Goal: Information Seeking & Learning: Find specific fact

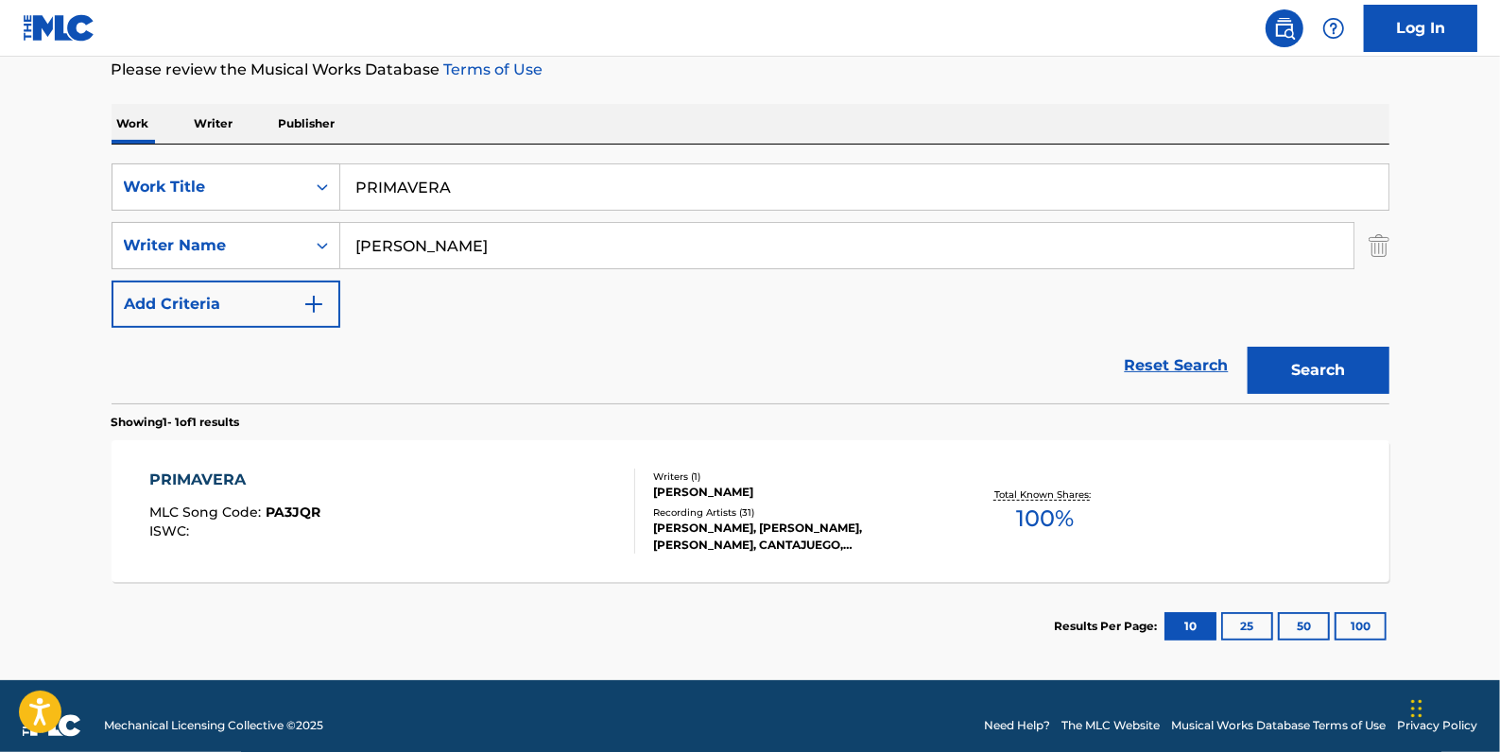
drag, startPoint x: 1180, startPoint y: 359, endPoint x: 1146, endPoint y: 349, distance: 35.6
click at [1180, 359] on link "Reset Search" at bounding box center [1176, 366] width 123 height 42
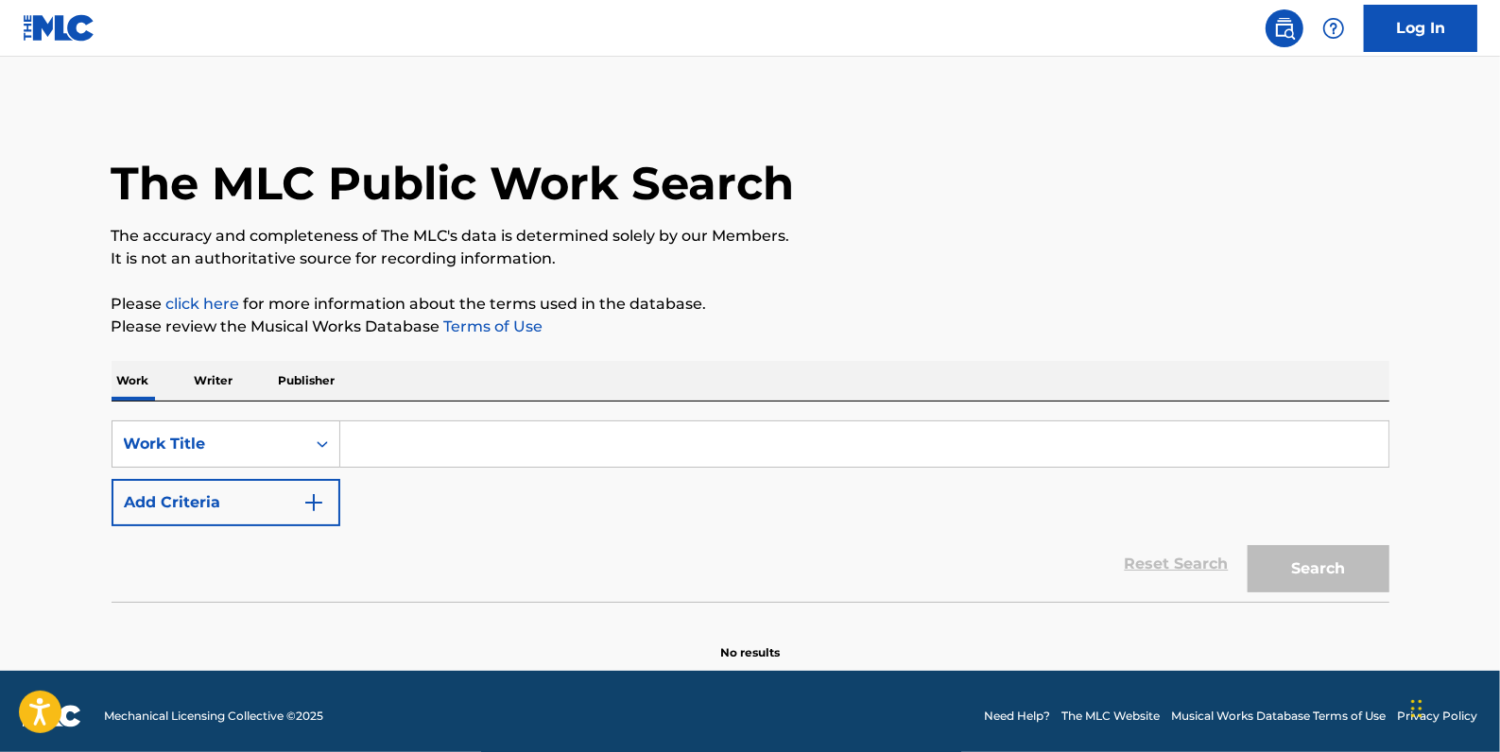
paste input "SHE DON'T KNOW"
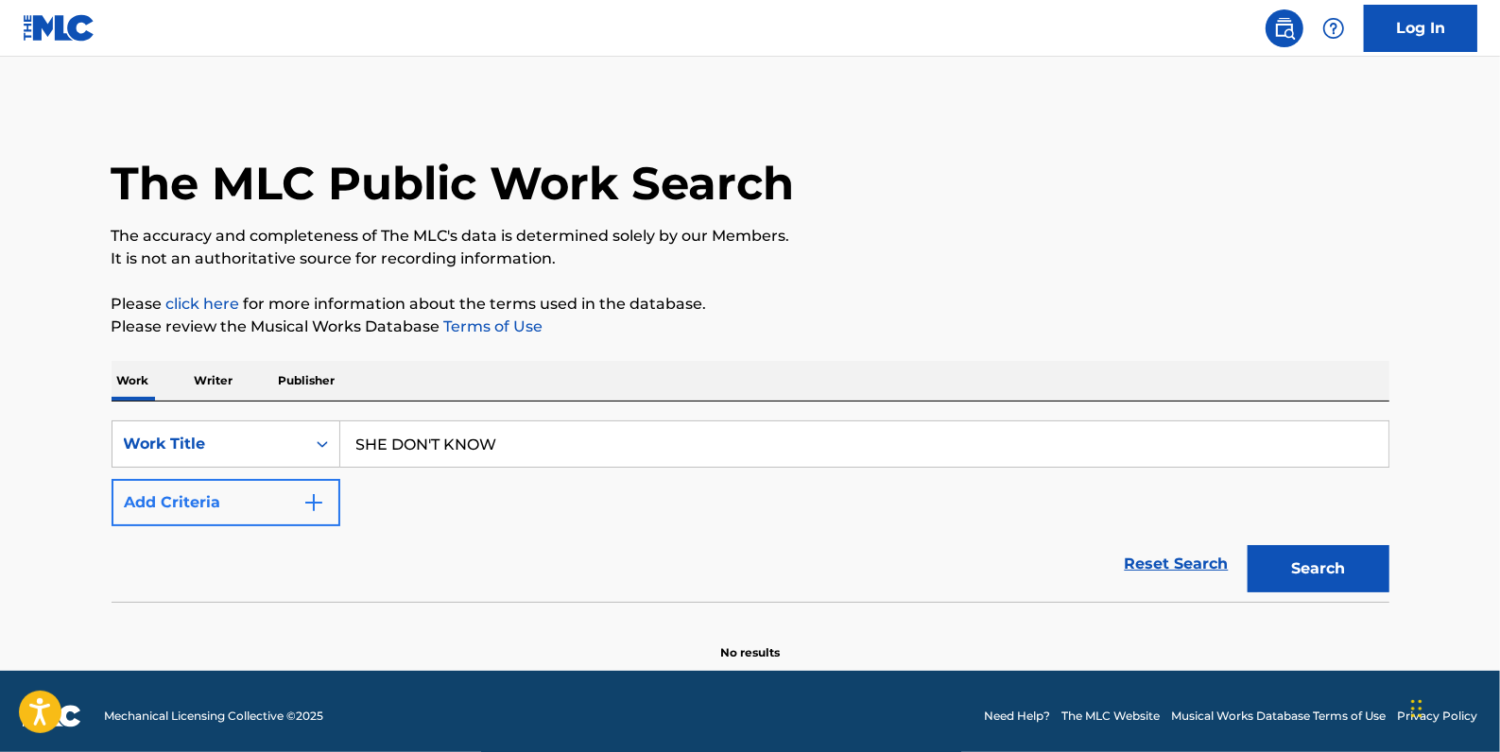
type input "SHE DON'T KNOW"
click at [244, 505] on button "Add Criteria" at bounding box center [226, 502] width 229 height 47
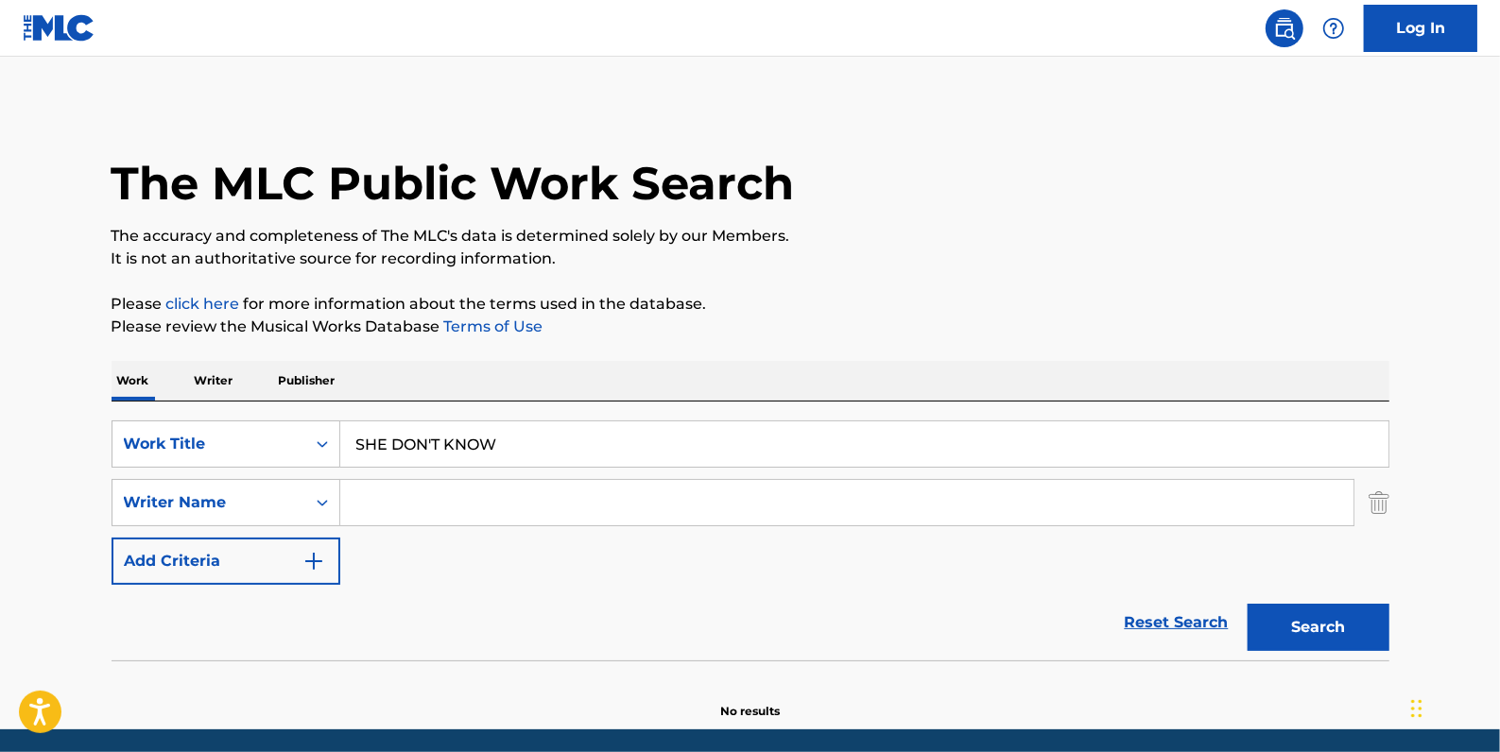
click at [397, 504] on input "Search Form" at bounding box center [846, 502] width 1013 height 45
paste input "[PERSON_NAME];"
type input "[PERSON_NAME]"
click at [1342, 628] on button "Search" at bounding box center [1318, 627] width 142 height 47
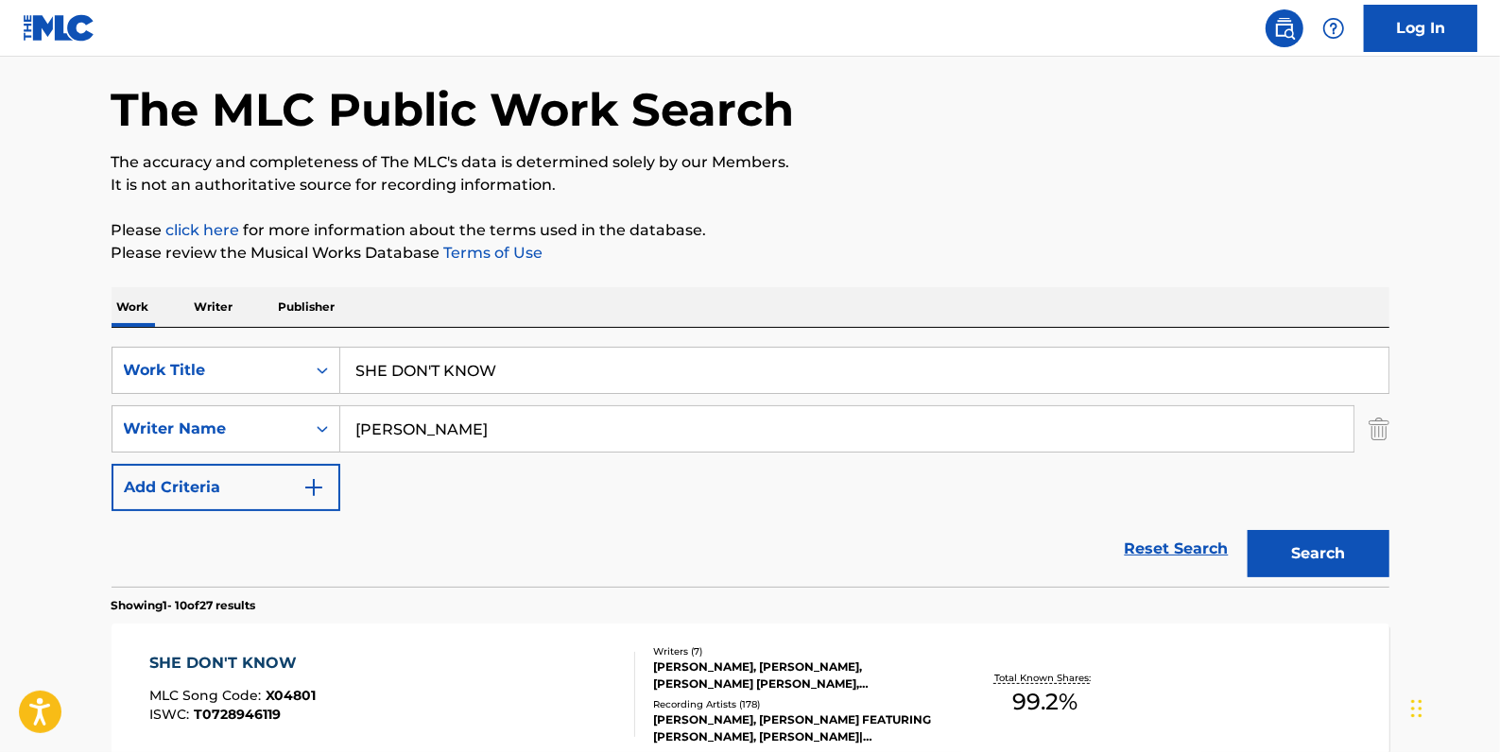
scroll to position [257, 0]
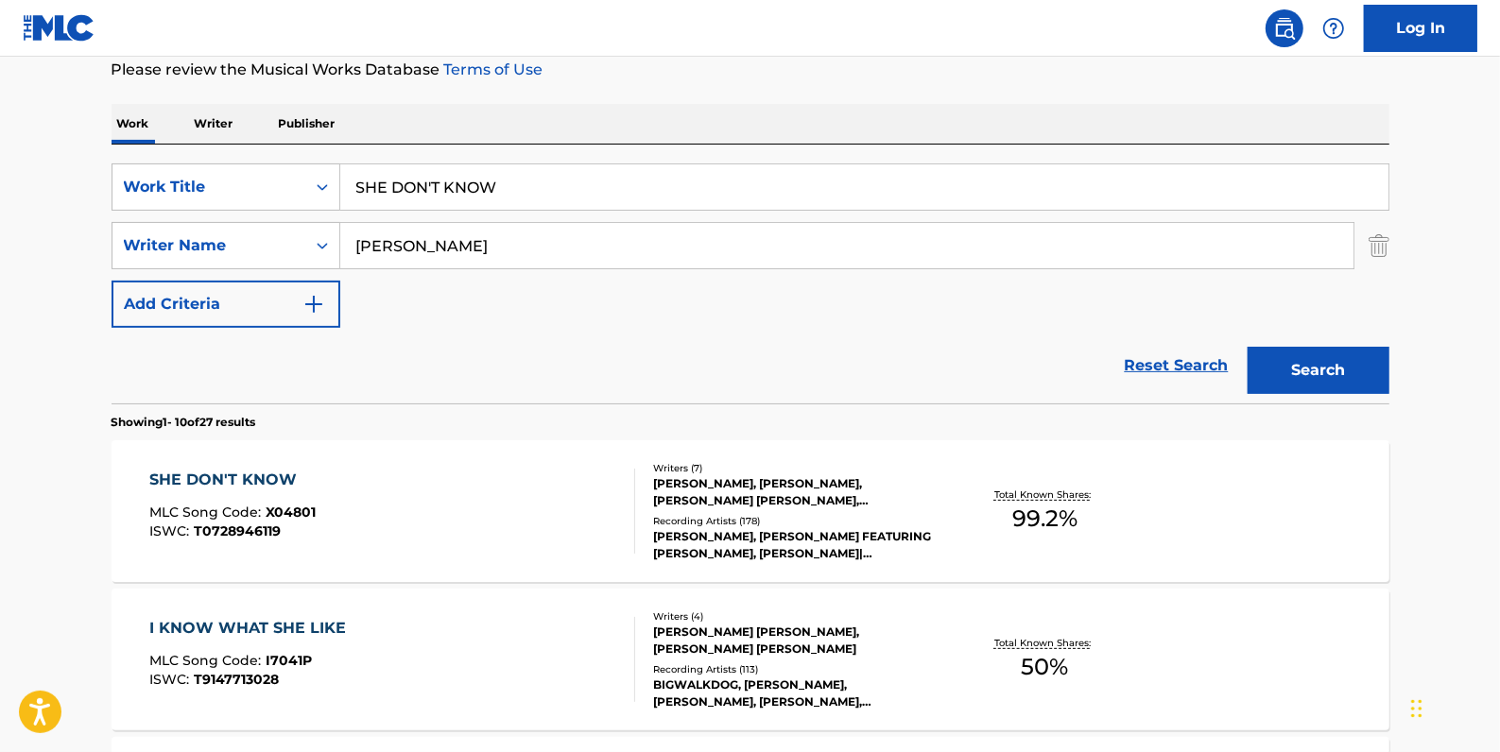
click at [584, 481] on div "SHE DON'T KNOW MLC Song Code : X04801 ISWC : T0728946119" at bounding box center [392, 511] width 486 height 85
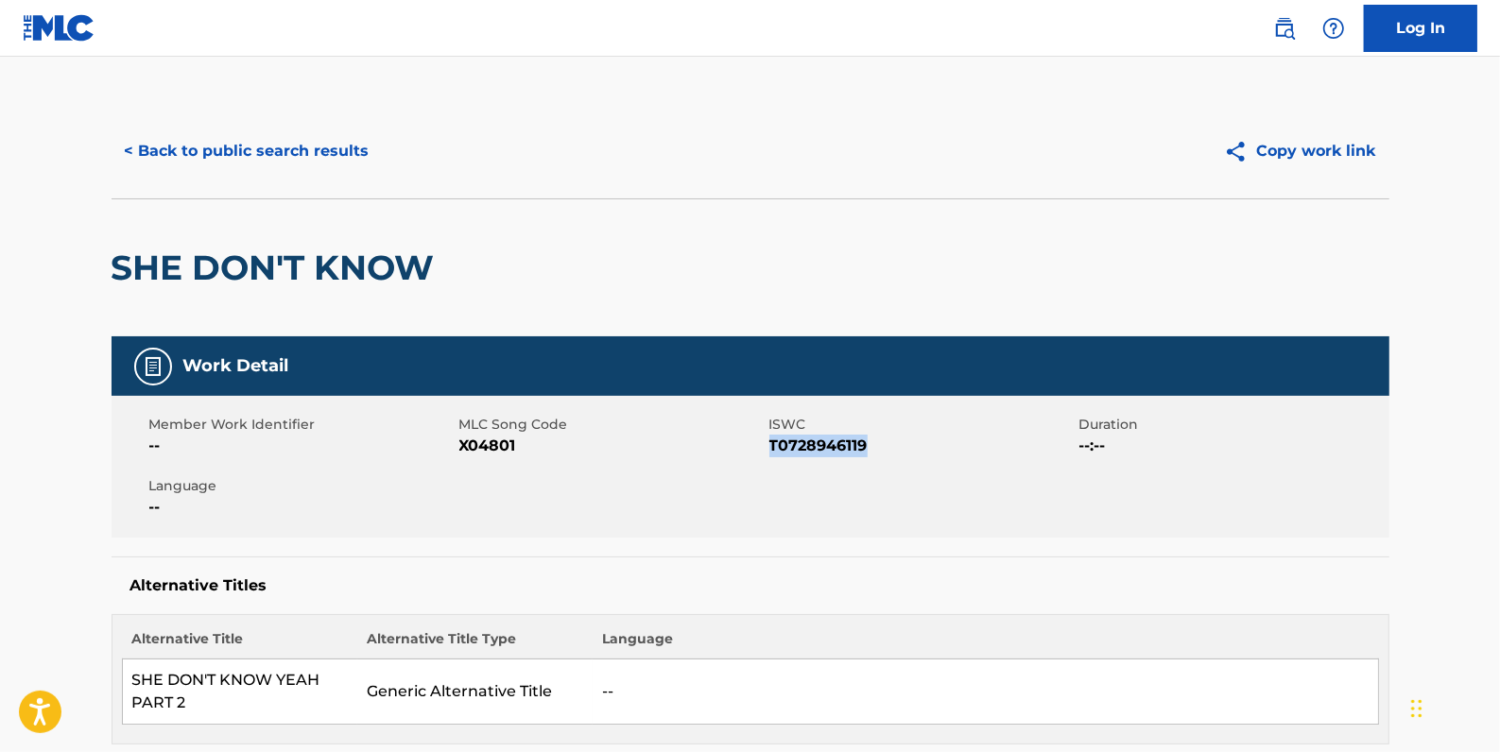
drag, startPoint x: 878, startPoint y: 443, endPoint x: 771, endPoint y: 438, distance: 106.9
click at [771, 438] on span "T0728946119" at bounding box center [921, 446] width 305 height 23
drag, startPoint x: 771, startPoint y: 438, endPoint x: 790, endPoint y: 446, distance: 20.7
copy span "T0728946119"
click at [299, 151] on button "< Back to public search results" at bounding box center [247, 151] width 271 height 47
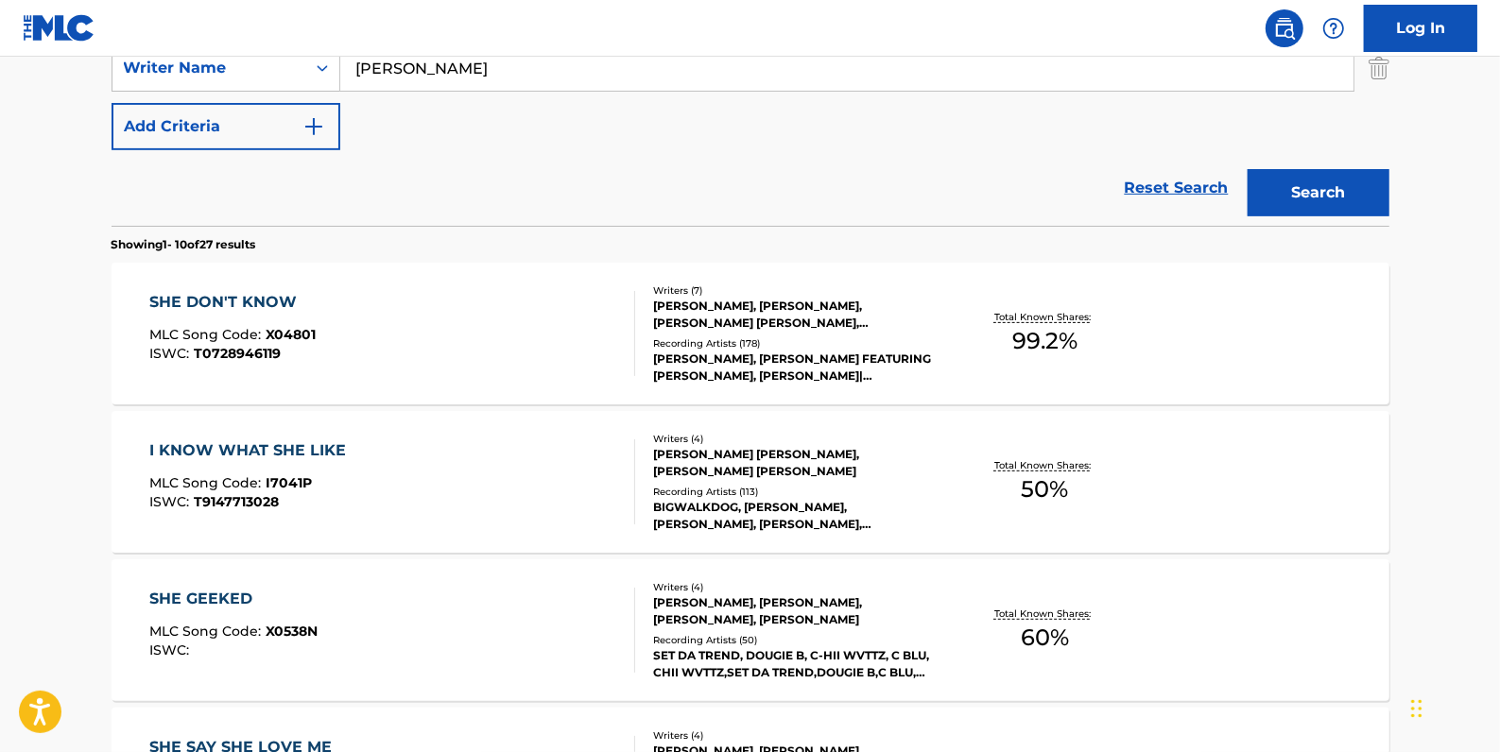
scroll to position [257, 0]
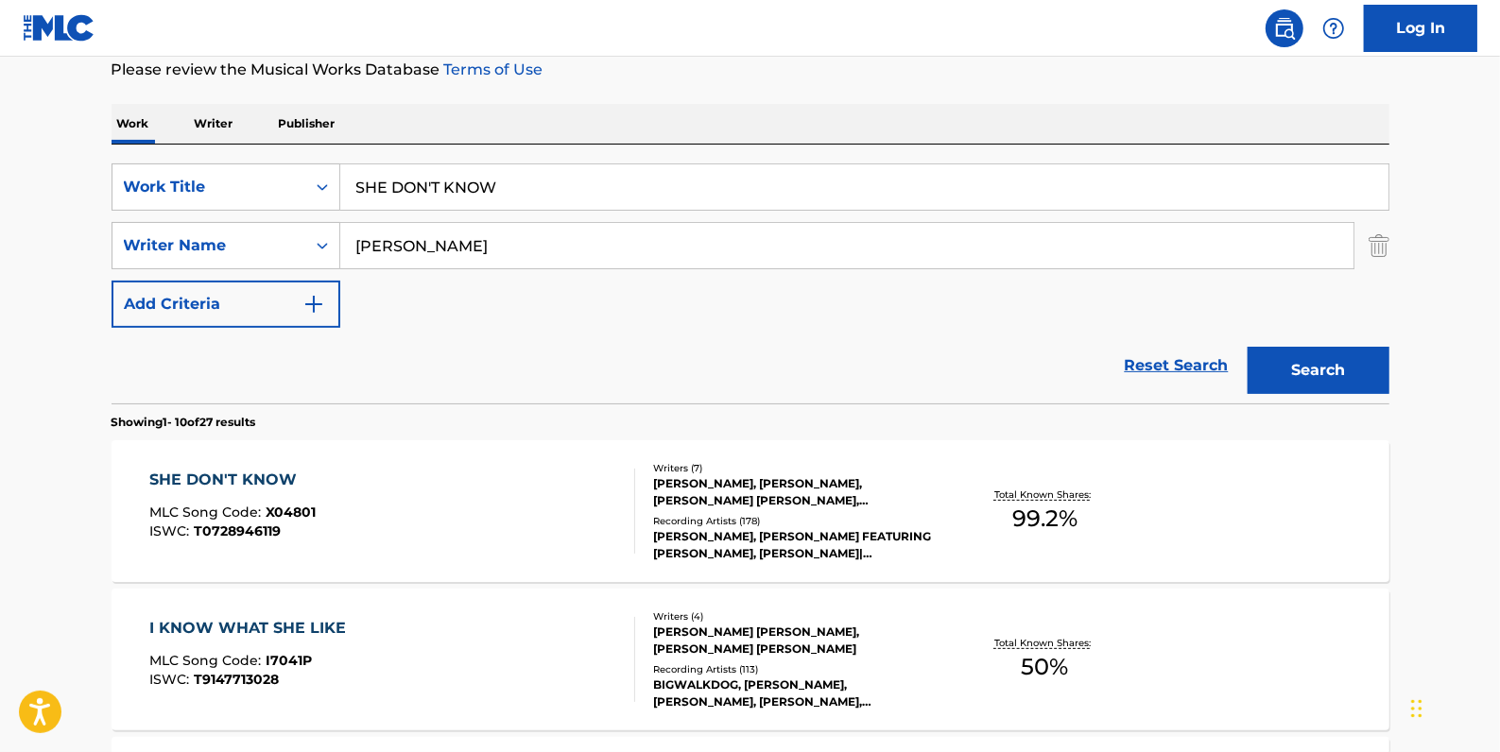
drag, startPoint x: 1151, startPoint y: 359, endPoint x: 1097, endPoint y: 358, distance: 53.9
click at [1149, 359] on link "Reset Search" at bounding box center [1176, 366] width 123 height 42
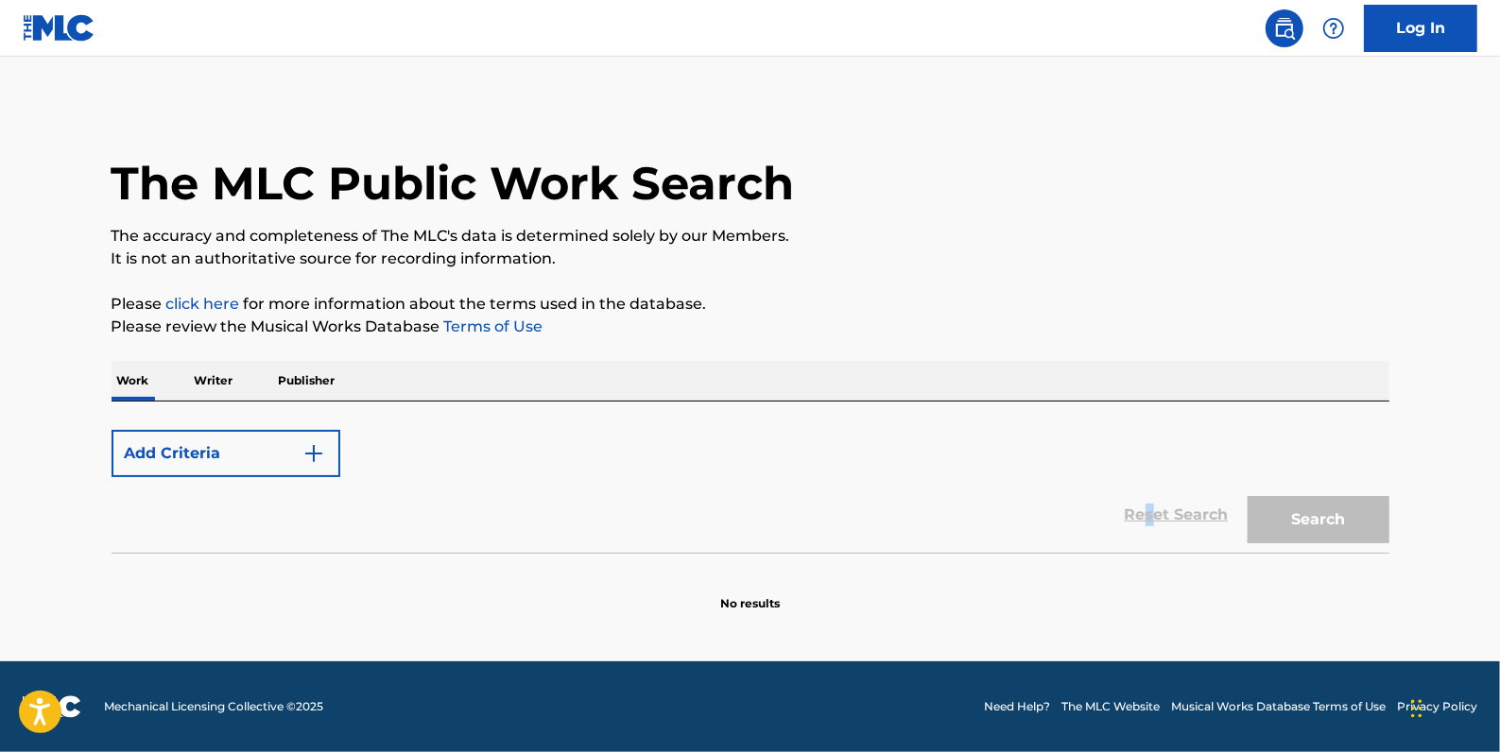
scroll to position [0, 0]
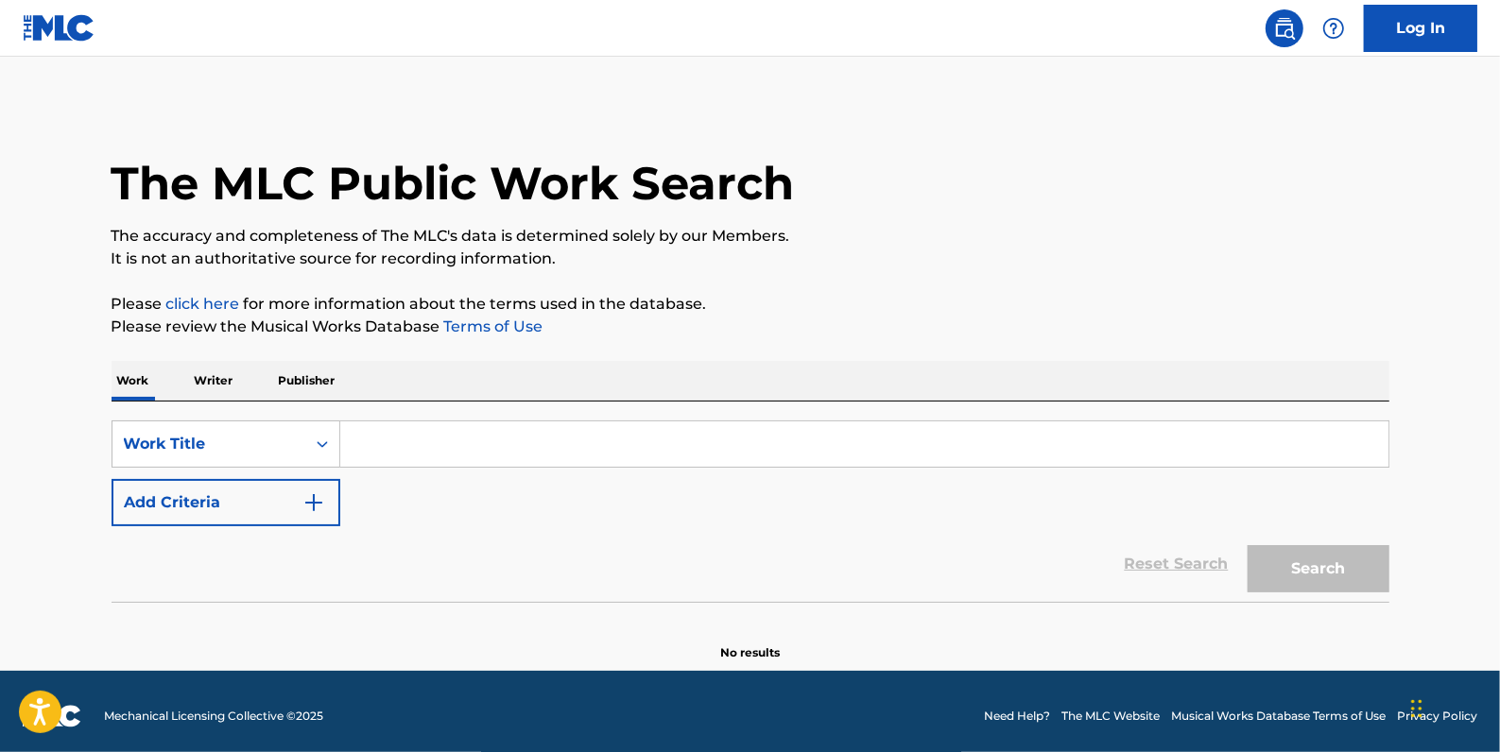
paste input "THE BOOK KEEPER"
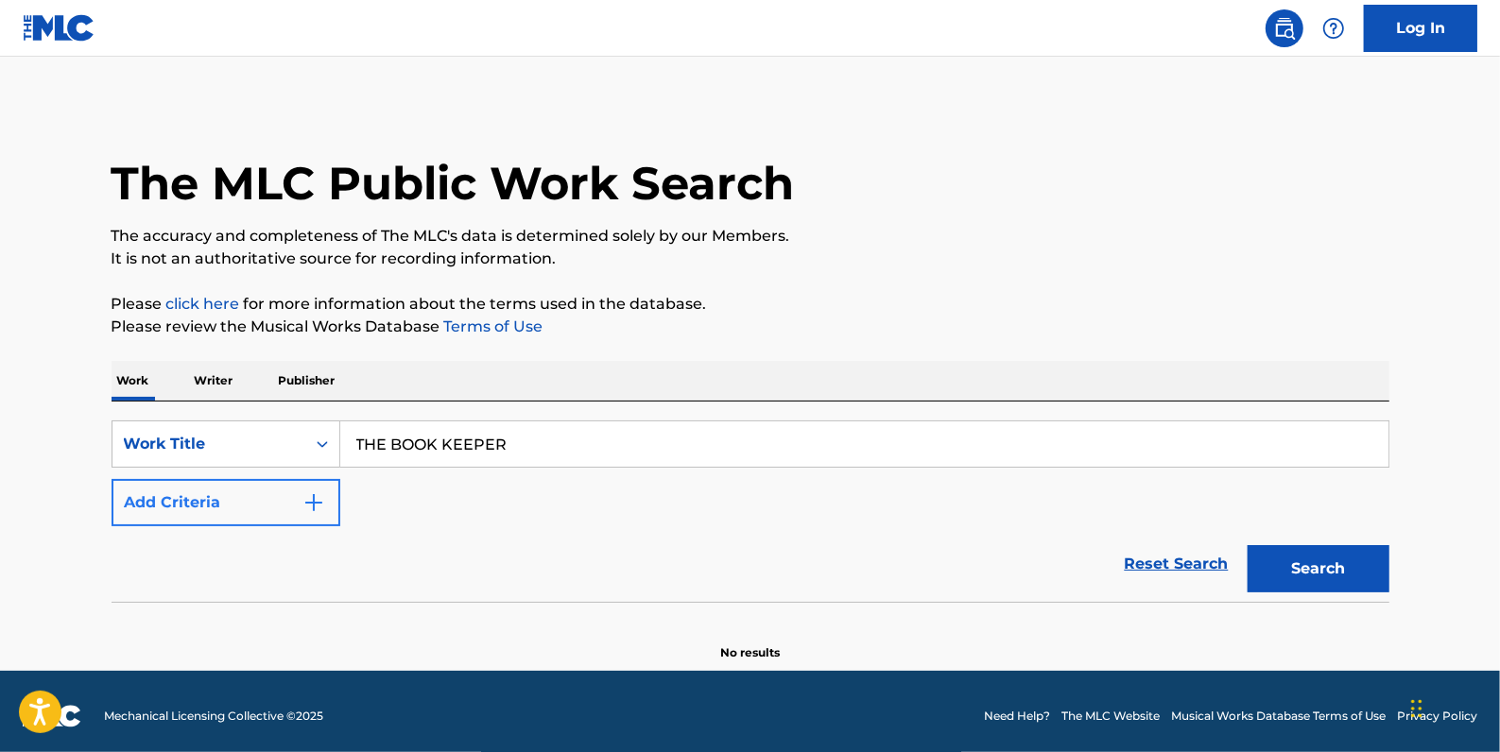
type input "THE BOOK KEEPER"
click at [214, 498] on button "Add Criteria" at bounding box center [226, 502] width 229 height 47
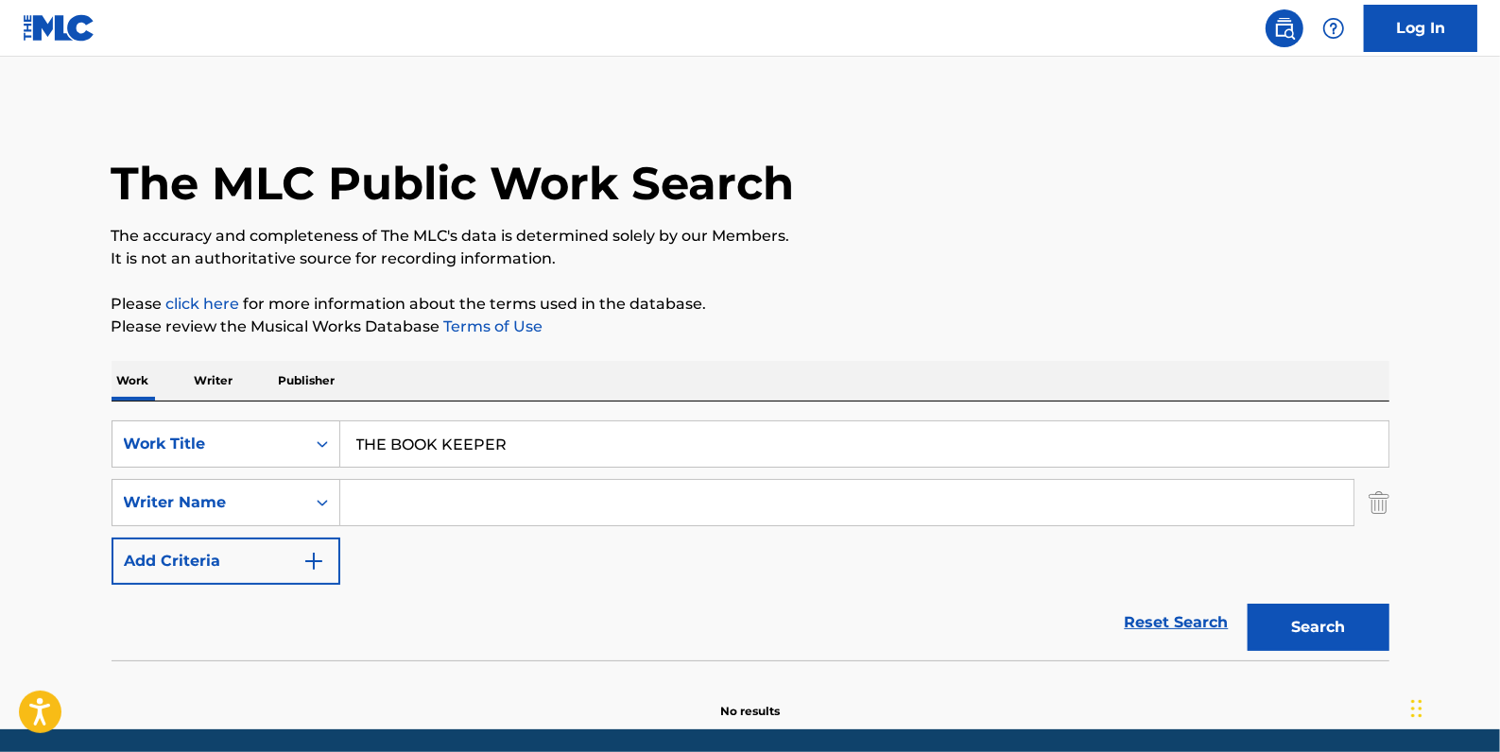
click at [396, 494] on input "Search Form" at bounding box center [846, 502] width 1013 height 45
paste input "[PERSON_NAME] [PERSON_NAME];"
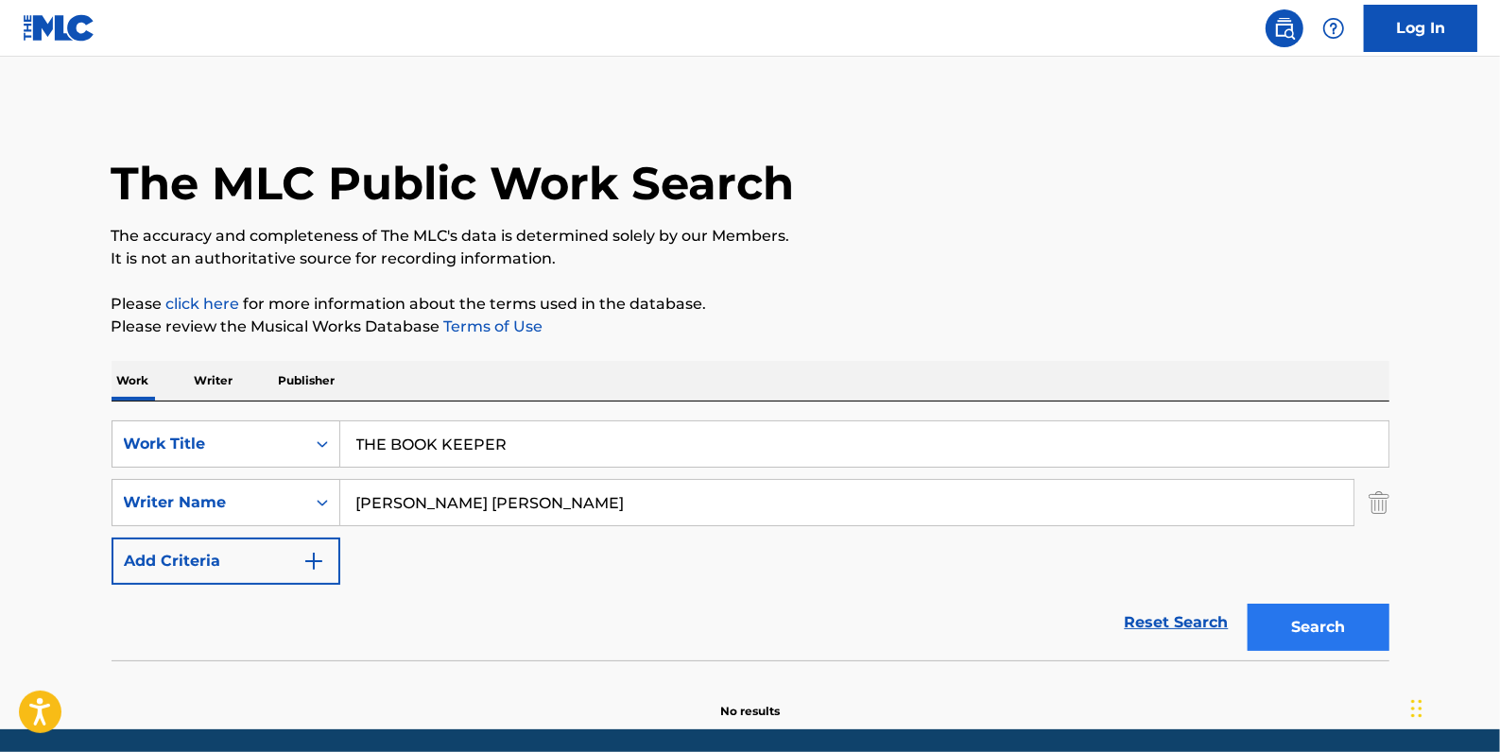
type input "[PERSON_NAME] [PERSON_NAME]"
click at [1313, 628] on button "Search" at bounding box center [1318, 627] width 142 height 47
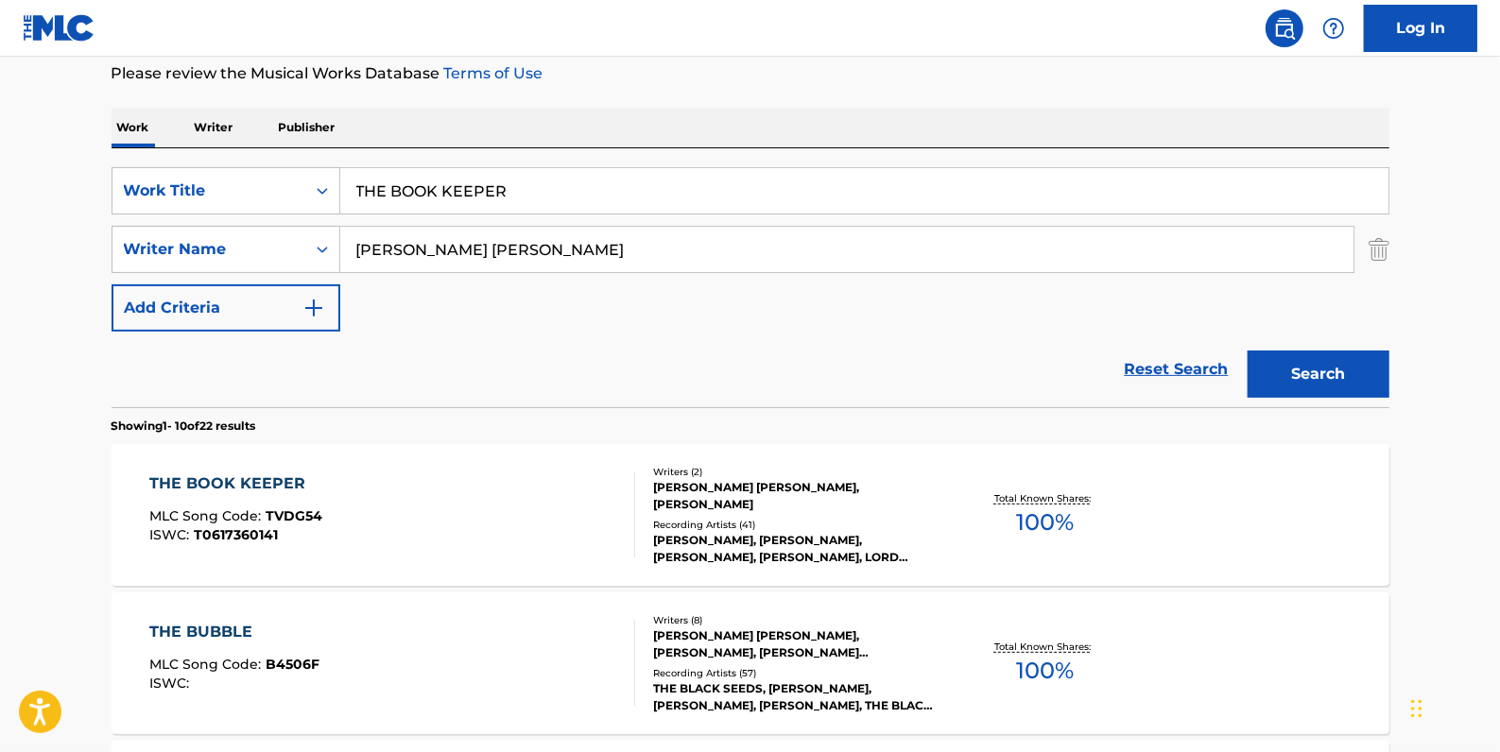
scroll to position [343, 0]
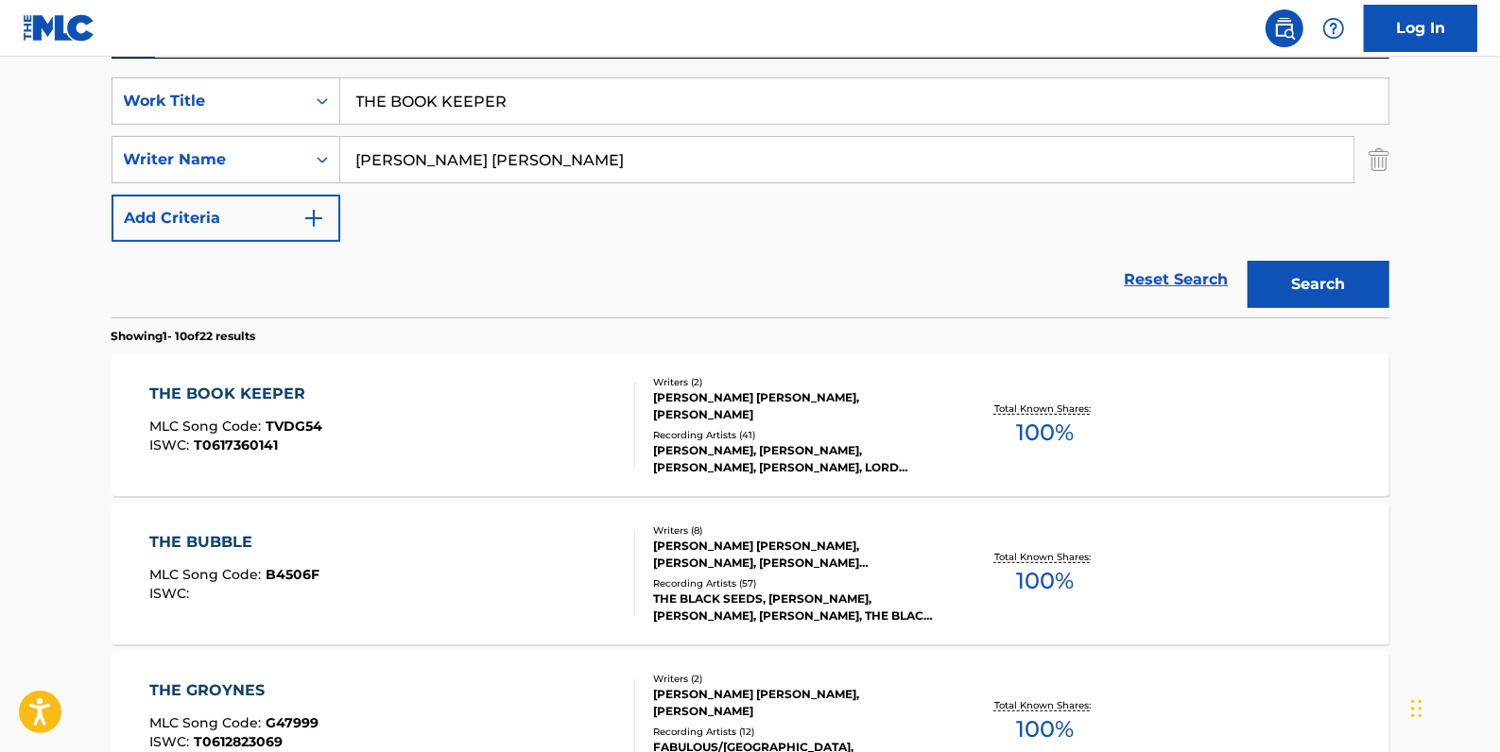
click at [506, 426] on div "THE BOOK KEEPER MLC Song Code : TVDG54 ISWC : T0617360141" at bounding box center [392, 425] width 486 height 85
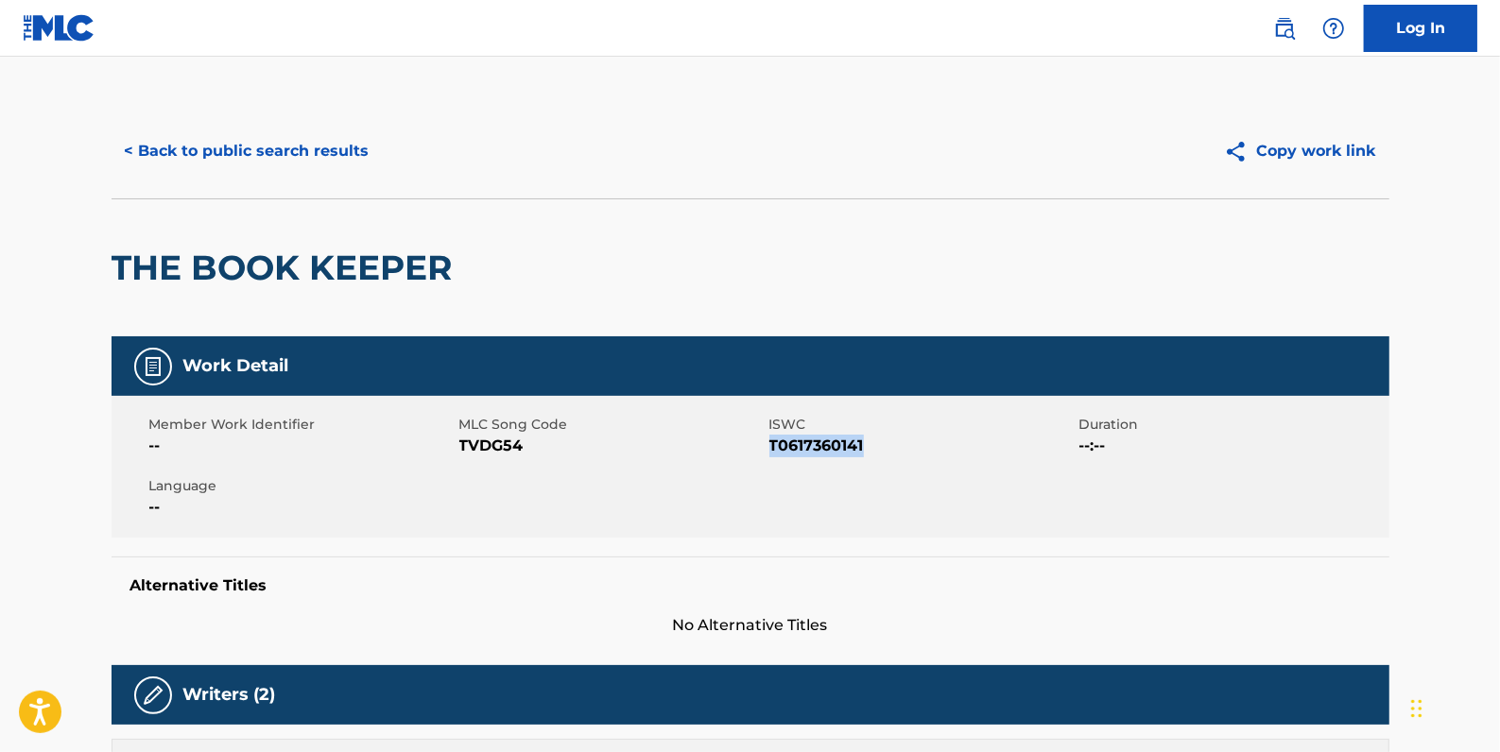
drag, startPoint x: 872, startPoint y: 444, endPoint x: 768, endPoint y: 444, distance: 103.9
click at [769, 444] on span "T0617360141" at bounding box center [921, 446] width 305 height 23
drag, startPoint x: 768, startPoint y: 444, endPoint x: 786, endPoint y: 459, distance: 23.5
copy span "T0617360141"
click at [326, 144] on button "< Back to public search results" at bounding box center [247, 151] width 271 height 47
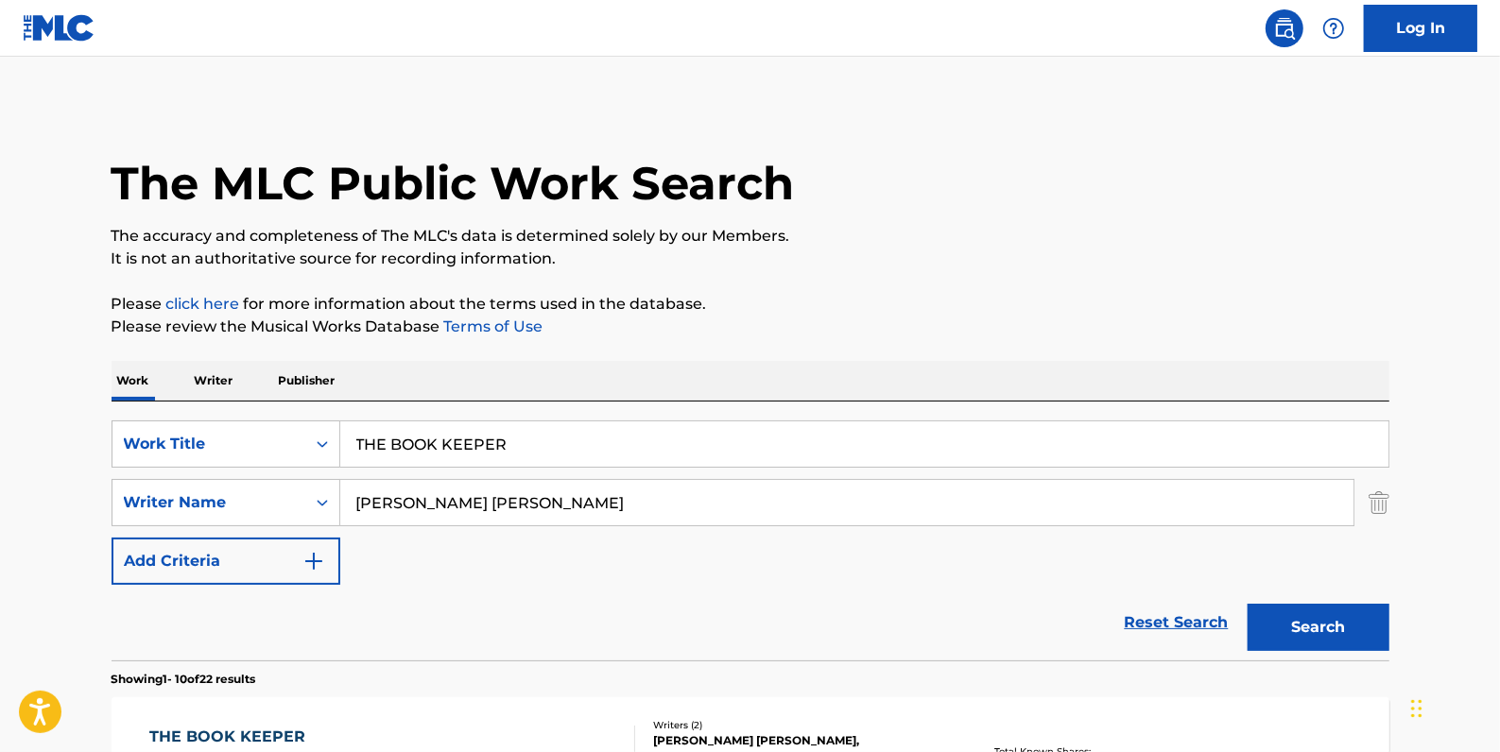
scroll to position [343, 0]
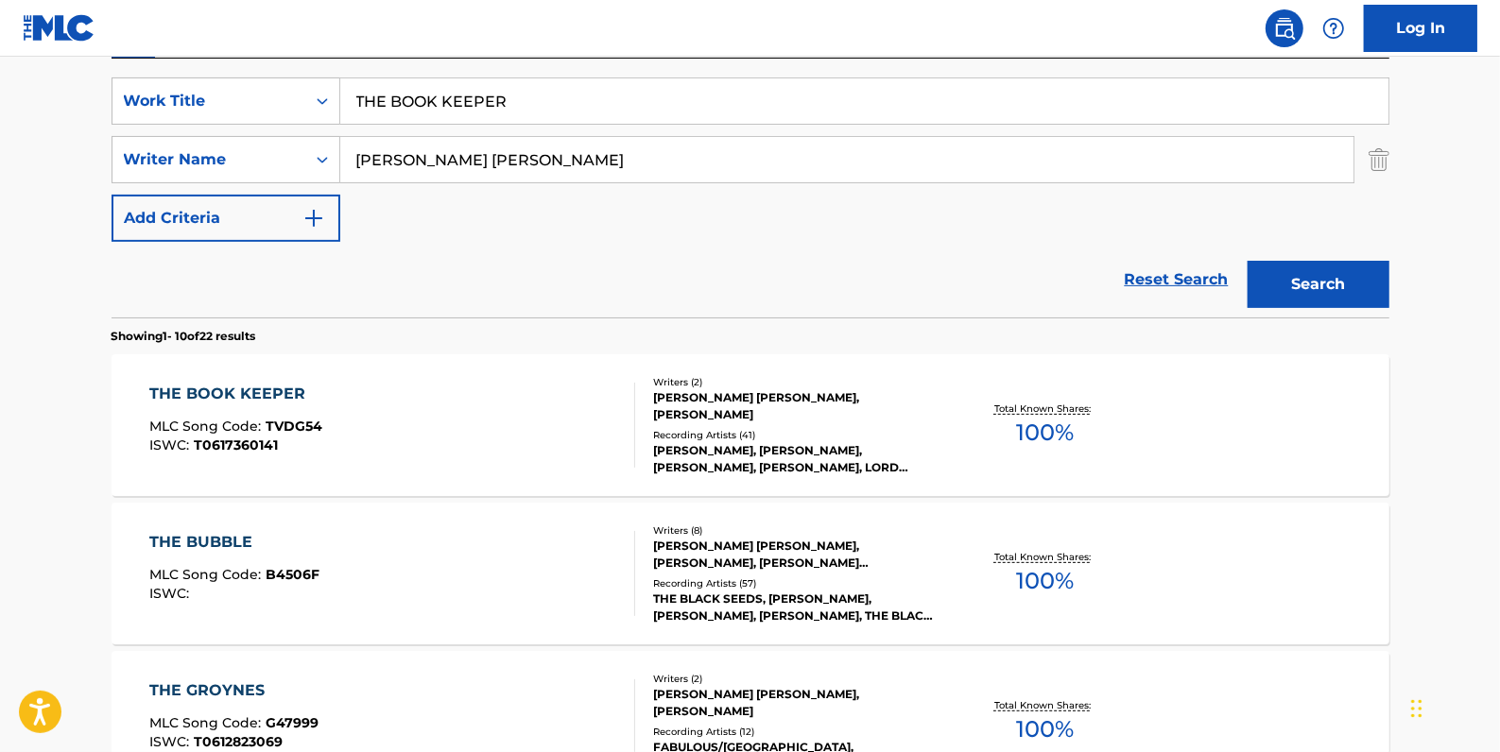
drag, startPoint x: 549, startPoint y: 106, endPoint x: 357, endPoint y: 100, distance: 191.9
click at [357, 100] on input "THE BOOK KEEPER" at bounding box center [864, 100] width 1048 height 45
paste input "[PERSON_NAME] TIDSOOT"
type input "[PERSON_NAME] TIDSOOT"
click at [1358, 271] on button "Search" at bounding box center [1318, 284] width 142 height 47
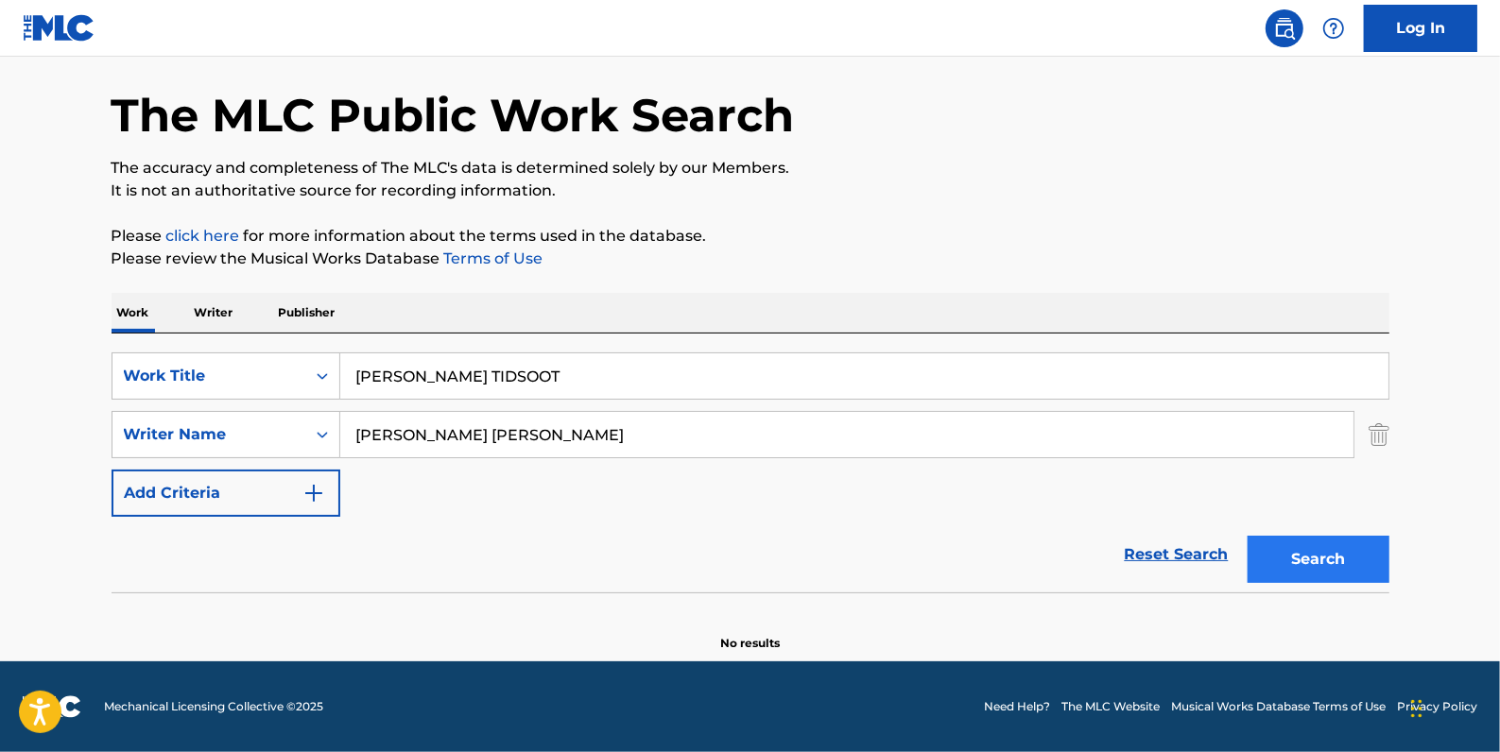
scroll to position [66, 0]
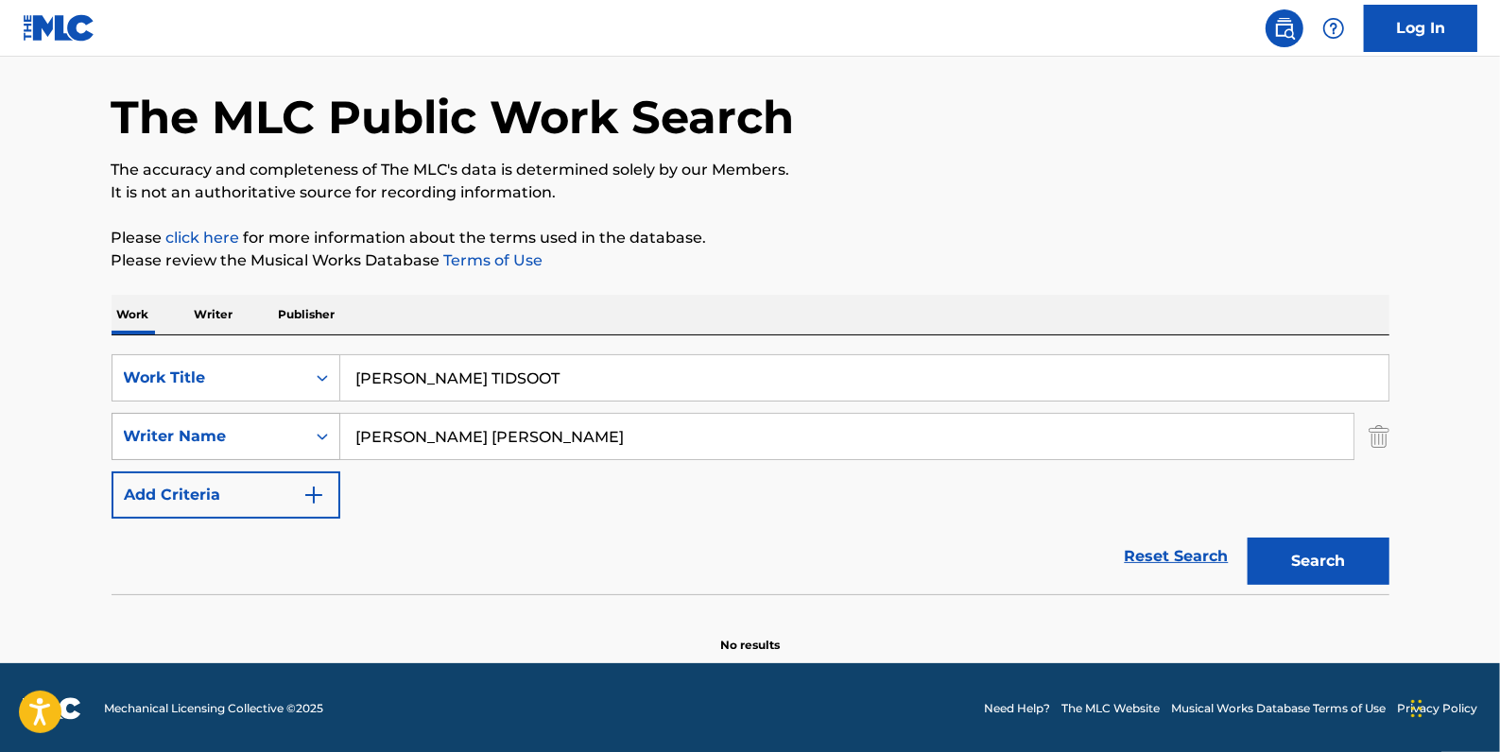
drag, startPoint x: 554, startPoint y: 434, endPoint x: 336, endPoint y: 434, distance: 217.3
click at [336, 434] on div "SearchWithCriteria1aedba2e-e448-4b5e-9c0b-c5d8a921f5d4 Writer Name [PERSON_NAME…" at bounding box center [751, 436] width 1278 height 47
paste input "Nattapon Siangsukon"
type input "Nattapon Siangsukon"
click at [1333, 549] on button "Search" at bounding box center [1318, 561] width 142 height 47
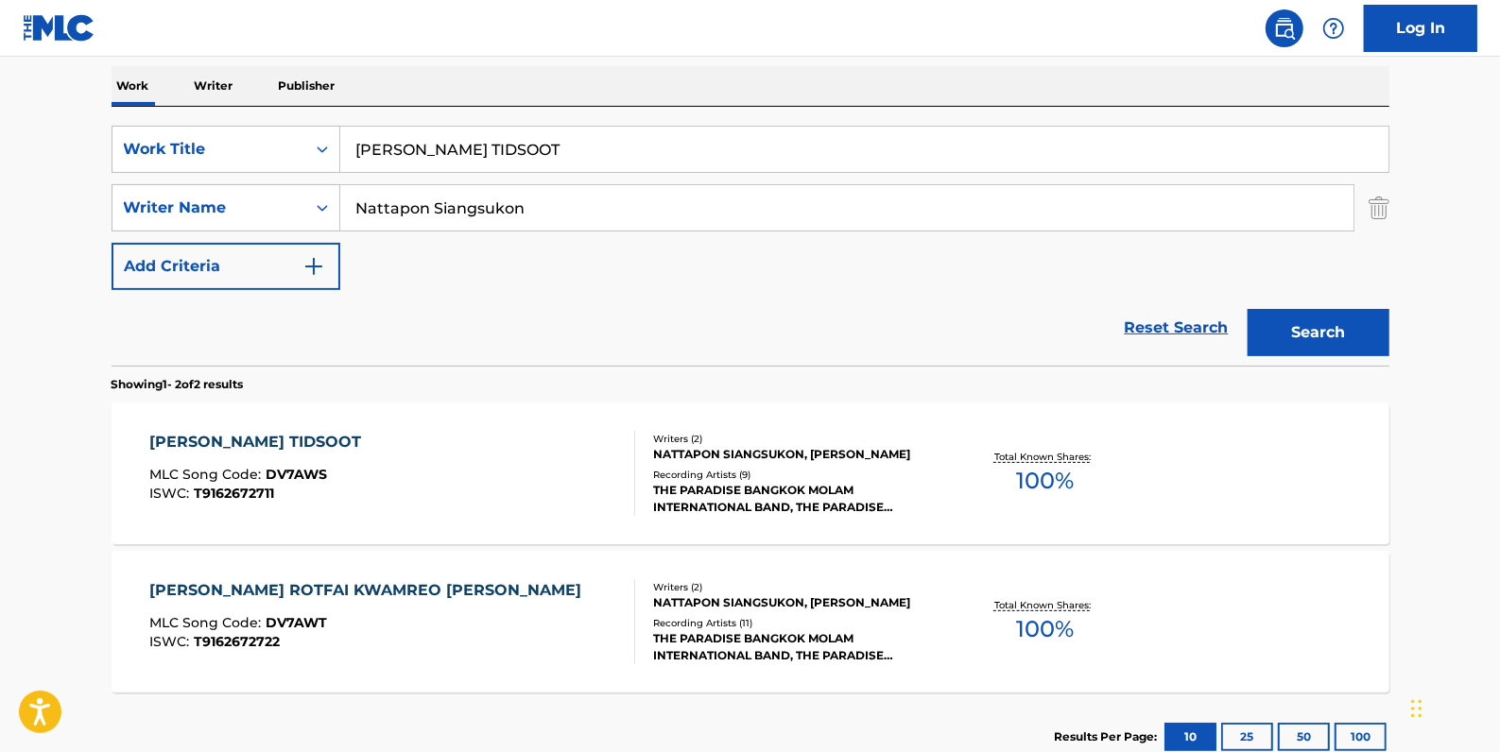
scroll to position [324, 0]
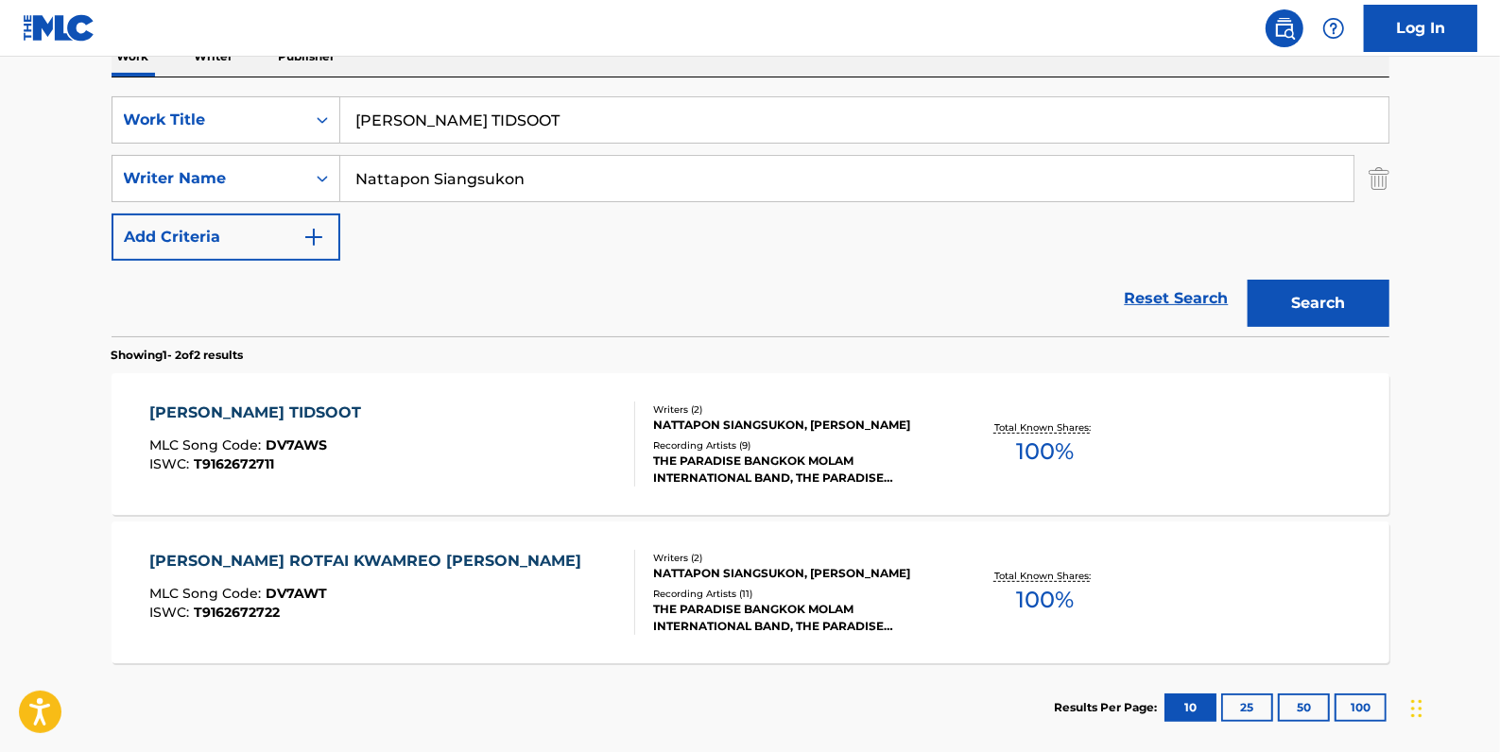
drag, startPoint x: 561, startPoint y: 131, endPoint x: 369, endPoint y: 68, distance: 202.9
click at [333, 121] on div "SearchWithCriteria6e17b870-7c2c-438d-8ffa-d5b33928e40f Work Title [PERSON_NAME]…" at bounding box center [751, 119] width 1278 height 47
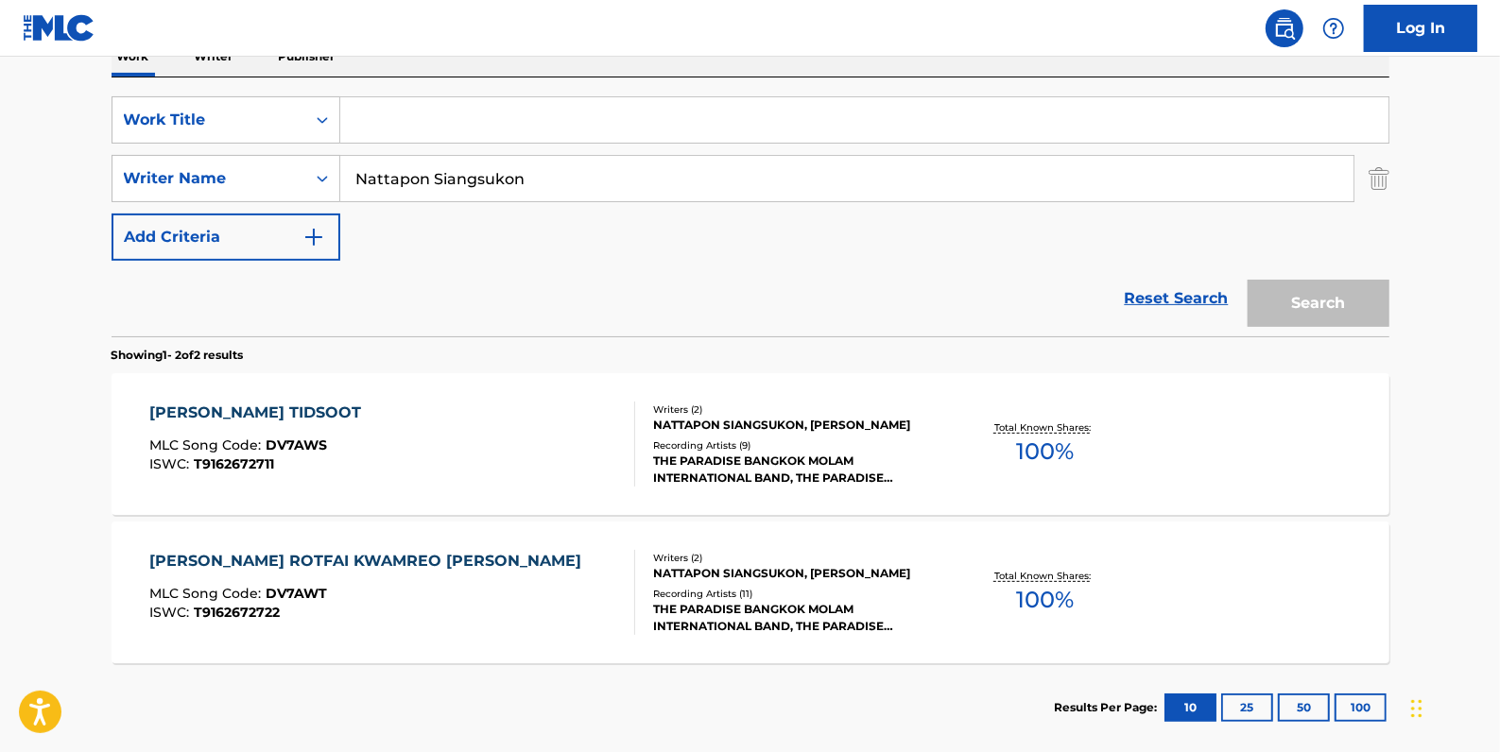
paste input "KIEW SAO PU TAI"
type input "KIEW SAO PU TAI"
click at [1313, 293] on button "Search" at bounding box center [1318, 303] width 142 height 47
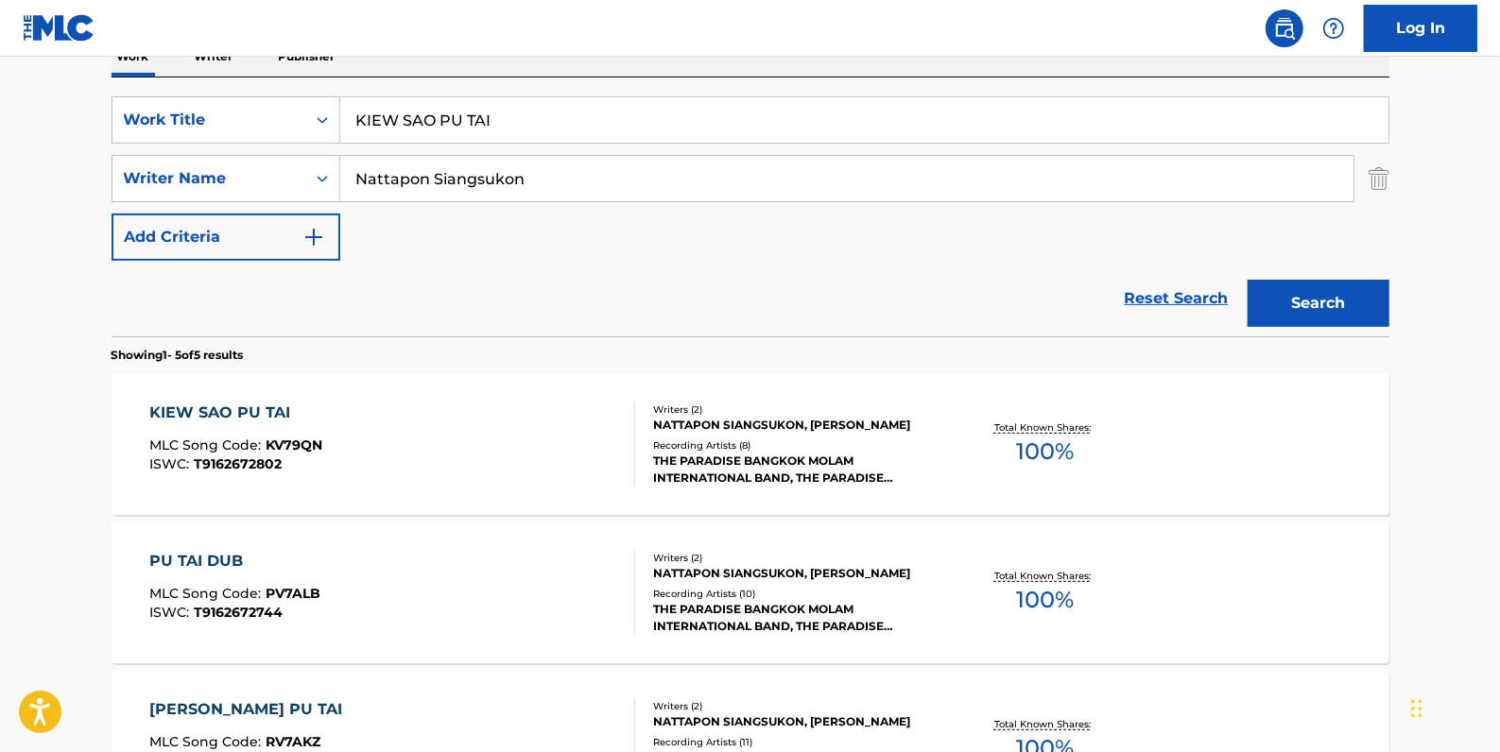
drag, startPoint x: 524, startPoint y: 133, endPoint x: 342, endPoint y: 128, distance: 182.5
click at [342, 128] on input "KIEW SAO PU TAI" at bounding box center [864, 119] width 1048 height 45
paste input "[PERSON_NAME] NOI CHAOLAY"
type input "[PERSON_NAME] NOI CHAOLAY"
click at [1322, 300] on button "Search" at bounding box center [1318, 303] width 142 height 47
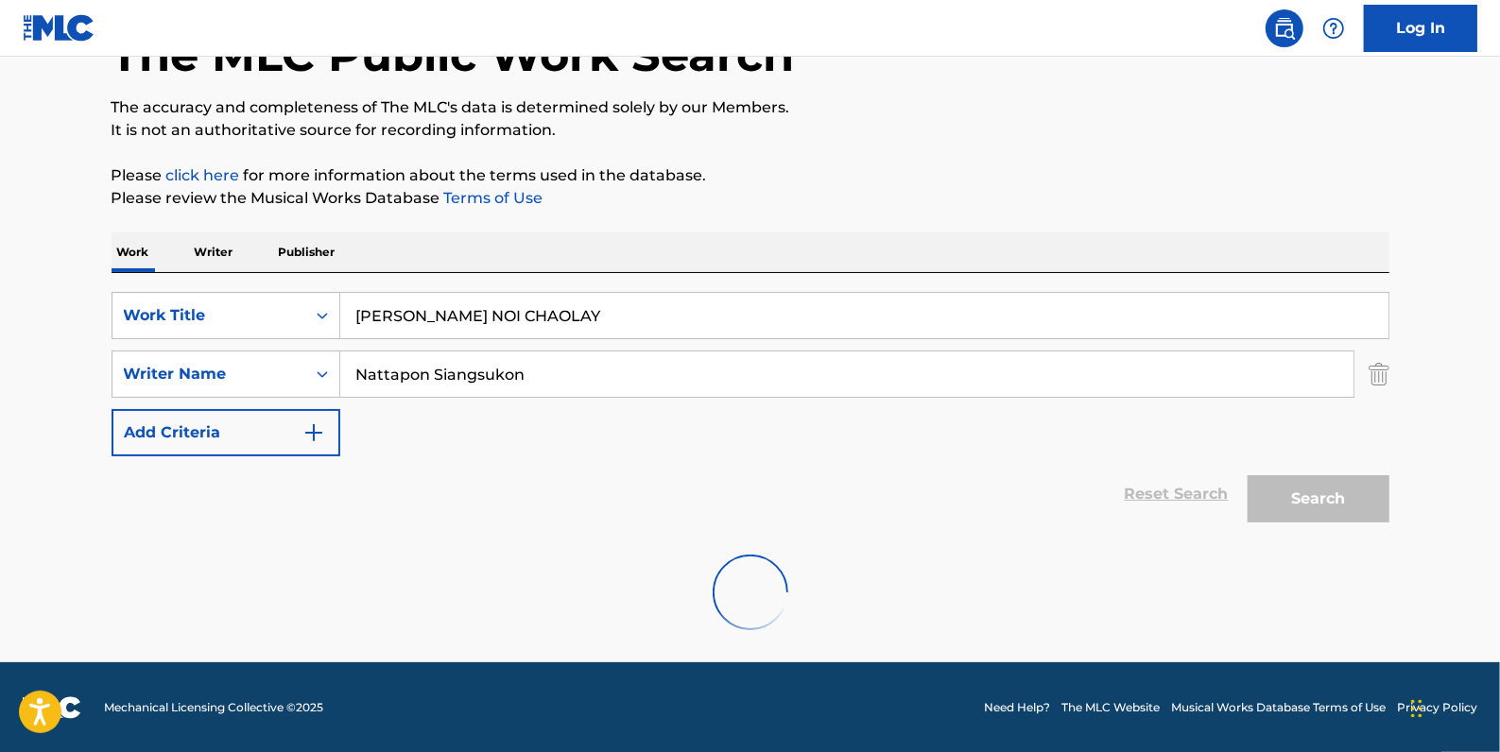
scroll to position [274, 0]
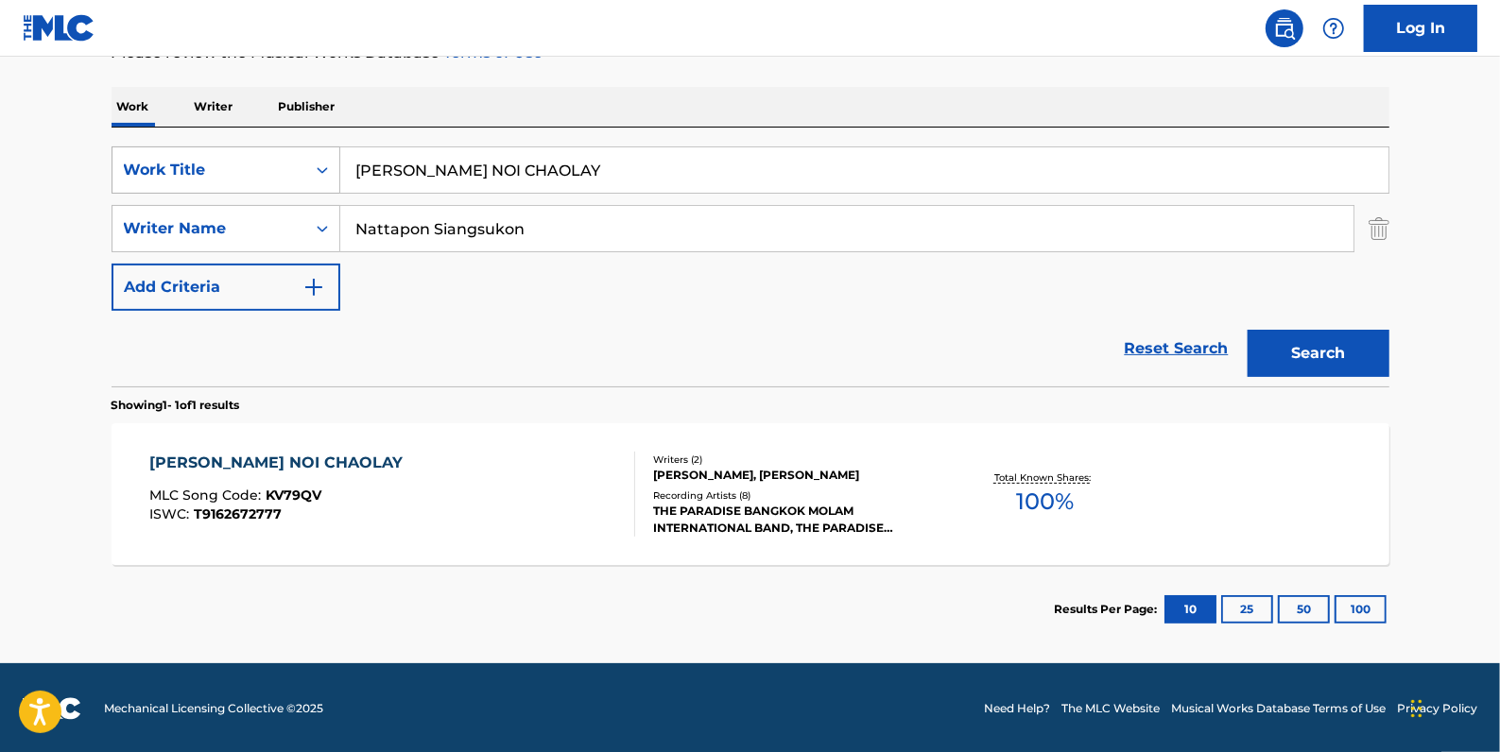
drag, startPoint x: 563, startPoint y: 165, endPoint x: 305, endPoint y: 146, distance: 258.7
click at [312, 167] on div "SearchWithCriteria6e17b870-7c2c-438d-8ffa-d5b33928e40f Work Title [PERSON_NAME]…" at bounding box center [751, 169] width 1278 height 47
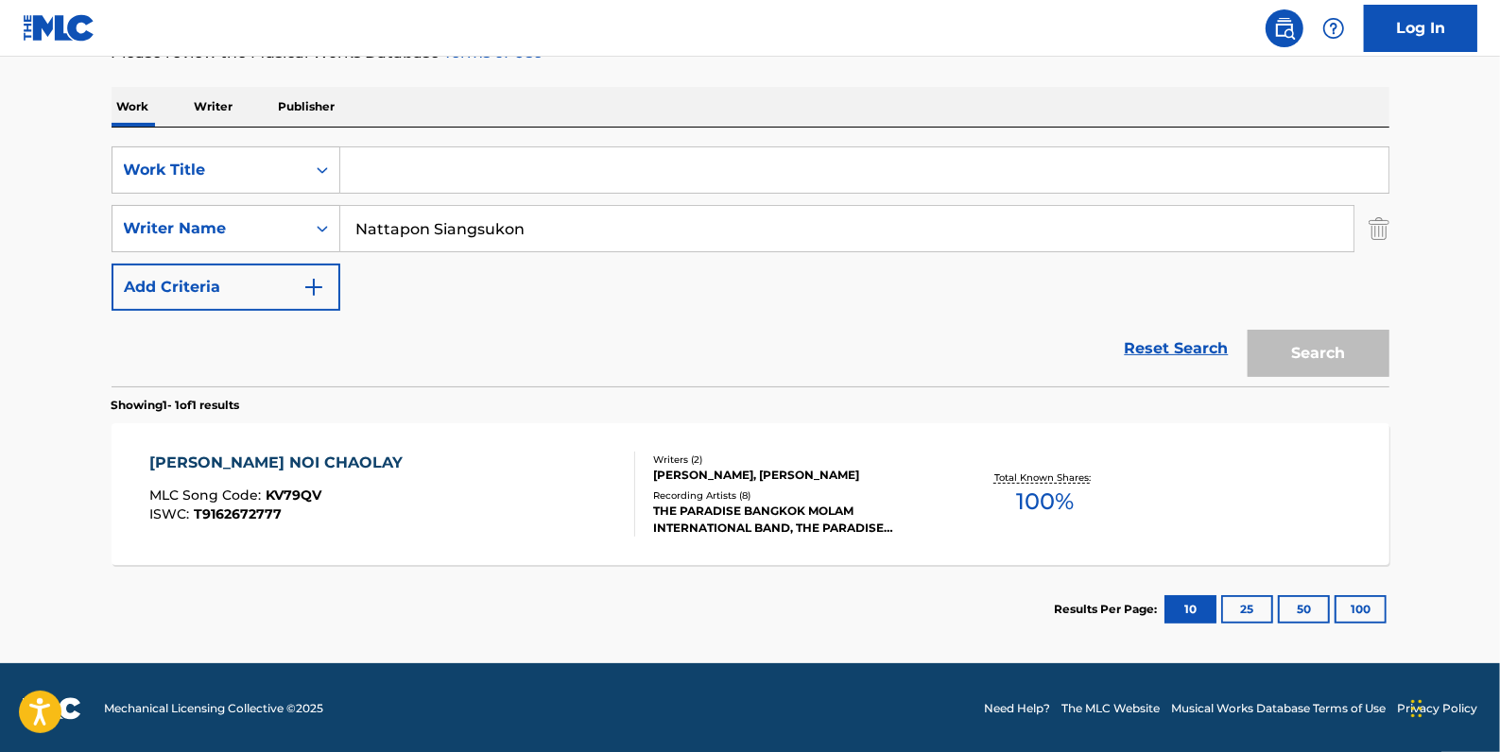
paste input "[PERSON_NAME] SAN DISCO"
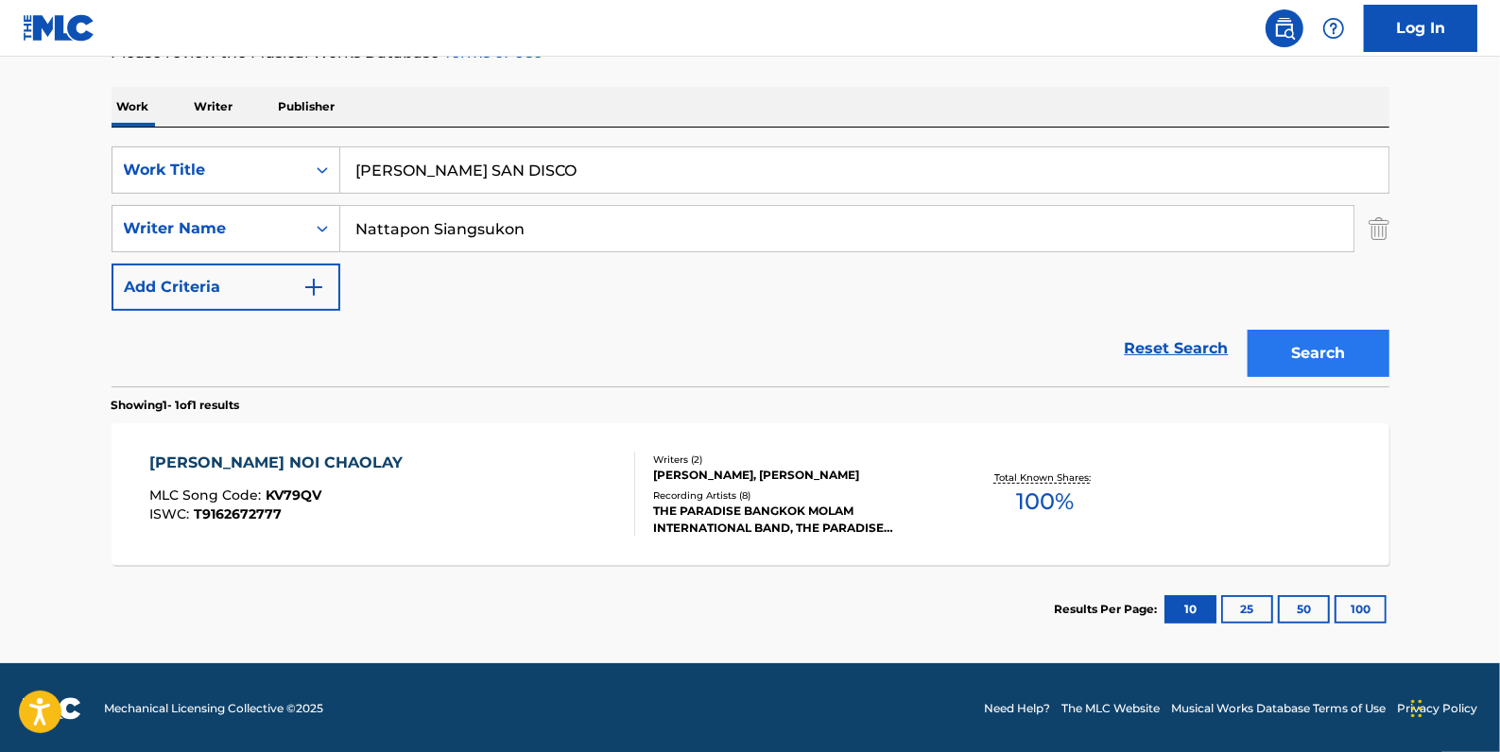
type input "[PERSON_NAME] SAN DISCO"
click at [1331, 352] on button "Search" at bounding box center [1318, 353] width 142 height 47
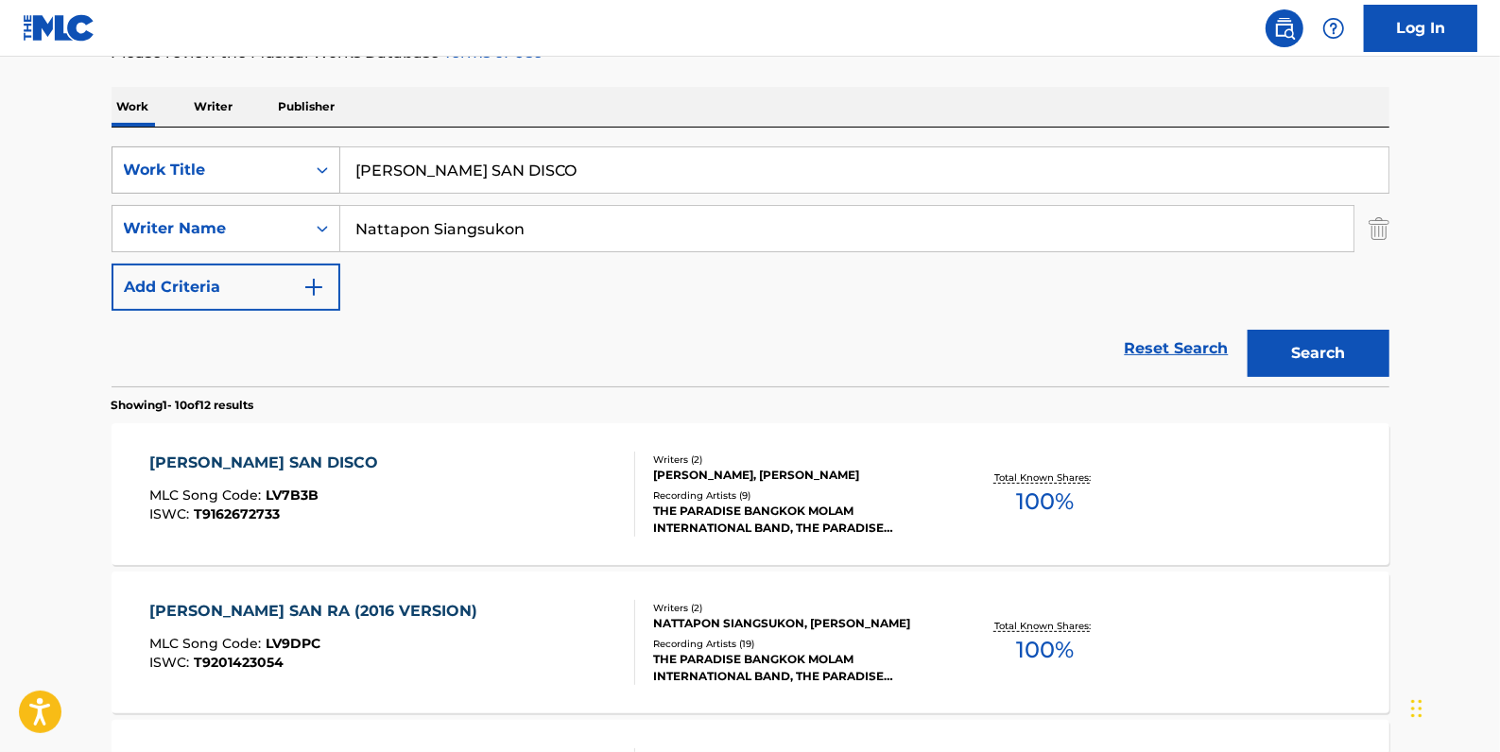
drag, startPoint x: 524, startPoint y: 171, endPoint x: 283, endPoint y: 159, distance: 241.3
click at [283, 159] on div "SearchWithCriteria6e17b870-7c2c-438d-8ffa-d5b33928e40f Work Title [PERSON_NAME]…" at bounding box center [751, 169] width 1278 height 47
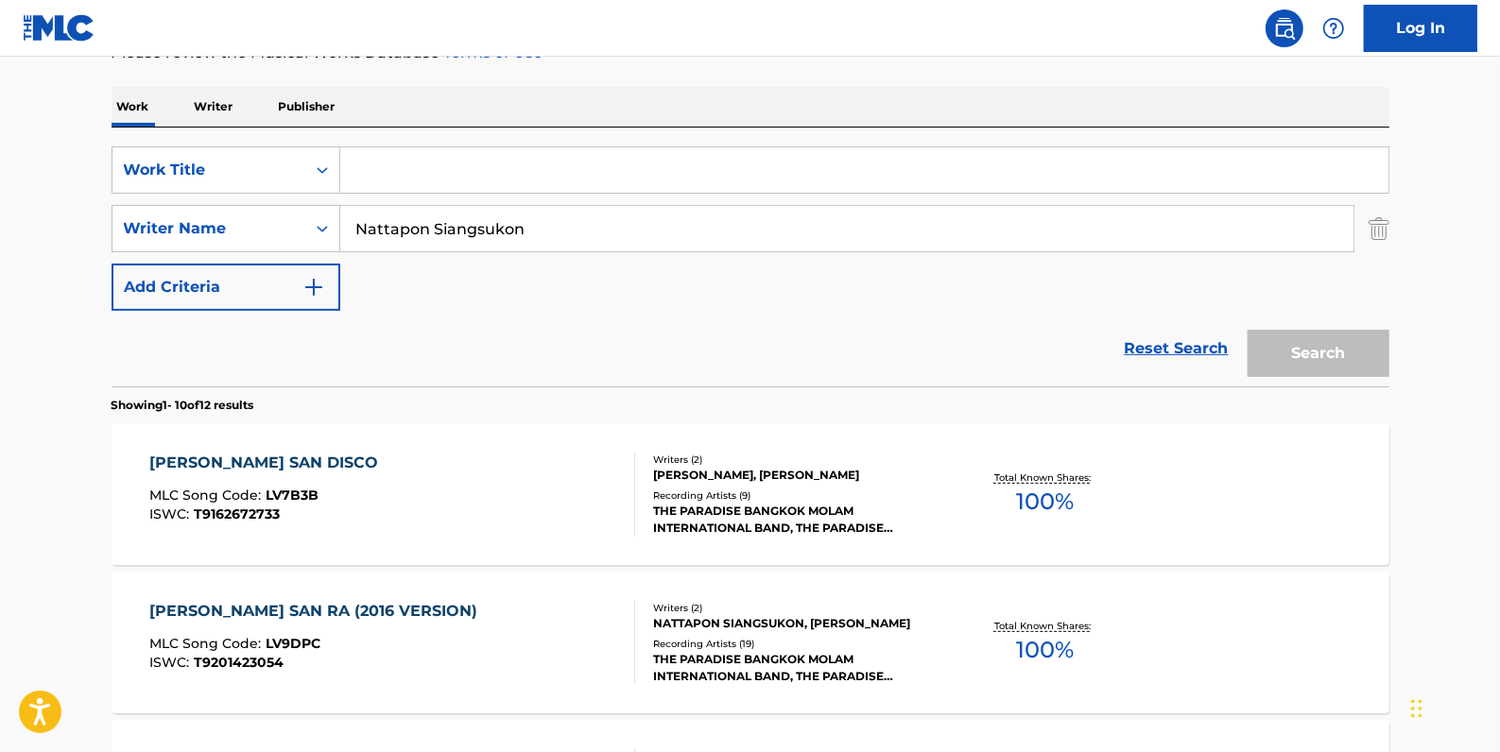
paste input "[PERSON_NAME] [PERSON_NAME] PATTANA"
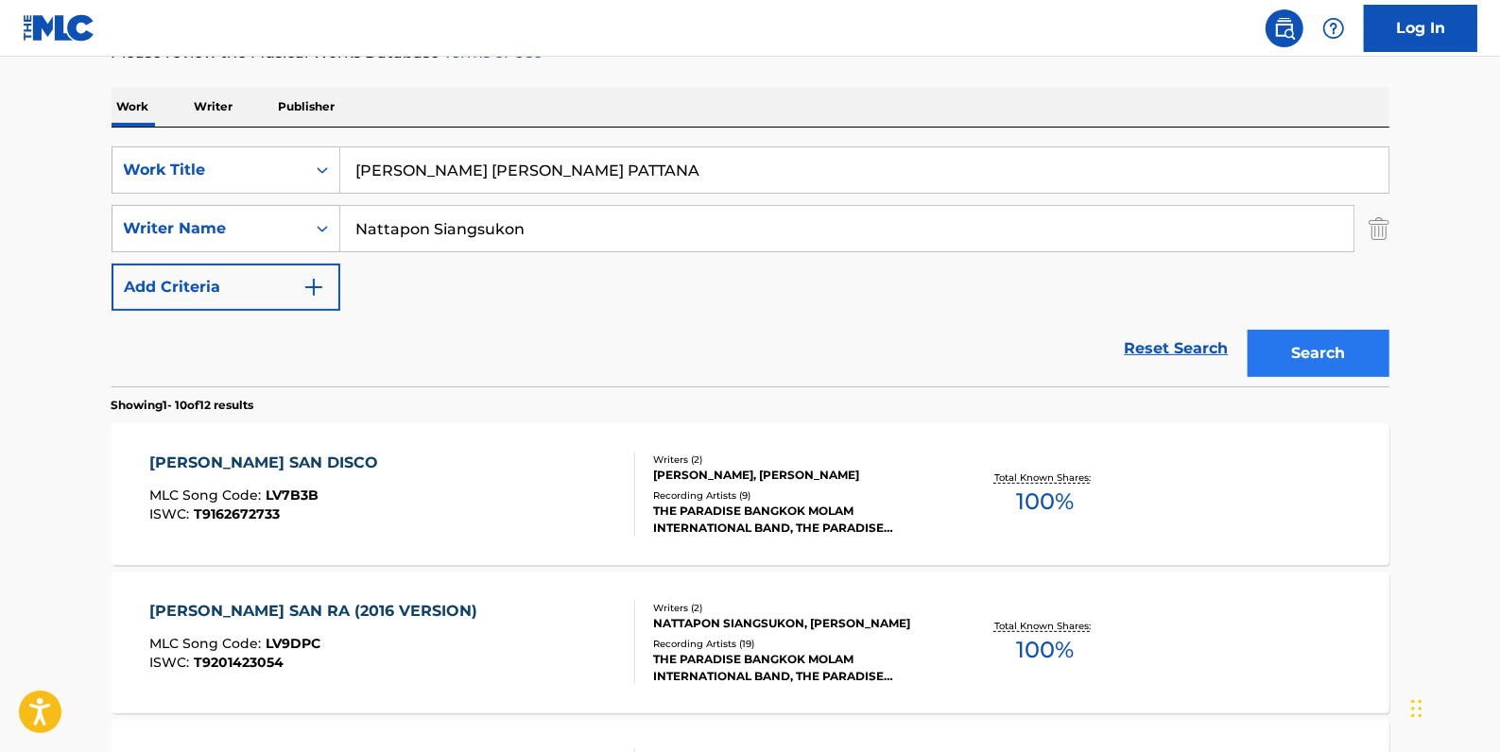
type input "[PERSON_NAME] [PERSON_NAME] PATTANA"
click at [1306, 340] on button "Search" at bounding box center [1318, 353] width 142 height 47
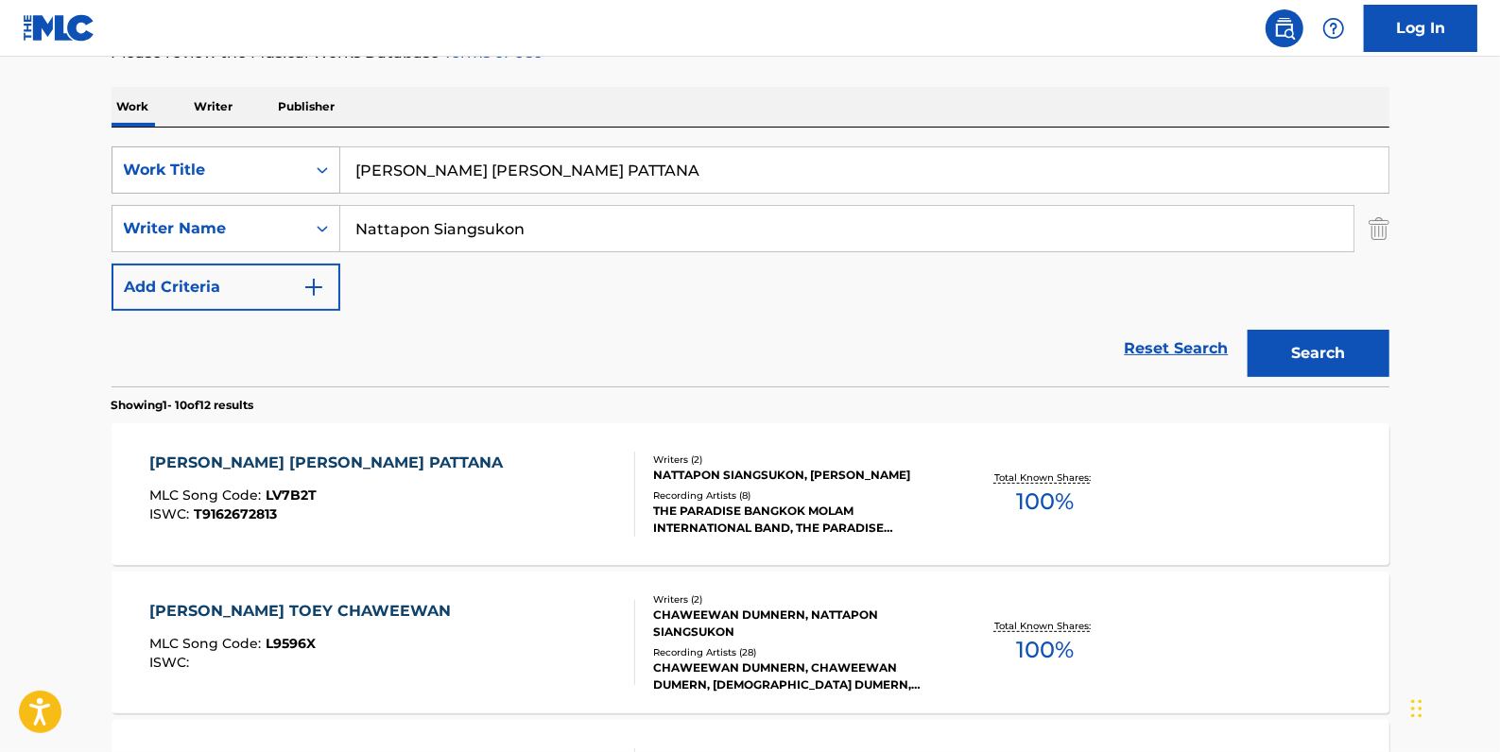
drag, startPoint x: 628, startPoint y: 172, endPoint x: 319, endPoint y: 161, distance: 309.2
click at [319, 161] on div "SearchWithCriteria6e17b870-7c2c-438d-8ffa-d5b33928e40f Work Title [PERSON_NAME]…" at bounding box center [751, 169] width 1278 height 47
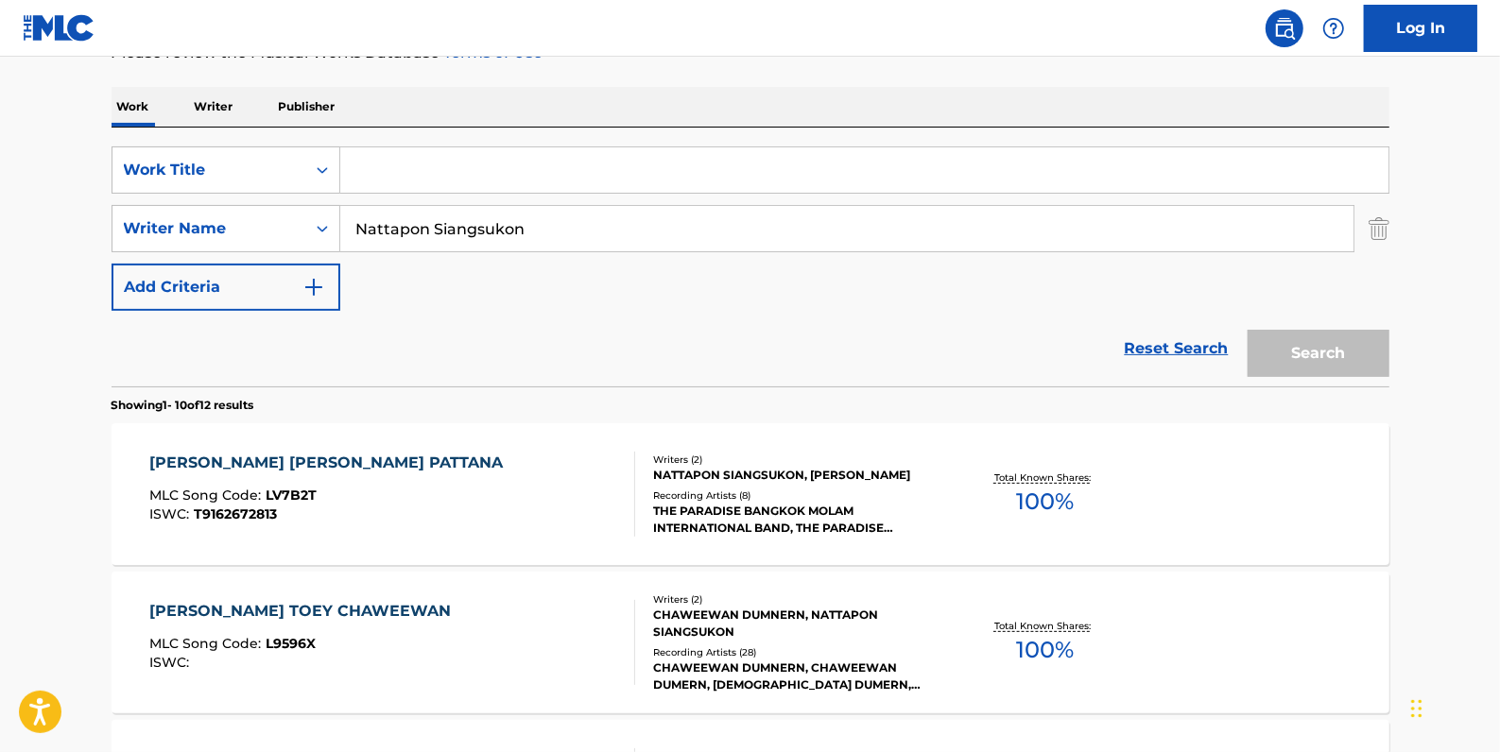
paste input "PU TAI DUB"
type input "PU TAI DUB"
click at [1340, 340] on button "Search" at bounding box center [1318, 353] width 142 height 47
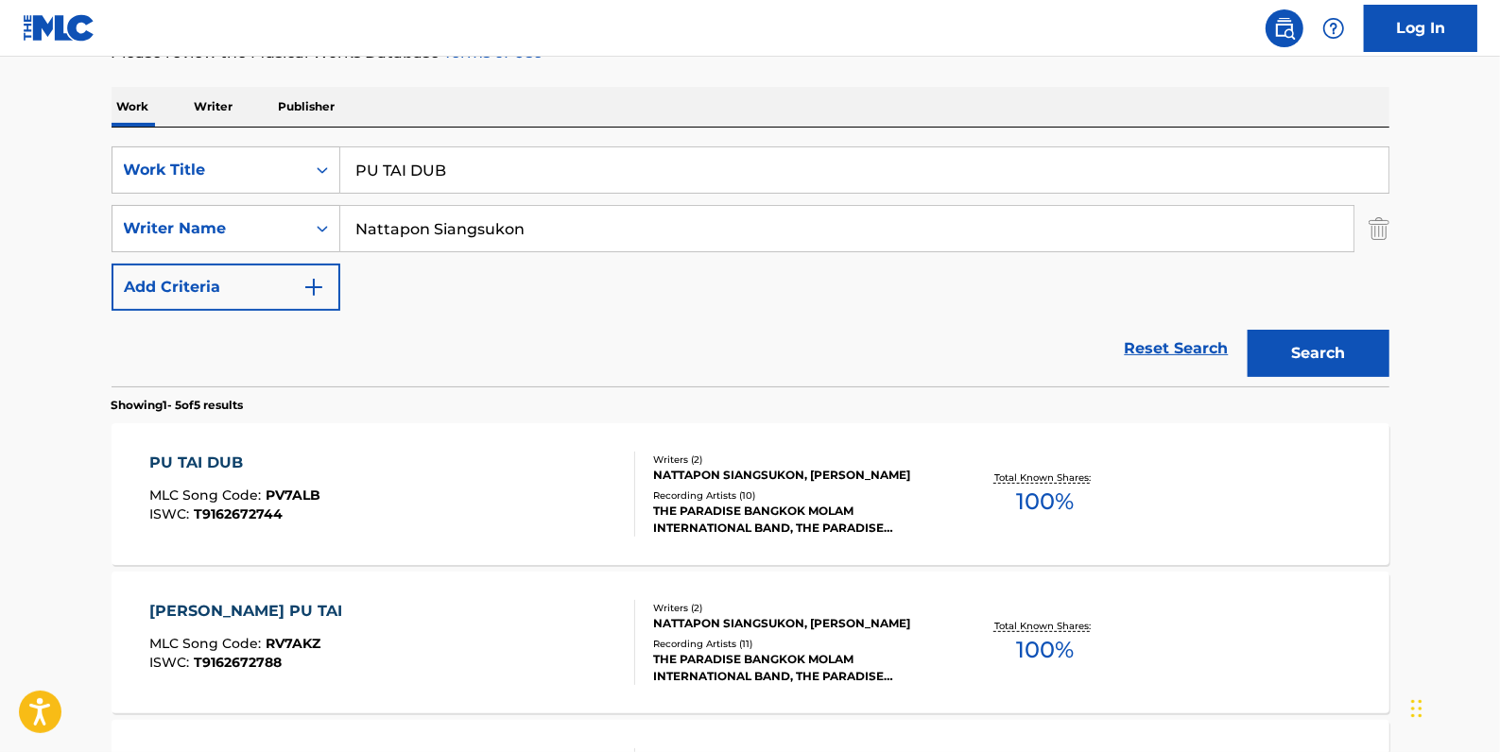
drag, startPoint x: 472, startPoint y: 173, endPoint x: 356, endPoint y: 174, distance: 116.2
click at [356, 174] on input "PU TAI DUB" at bounding box center [864, 169] width 1048 height 45
paste input "SAO SAKIT MAE"
type input "SAO SAKIT MAE"
click at [1319, 345] on button "Search" at bounding box center [1318, 353] width 142 height 47
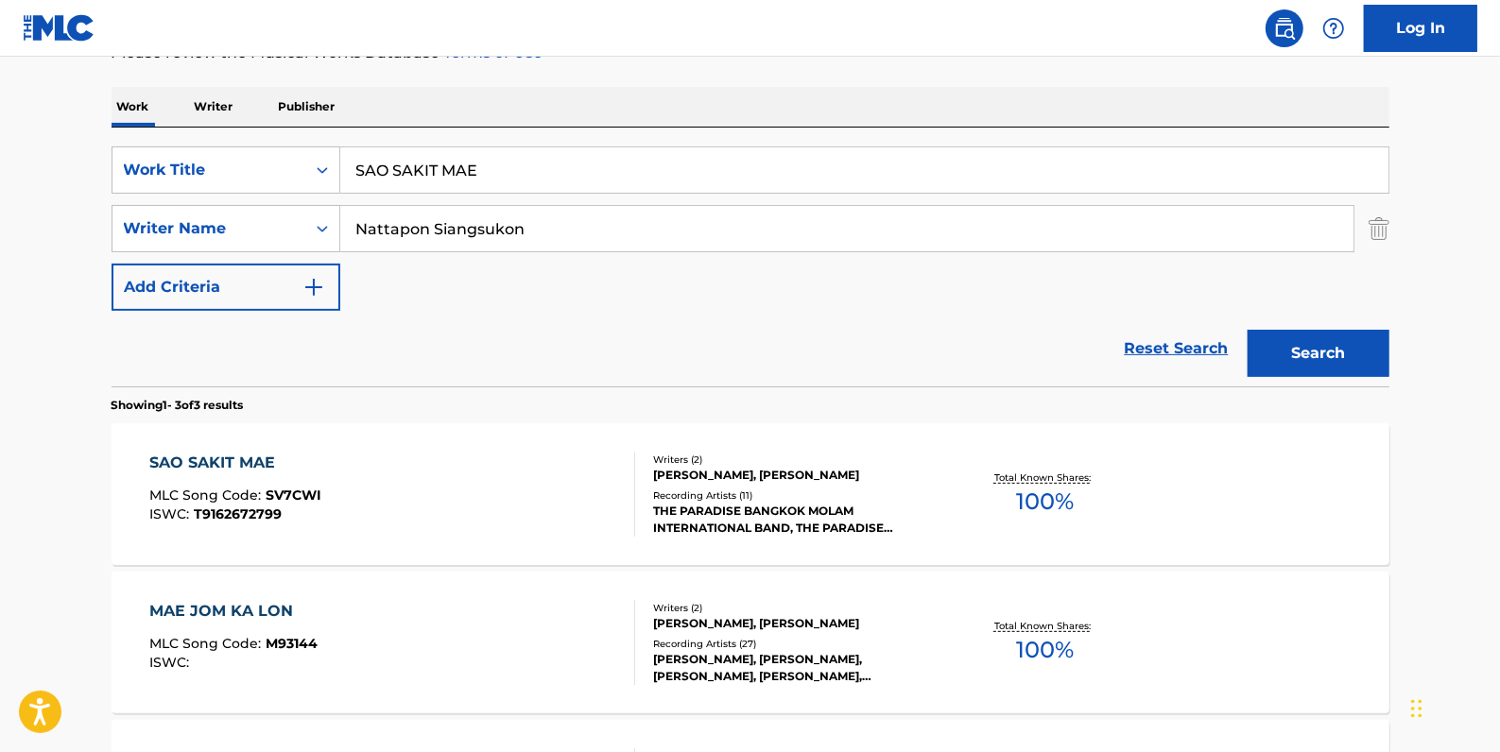
drag, startPoint x: 533, startPoint y: 170, endPoint x: 340, endPoint y: 171, distance: 192.8
click at [340, 171] on input "SAO SAKIT MAE" at bounding box center [864, 169] width 1048 height 45
paste input "SHOW [PERSON_NAME] INTERNATIONAL"
type input "SHOW [PERSON_NAME] INTERNATIONAL"
click at [1312, 343] on button "Search" at bounding box center [1318, 353] width 142 height 47
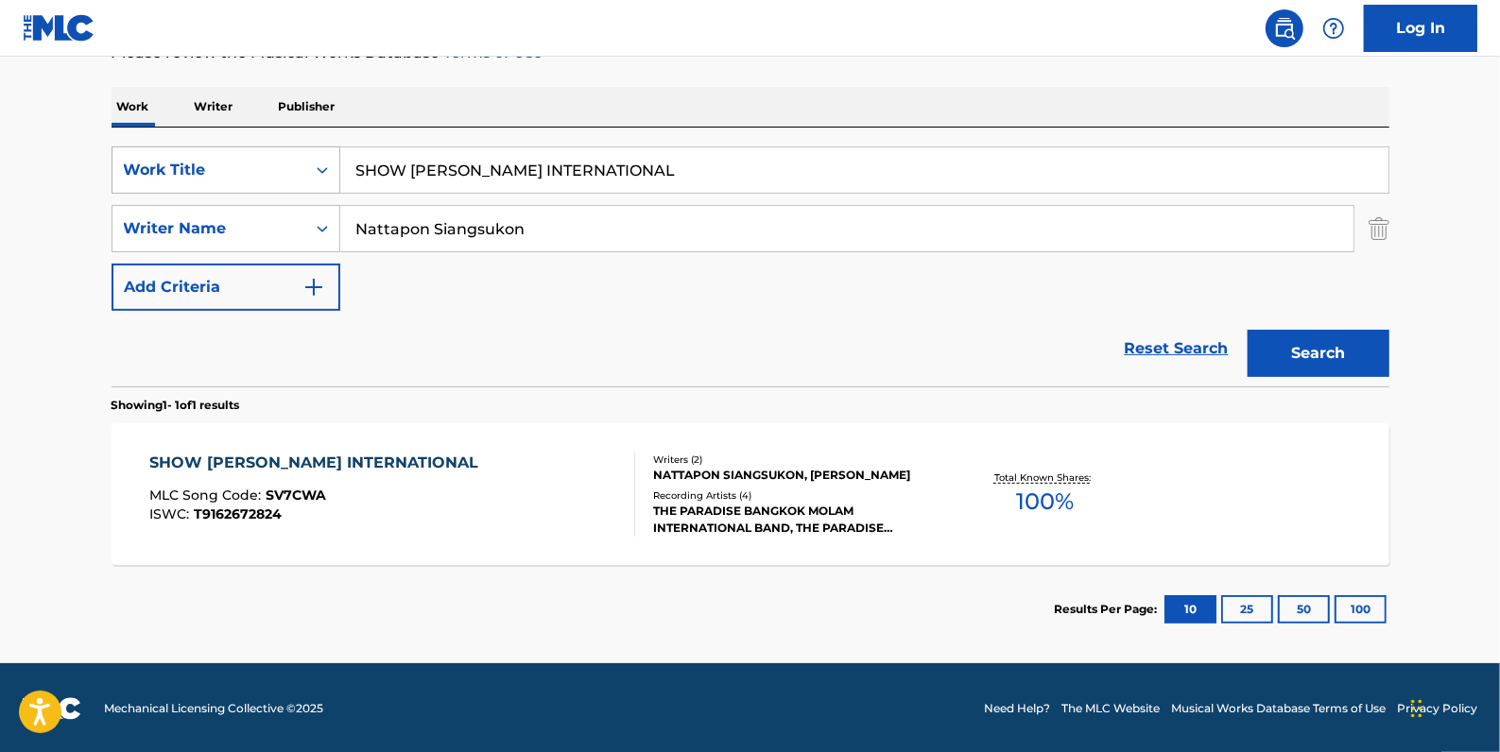
drag, startPoint x: 690, startPoint y: 168, endPoint x: 288, endPoint y: 159, distance: 401.7
click at [288, 159] on div "SearchWithCriteria6e17b870-7c2c-438d-8ffa-d5b33928e40f Work Title SHOW [PERSON_…" at bounding box center [751, 169] width 1278 height 47
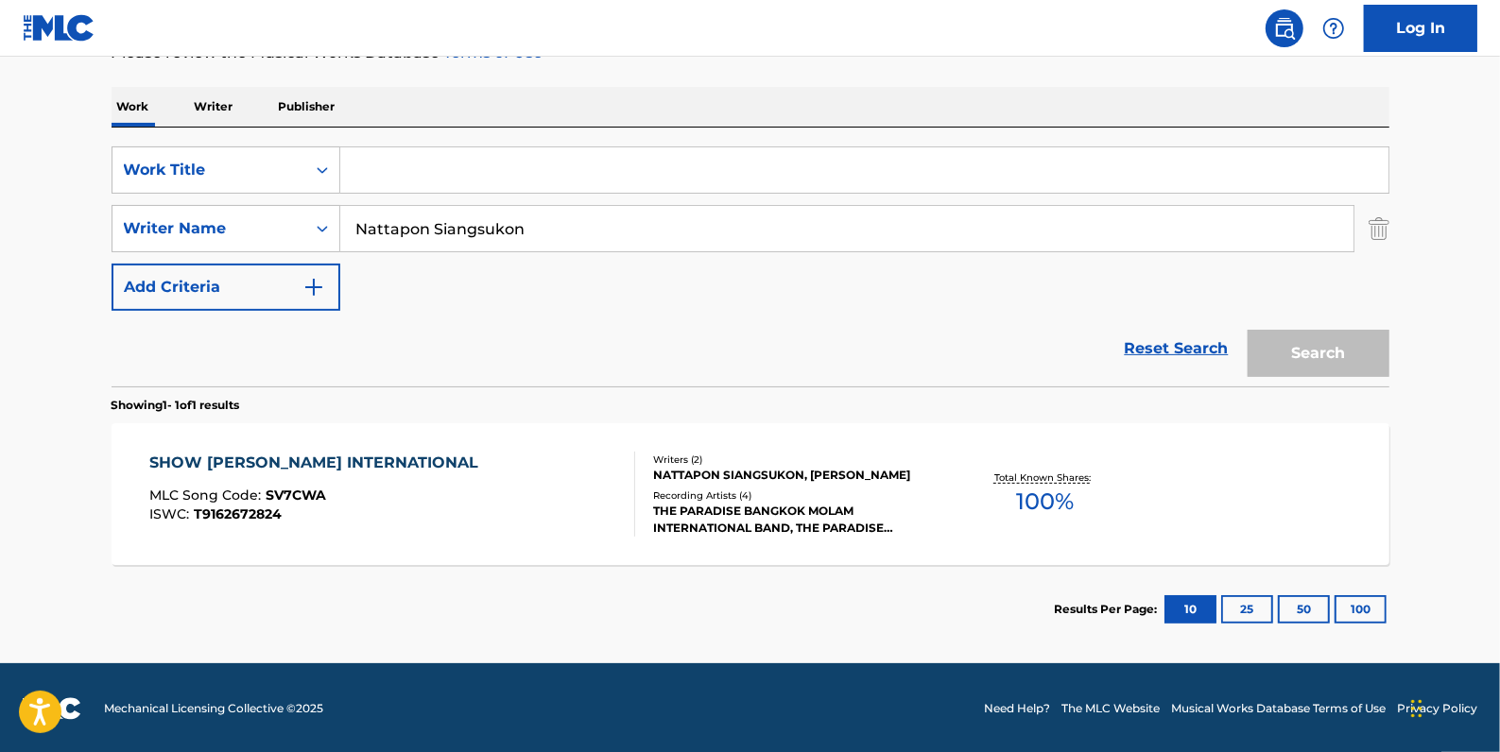
paste input "STUDIO [PERSON_NAME] PLEARN"
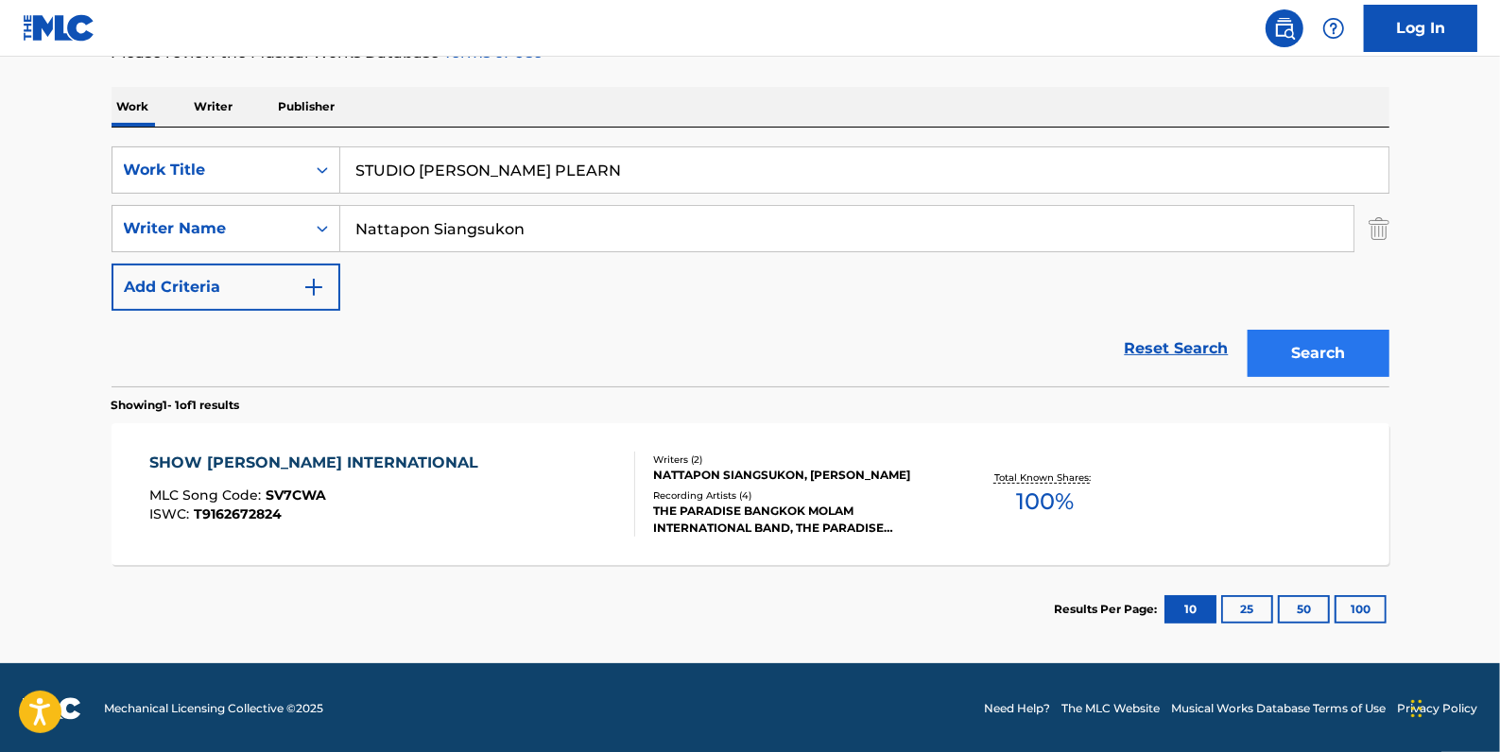
type input "STUDIO [PERSON_NAME] PLEARN"
click at [1330, 348] on button "Search" at bounding box center [1318, 353] width 142 height 47
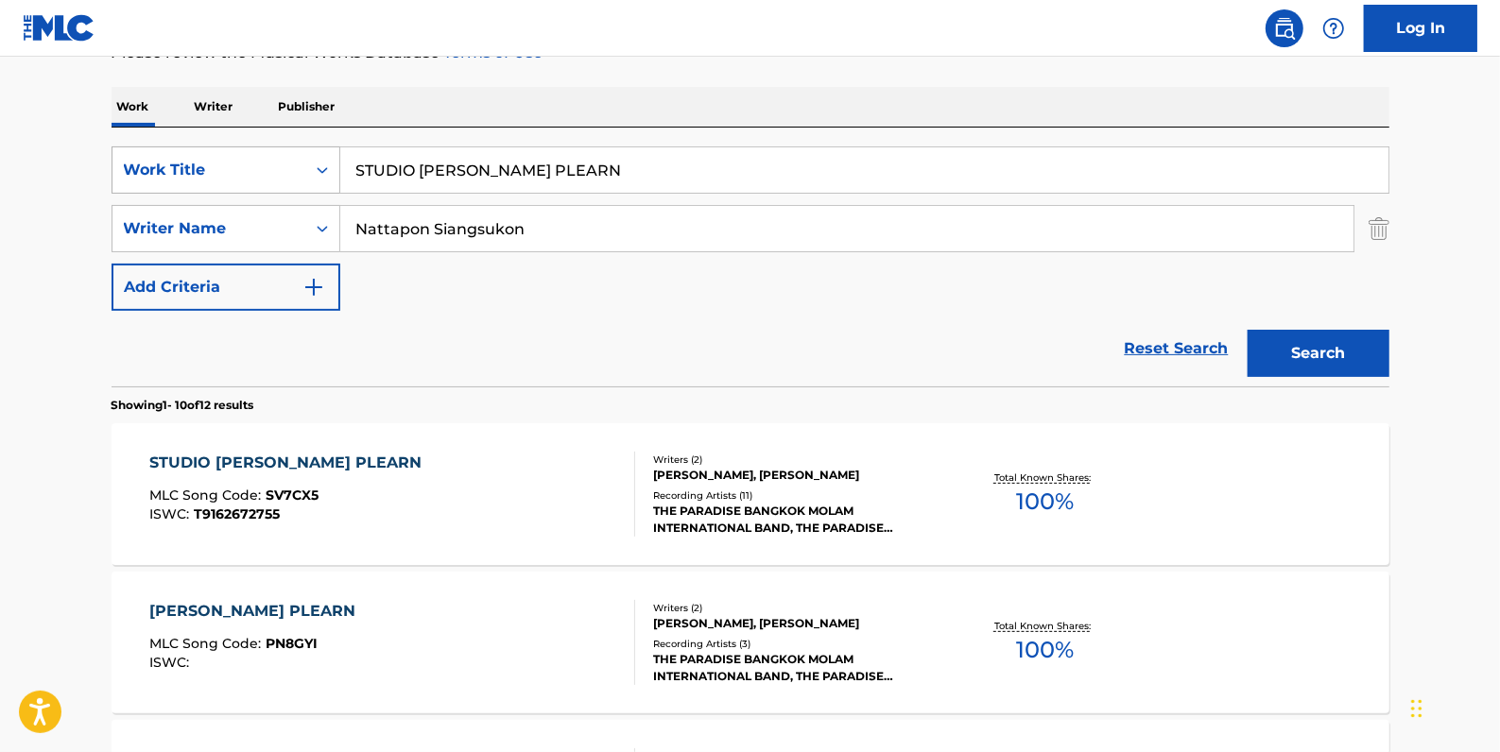
drag, startPoint x: 609, startPoint y: 180, endPoint x: 283, endPoint y: 147, distance: 327.6
click at [283, 147] on div "SearchWithCriteria6e17b870-7c2c-438d-8ffa-d5b33928e40f Work Title STUDIO [PERSO…" at bounding box center [751, 169] width 1278 height 47
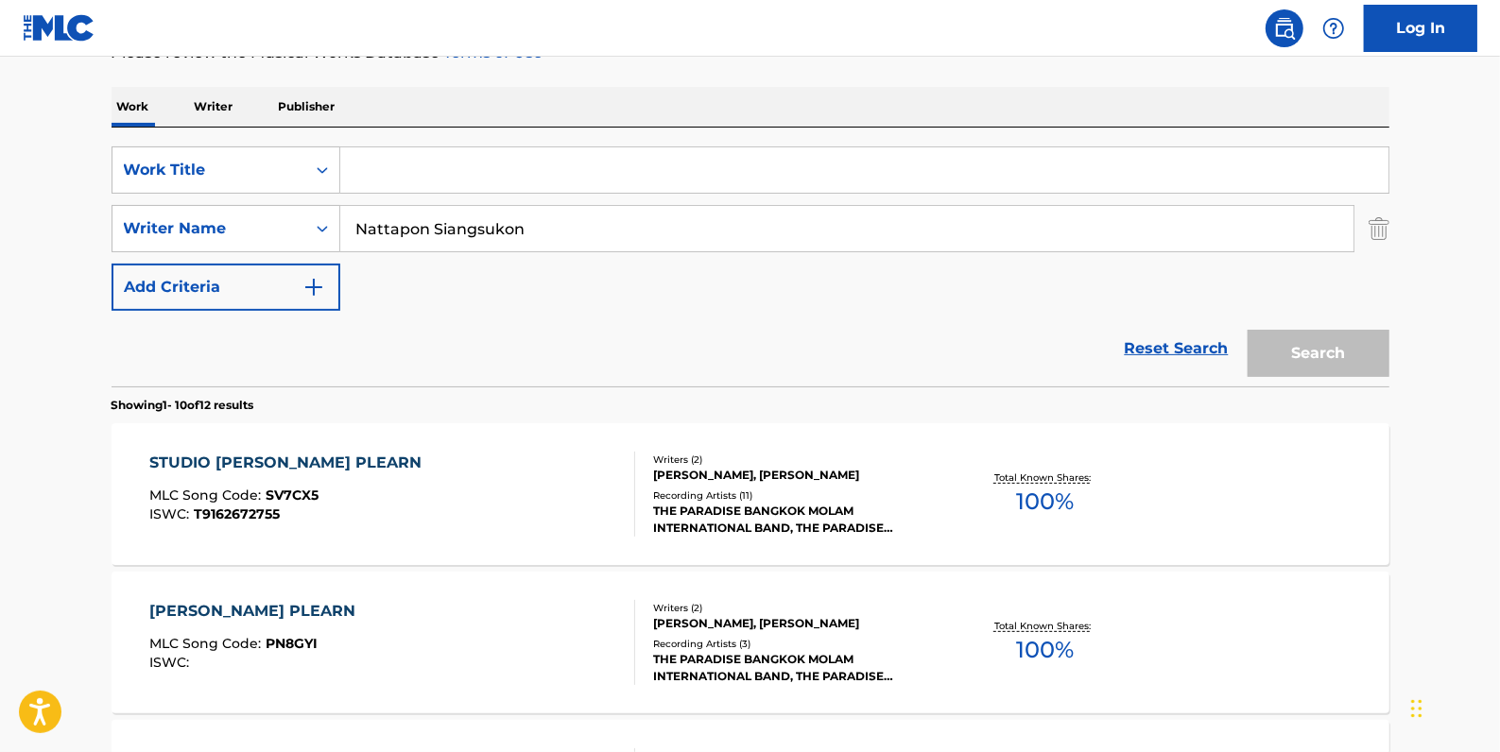
paste input "INDIA [PERSON_NAME] (THAI BOXING RE-FIX)"
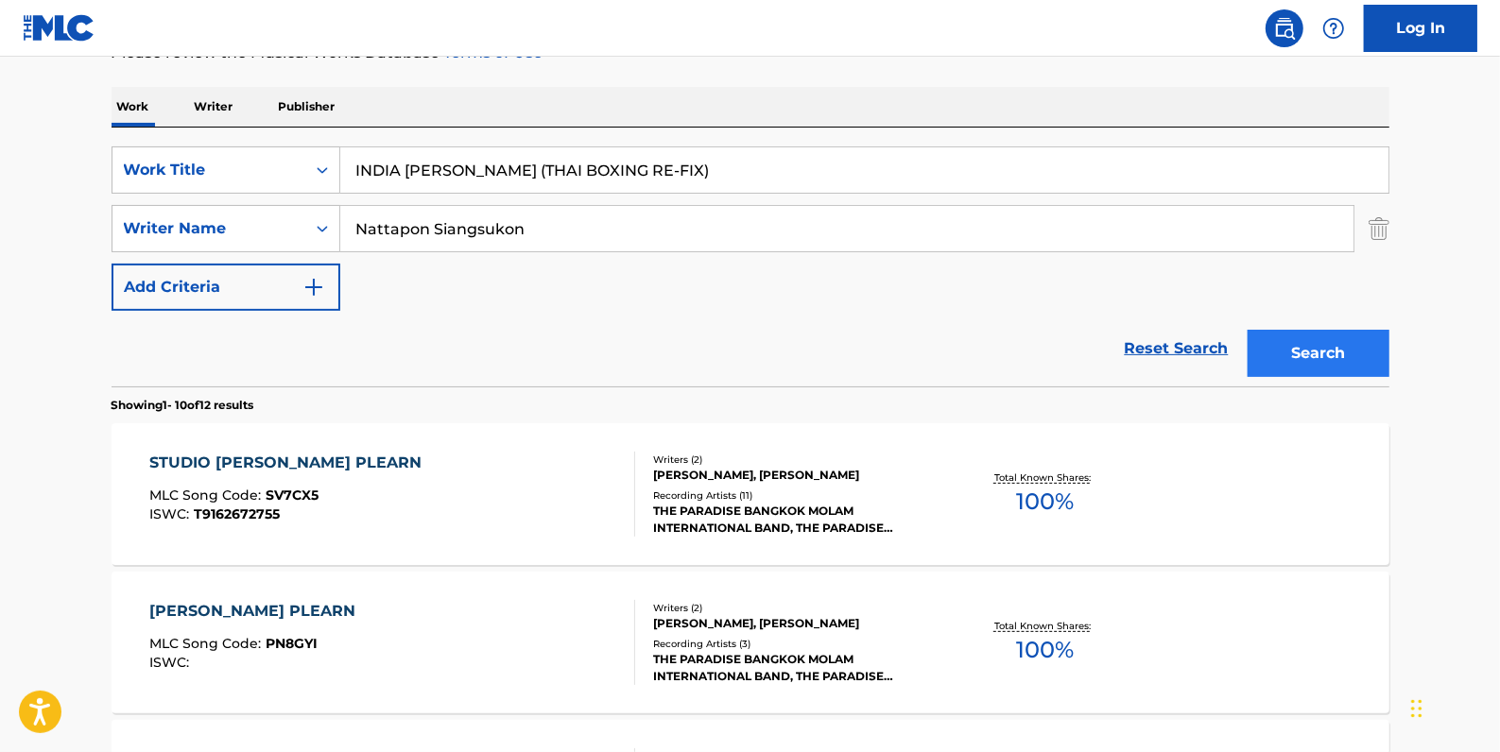
type input "INDIA [PERSON_NAME] (THAI BOXING RE-FIX)"
click at [1316, 344] on button "Search" at bounding box center [1318, 353] width 142 height 47
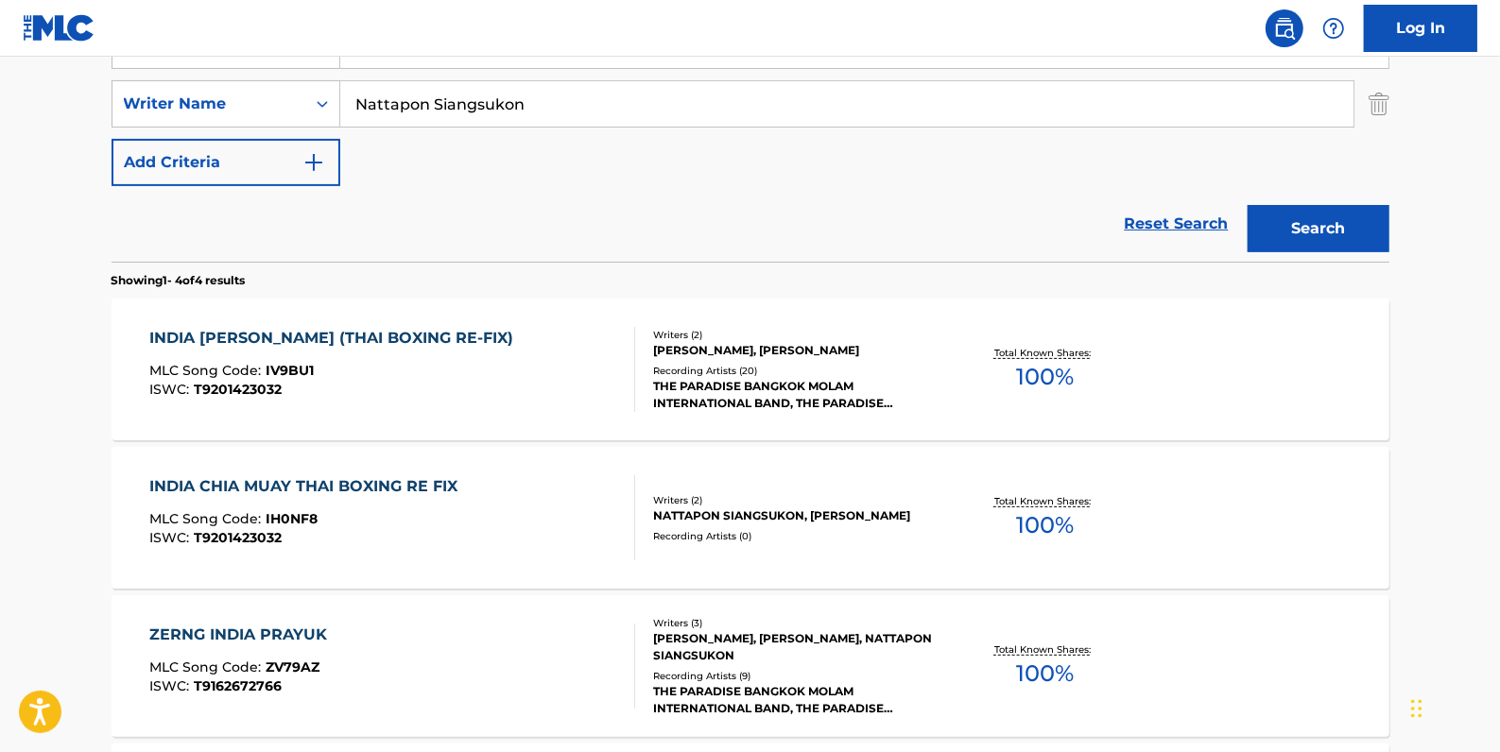
scroll to position [446, 0]
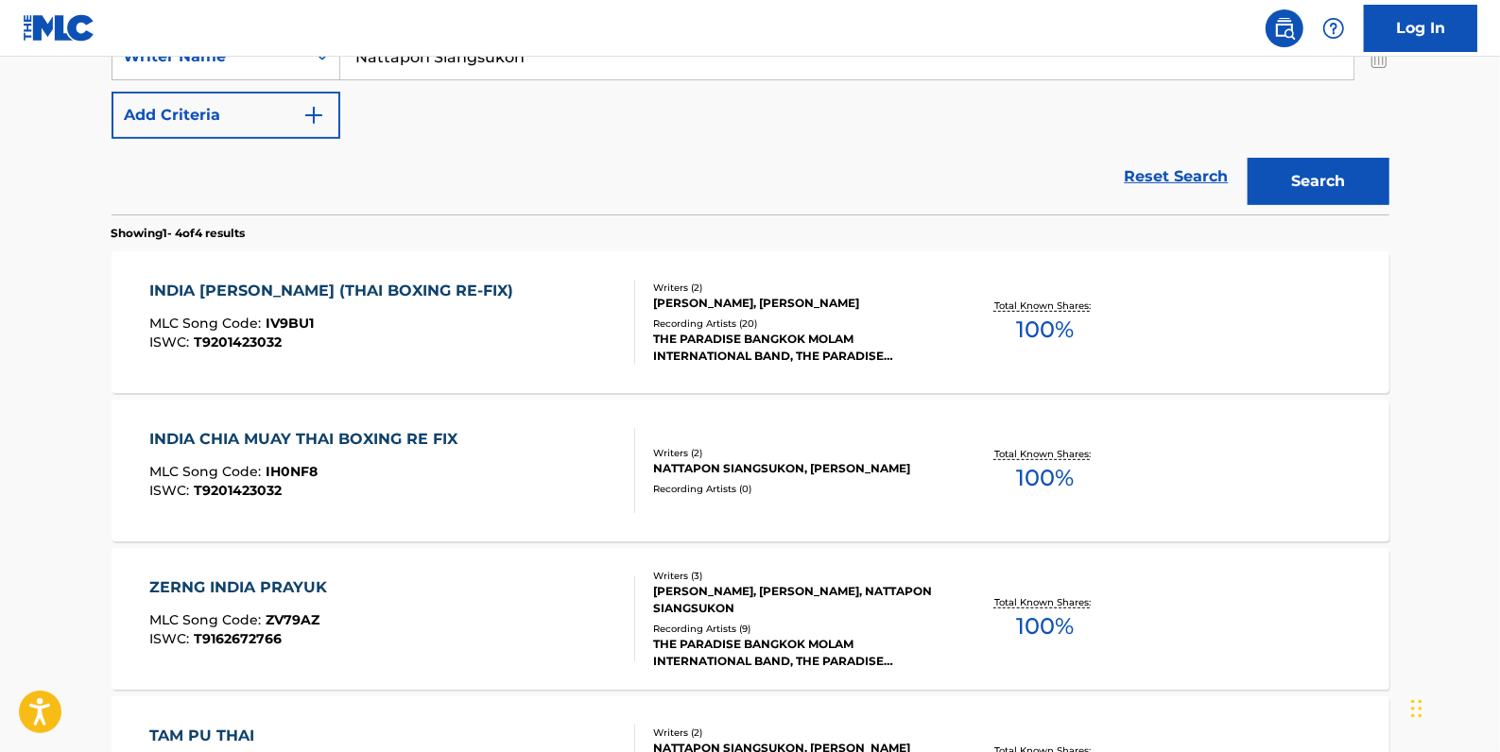
click at [529, 459] on div "INDIA CHIA MUAY THAI BOXING RE FIX MLC Song Code : IH0NF8 ISWC : T9201423032" at bounding box center [392, 470] width 486 height 85
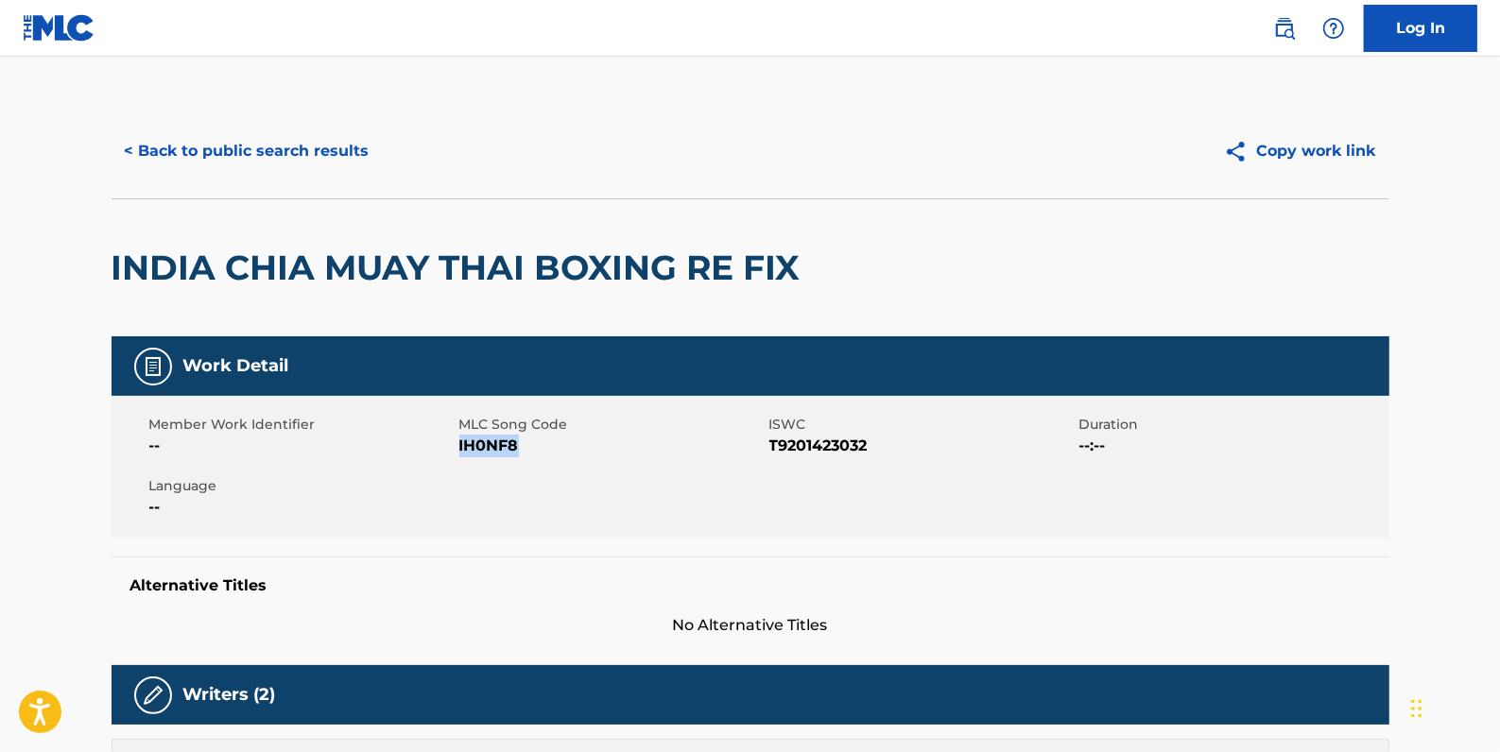
drag, startPoint x: 532, startPoint y: 445, endPoint x: 459, endPoint y: 443, distance: 72.8
click at [459, 443] on span "IH0NF8" at bounding box center [611, 446] width 305 height 23
drag, startPoint x: 459, startPoint y: 443, endPoint x: 481, endPoint y: 450, distance: 22.7
copy span "IH0NF8"
click at [330, 143] on button "< Back to public search results" at bounding box center [247, 151] width 271 height 47
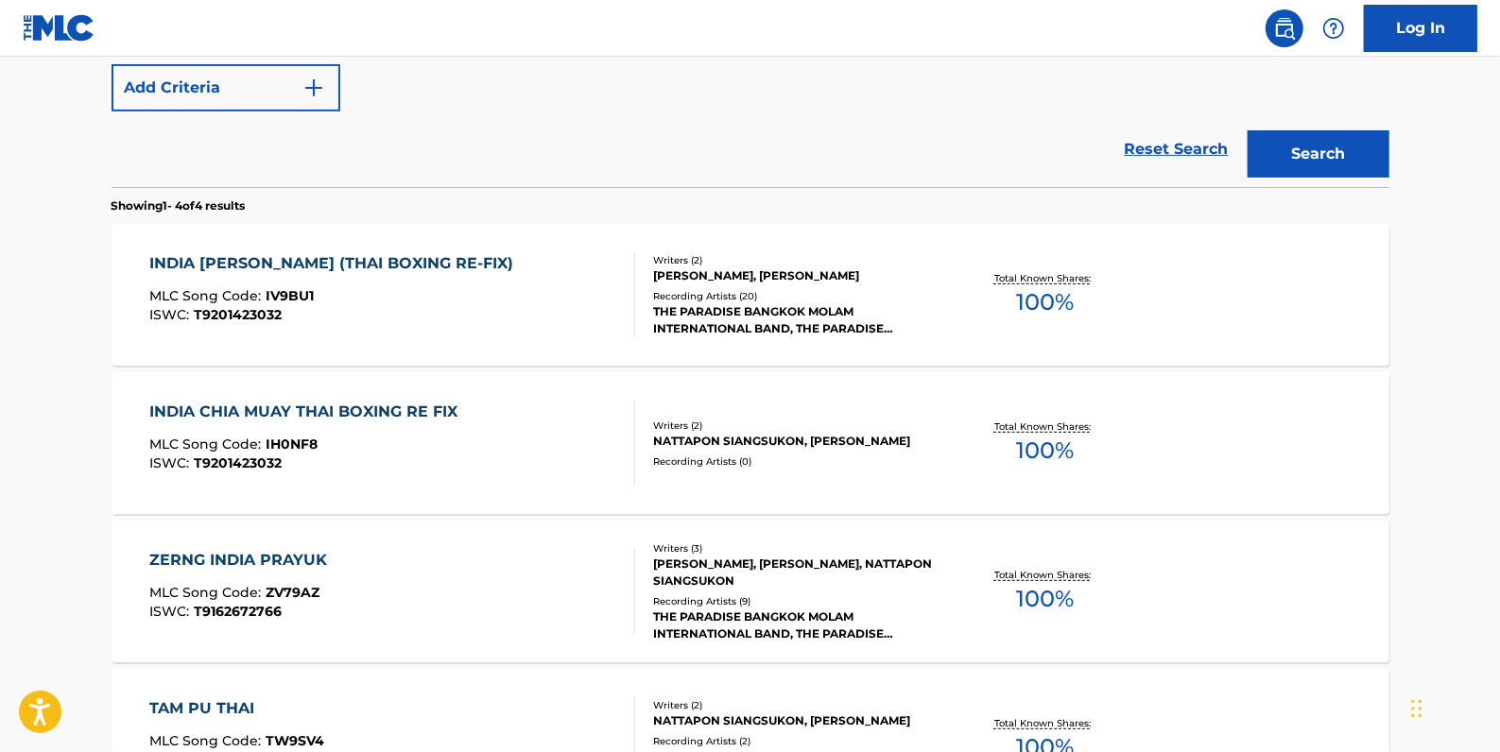
scroll to position [296, 0]
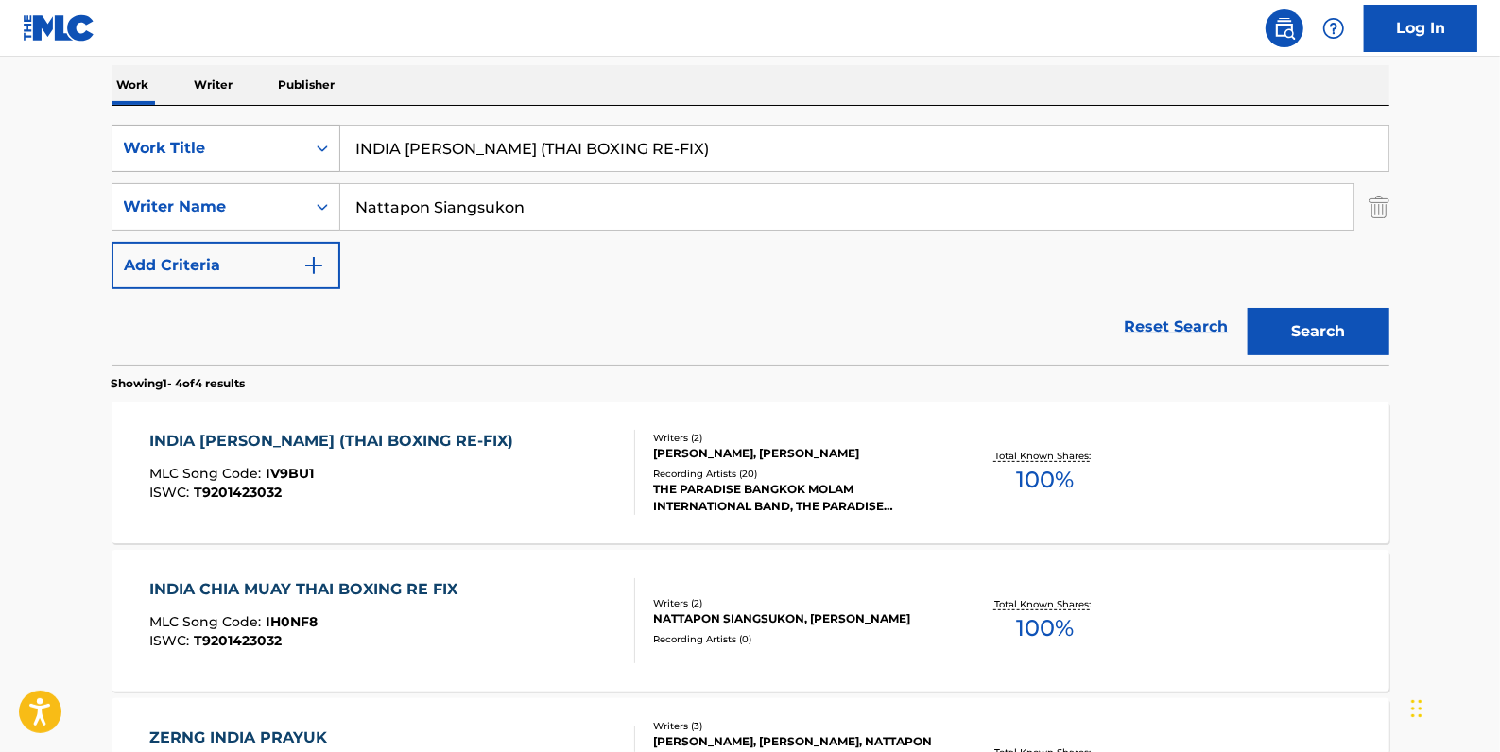
drag, startPoint x: 738, startPoint y: 137, endPoint x: 329, endPoint y: 138, distance: 409.2
click at [329, 138] on div "SearchWithCriteria6e17b870-7c2c-438d-8ffa-d5b33928e40f Work Title [GEOGRAPHIC_D…" at bounding box center [751, 148] width 1278 height 47
paste input "[PERSON_NAME] (CHASING THE COW)"
type input "[PERSON_NAME] (CHASING THE COW)"
click at [1313, 323] on button "Search" at bounding box center [1318, 331] width 142 height 47
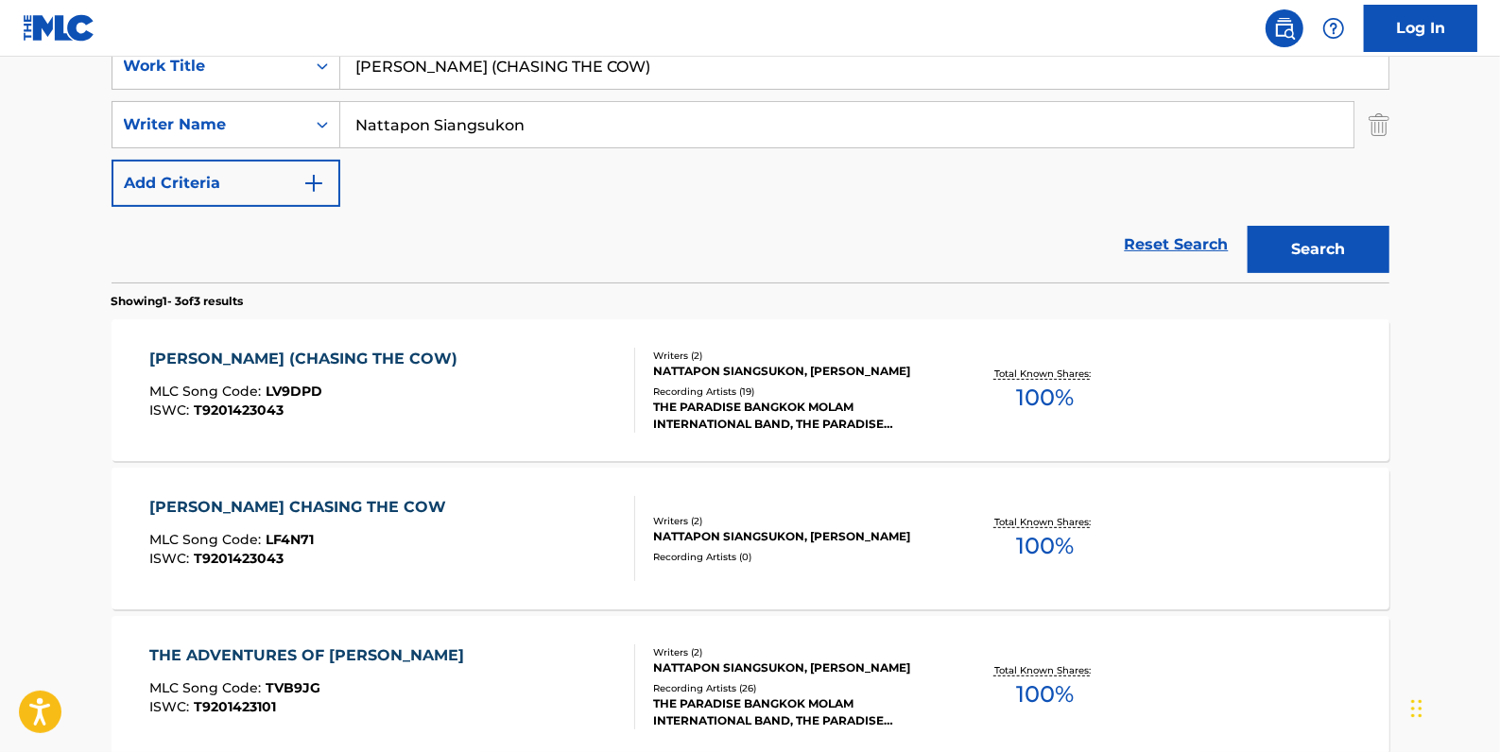
scroll to position [382, 0]
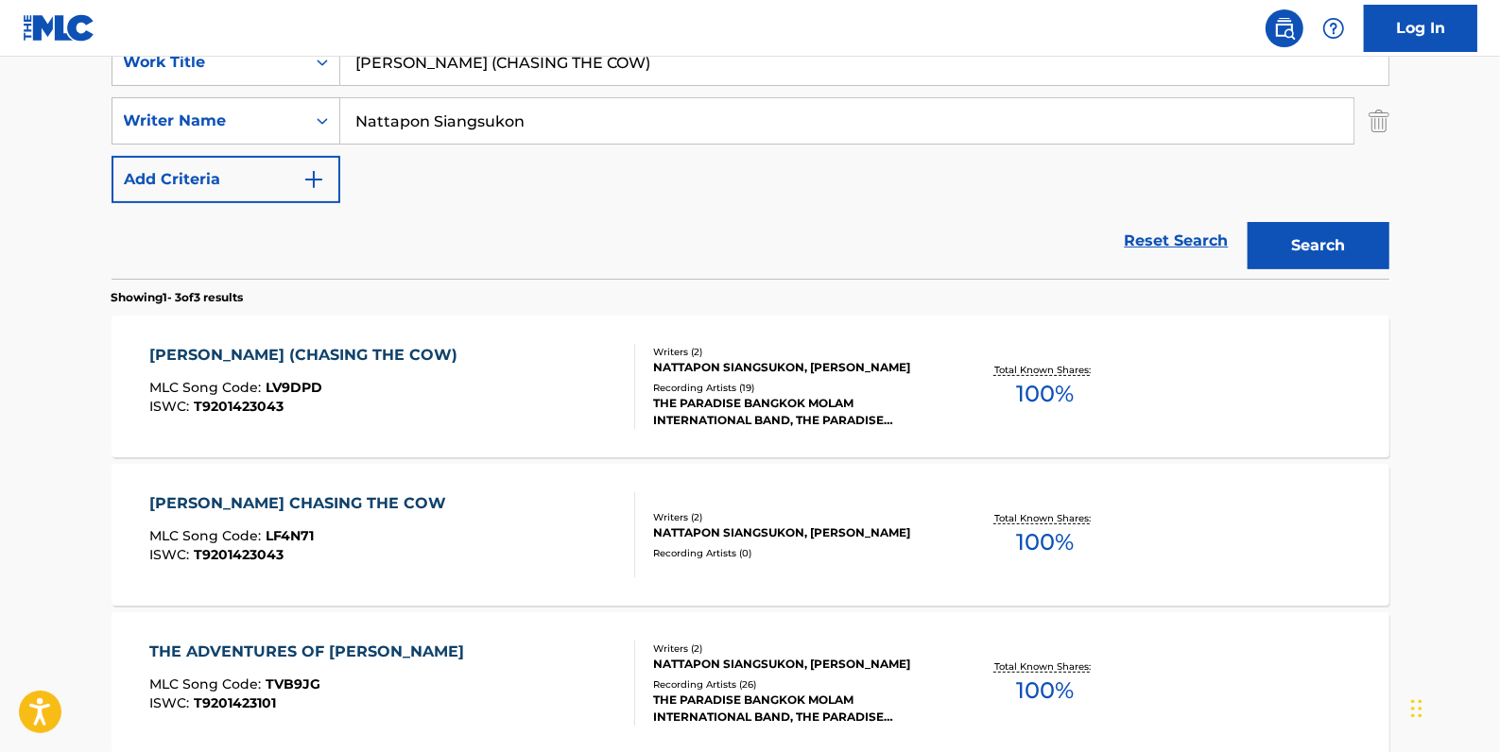
click at [503, 508] on div "[PERSON_NAME] CHASING THE COW MLC Song Code : LF4N71 ISWC : T9201423043" at bounding box center [392, 534] width 486 height 85
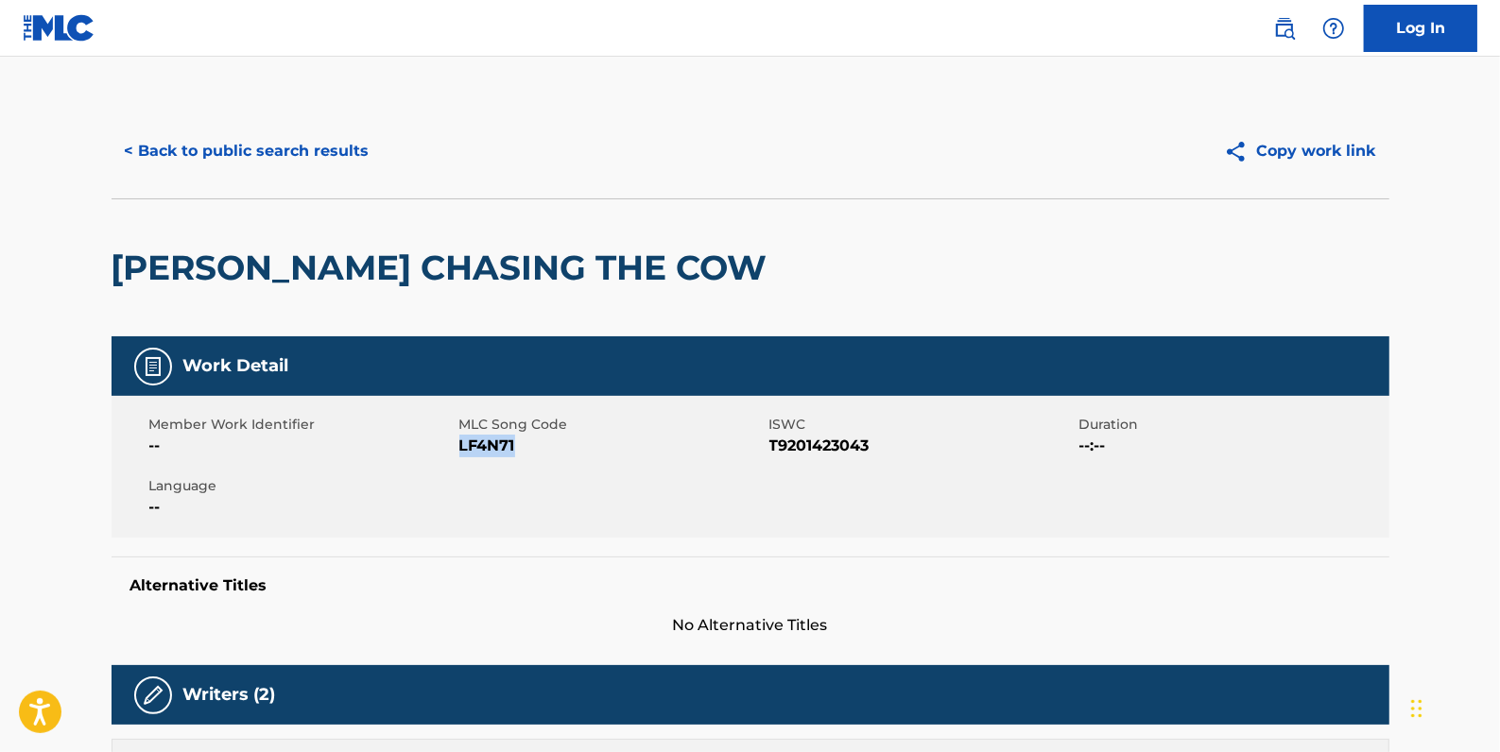
drag, startPoint x: 527, startPoint y: 447, endPoint x: 459, endPoint y: 441, distance: 68.3
click at [459, 441] on span "LF4N71" at bounding box center [611, 446] width 305 height 23
drag, startPoint x: 459, startPoint y: 441, endPoint x: 470, endPoint y: 446, distance: 11.4
copy span "LF4N71"
click at [345, 149] on button "< Back to public search results" at bounding box center [247, 151] width 271 height 47
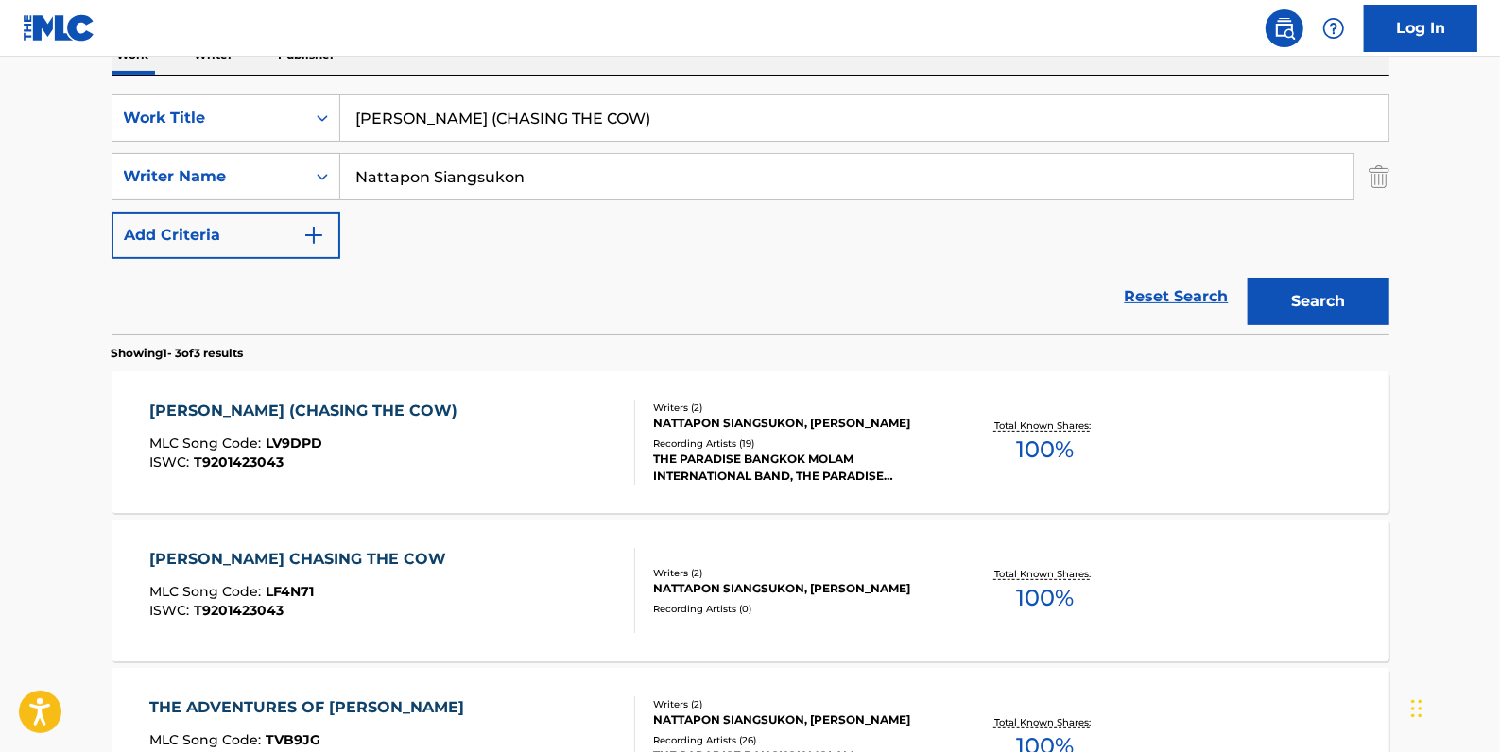
scroll to position [296, 0]
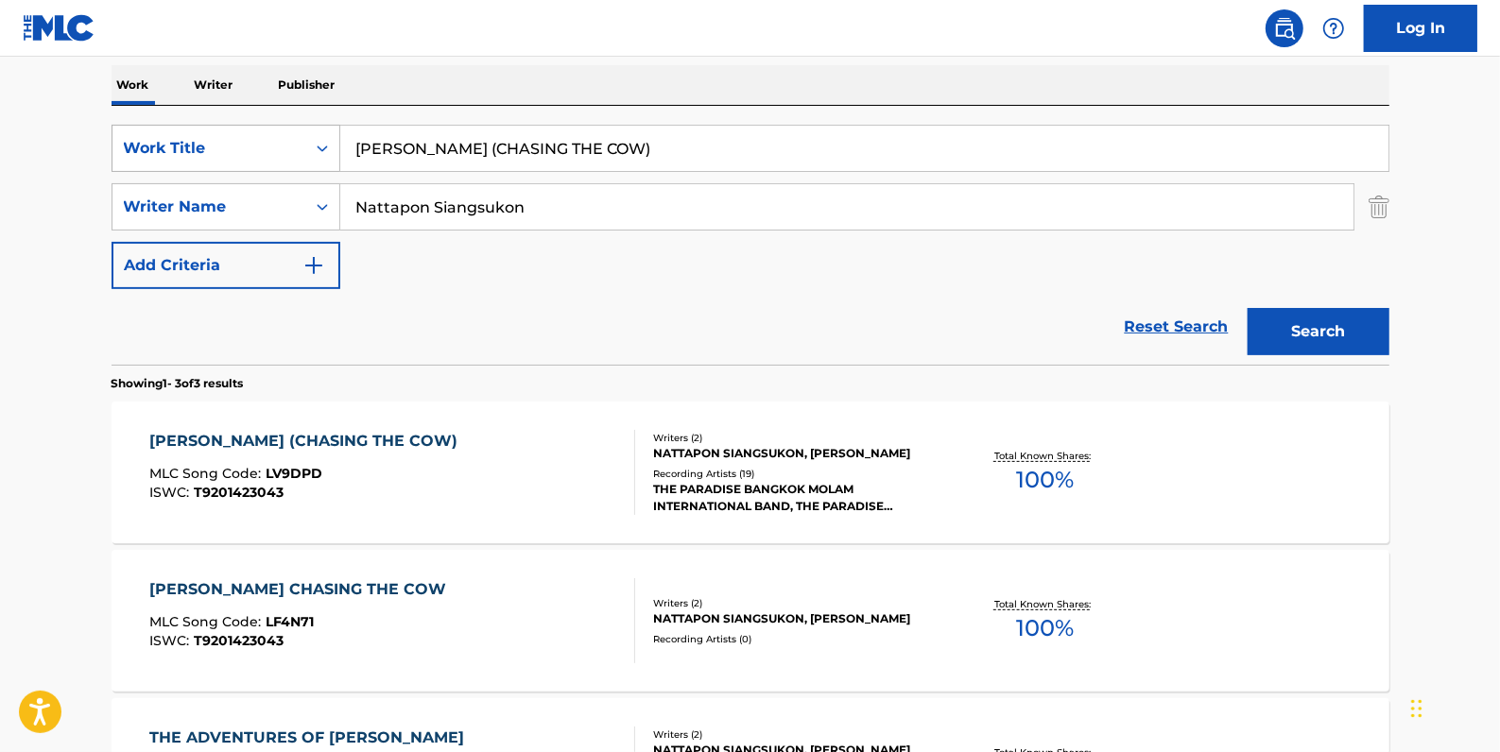
drag, startPoint x: 606, startPoint y: 153, endPoint x: 321, endPoint y: 147, distance: 284.5
click at [321, 147] on div "SearchWithCriteria6e17b870-7c2c-438d-8ffa-d5b33928e40f Work Title LAI WUA (CHAS…" at bounding box center [751, 148] width 1278 height 47
paste input "[PERSON_NAME] SAN RA (2016 VERSION)"
type input "[PERSON_NAME] SAN RA (2016 VERSION)"
click at [1288, 335] on button "Search" at bounding box center [1318, 331] width 142 height 47
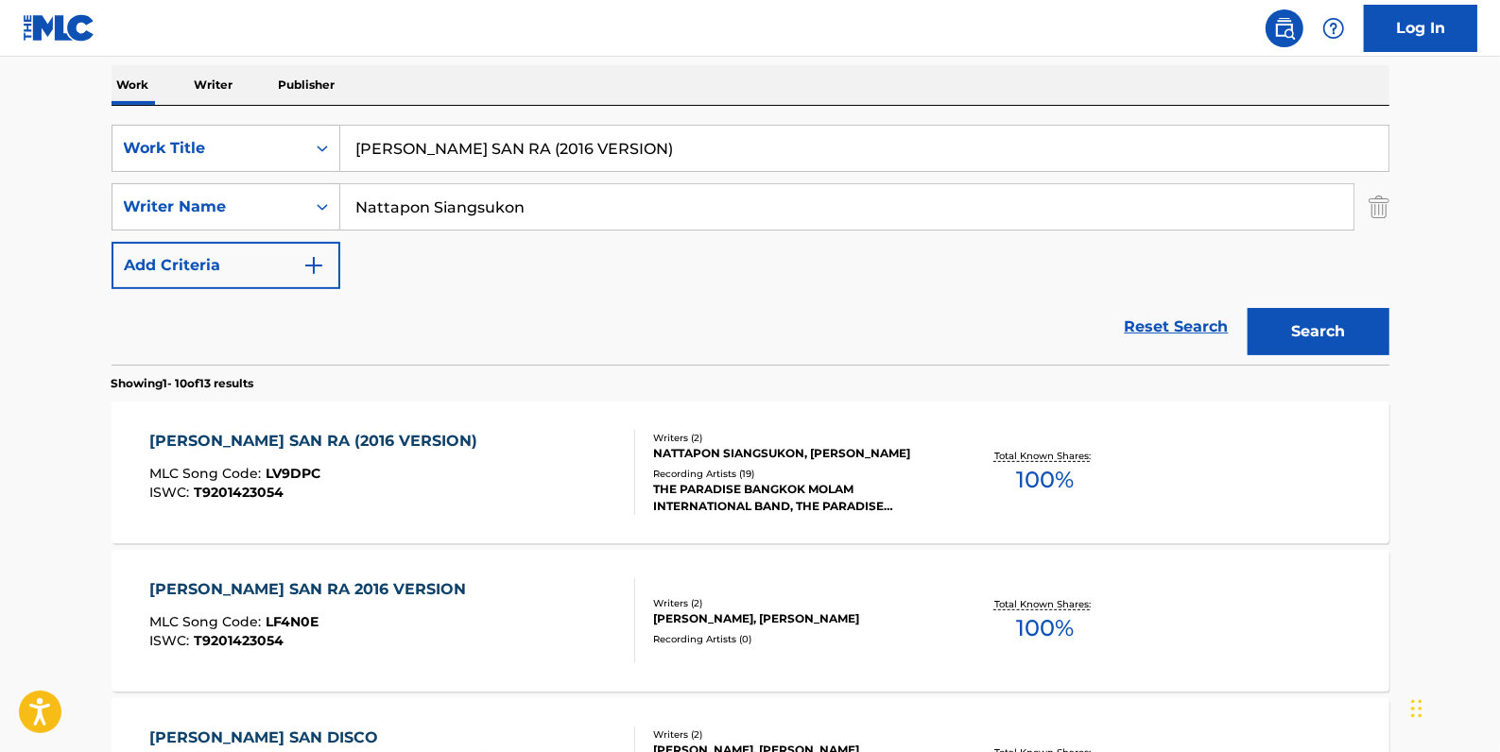
click at [436, 609] on div "[PERSON_NAME] SAN RA 2016 VERSION MLC Song Code : LF4N0E ISWC : T9201423054" at bounding box center [392, 620] width 486 height 85
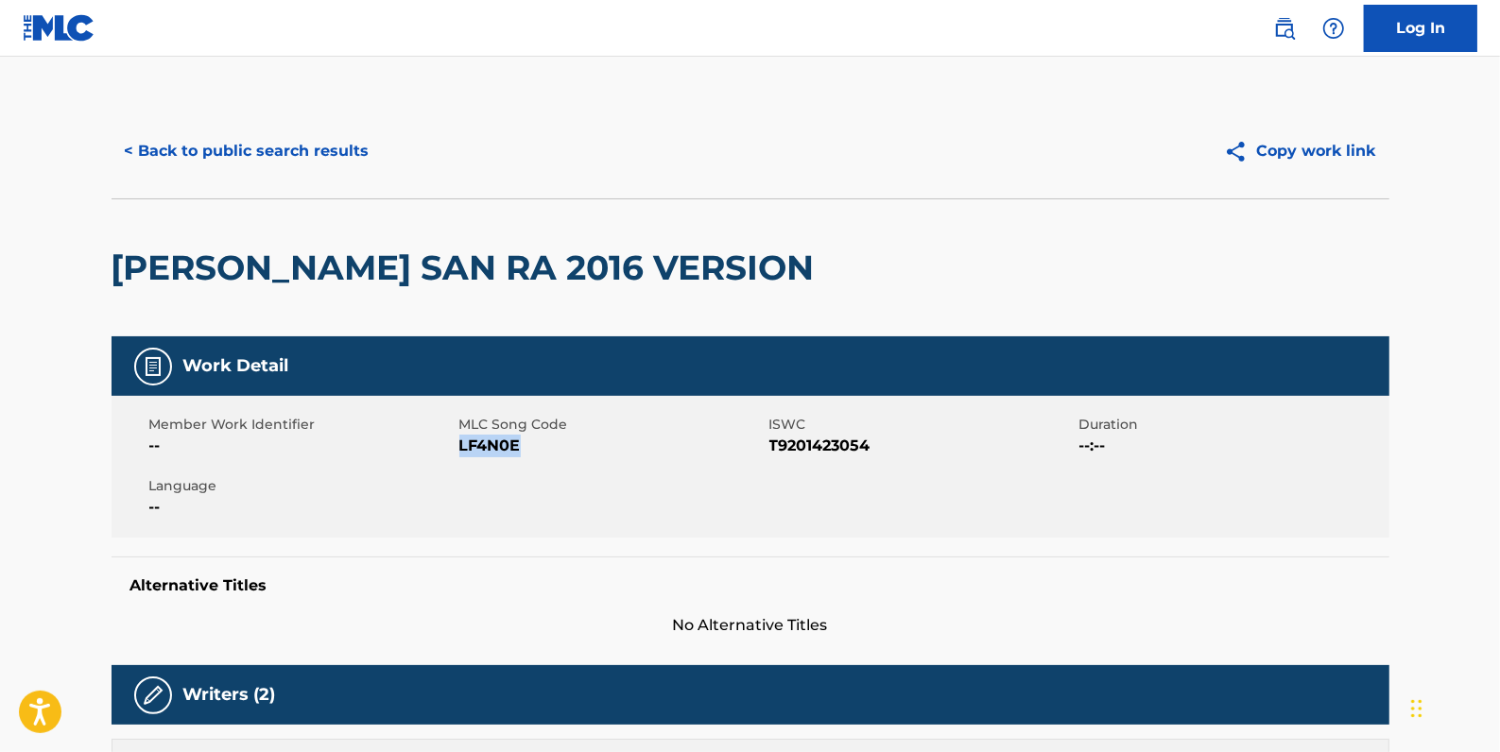
drag, startPoint x: 523, startPoint y: 449, endPoint x: 461, endPoint y: 449, distance: 62.4
click at [460, 449] on span "LF4N0E" at bounding box center [611, 446] width 305 height 23
copy span "LF4N0E"
click at [274, 147] on button "< Back to public search results" at bounding box center [247, 151] width 271 height 47
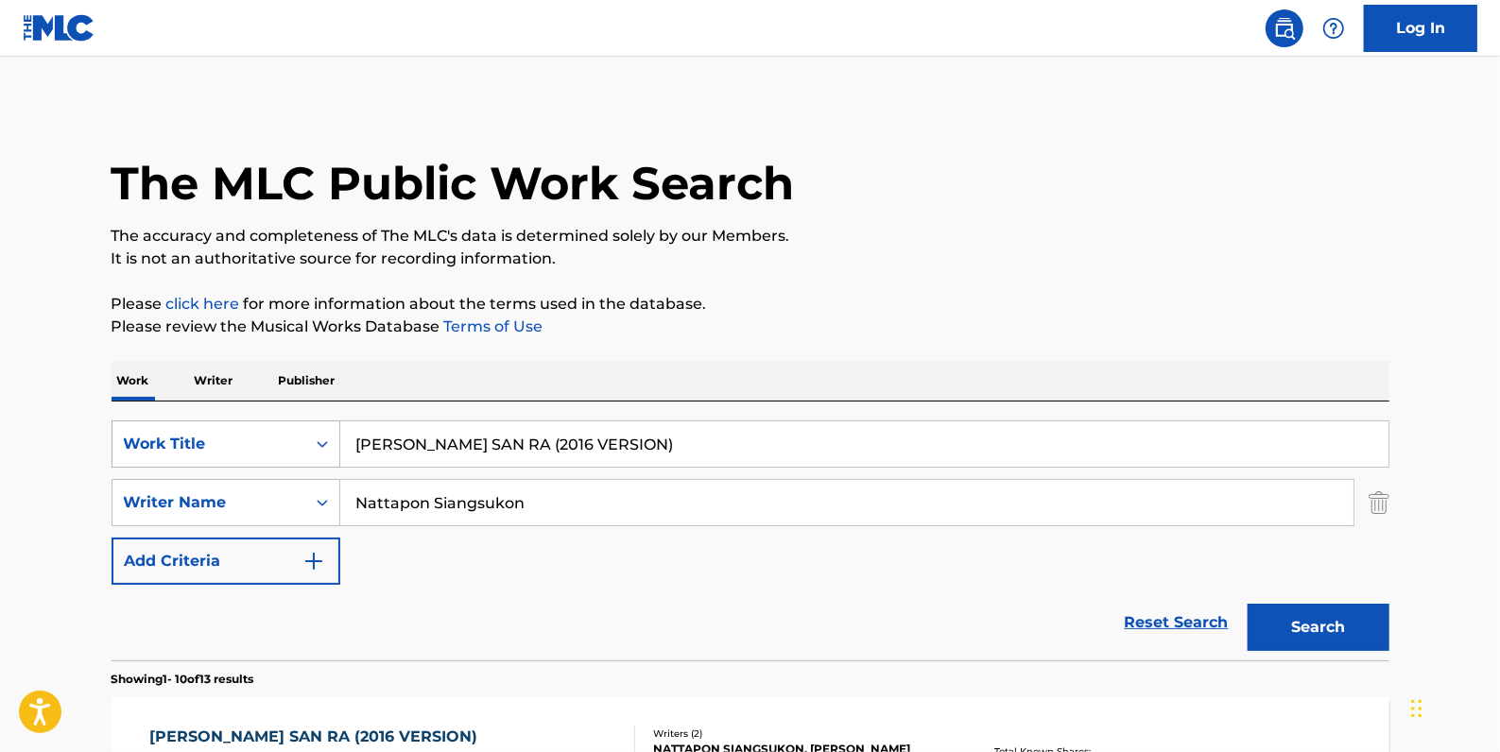
scroll to position [296, 0]
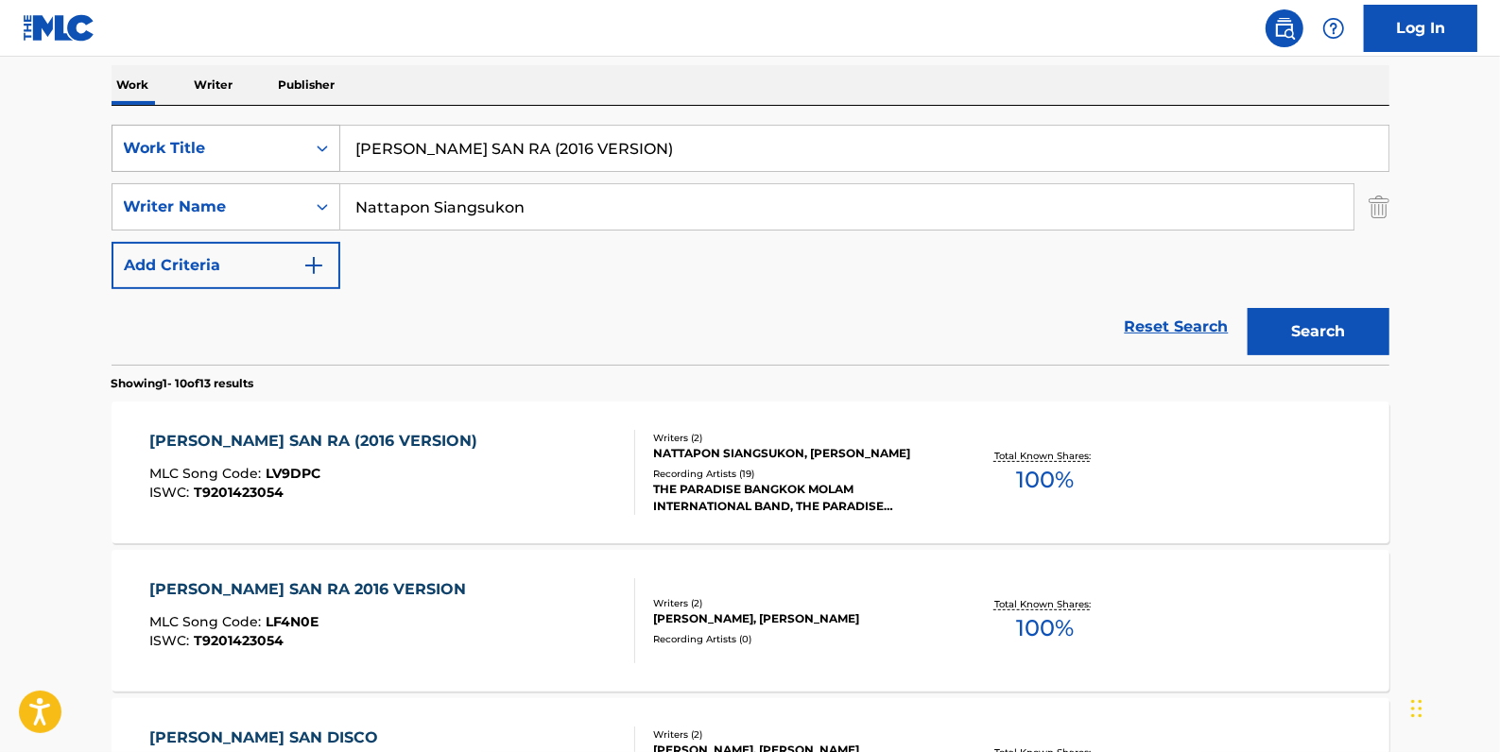
drag, startPoint x: 615, startPoint y: 143, endPoint x: 323, endPoint y: 128, distance: 292.4
click at [323, 128] on div "SearchWithCriteria6e17b870-7c2c-438d-8ffa-d5b33928e40f Work Title [PERSON_NAME]…" at bounding box center [751, 148] width 1278 height 47
paste input "MOR RHYTHM MOR KHAEN"
type input "MOR RHYTHM MOR KHAEN"
click at [1315, 326] on button "Search" at bounding box center [1318, 331] width 142 height 47
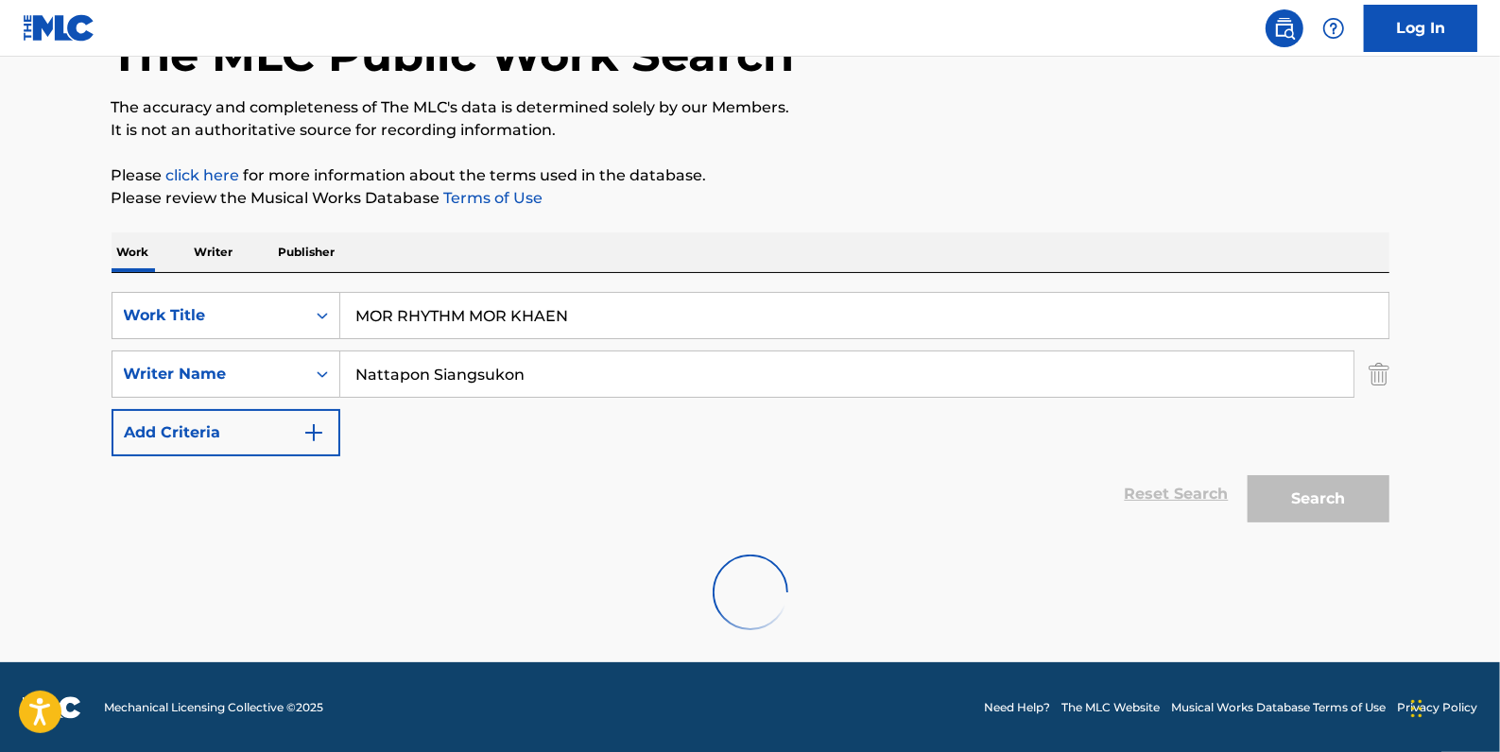
scroll to position [274, 0]
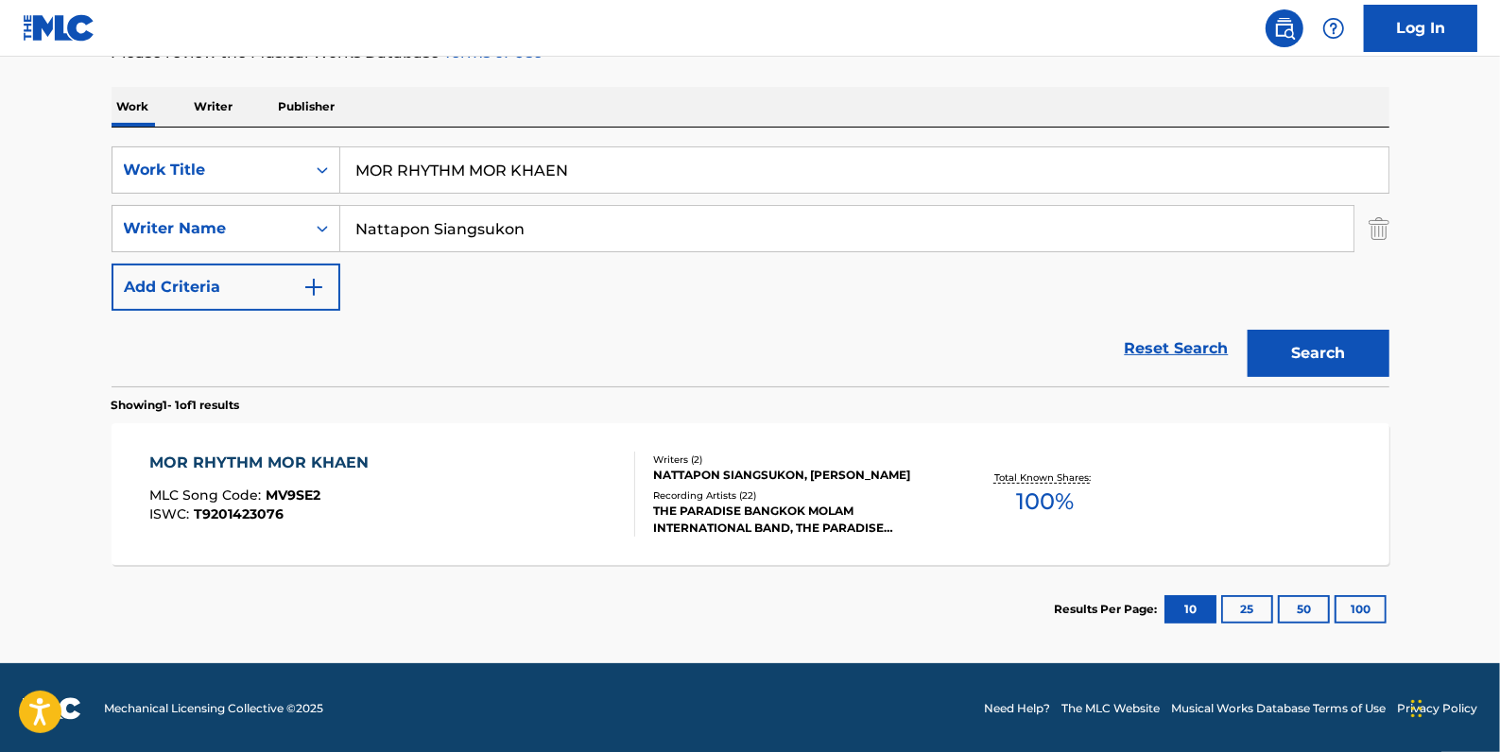
drag, startPoint x: 577, startPoint y: 169, endPoint x: 348, endPoint y: 173, distance: 229.6
click at [348, 173] on input "MOR RHYTHM MOR KHAEN" at bounding box center [864, 169] width 1048 height 45
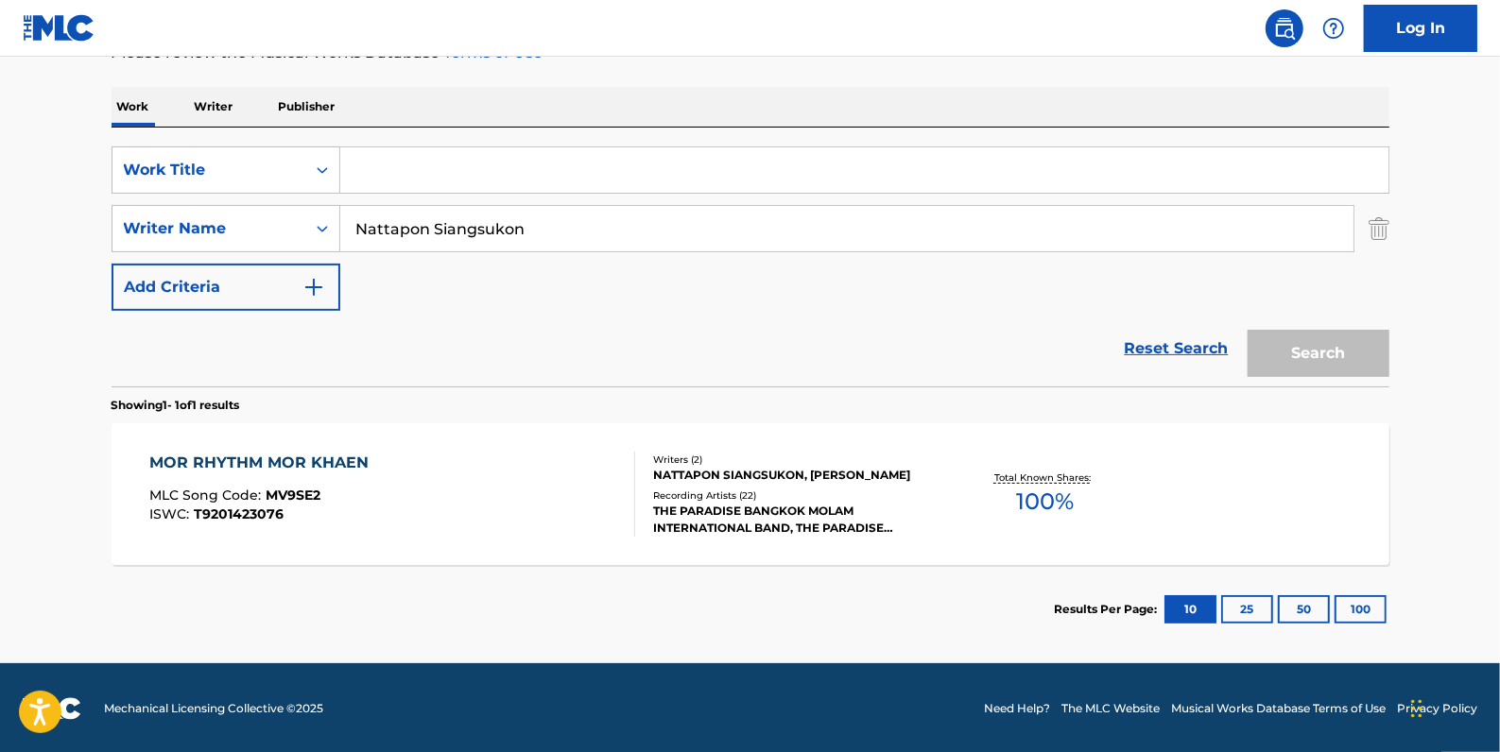
paste input "NAMTOK (WATERFALL)"
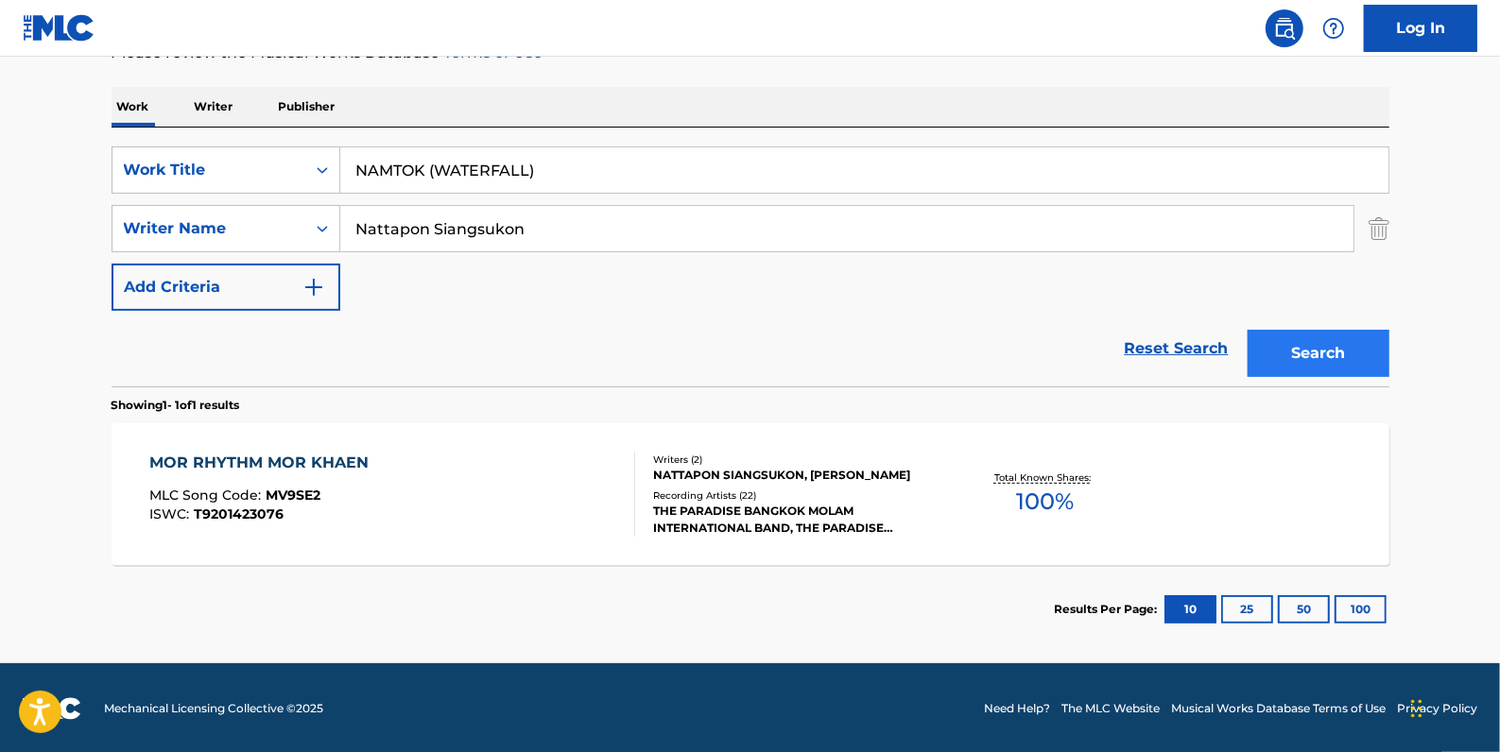
type input "NAMTOK (WATERFALL)"
click at [1323, 353] on button "Search" at bounding box center [1318, 353] width 142 height 47
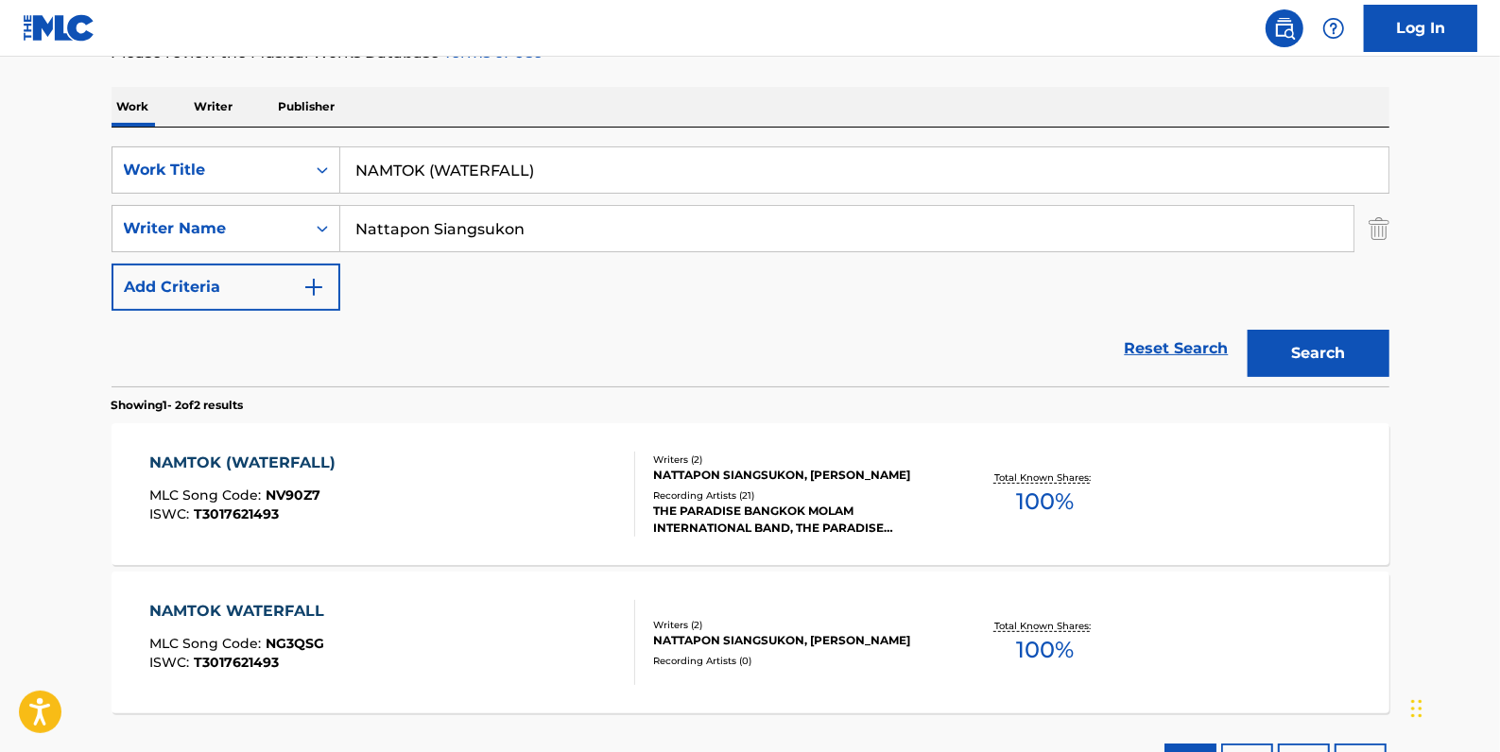
click at [520, 621] on div "NAMTOK WATERFALL MLC Song Code : NG3QSG ISWC : T3017621493" at bounding box center [392, 642] width 486 height 85
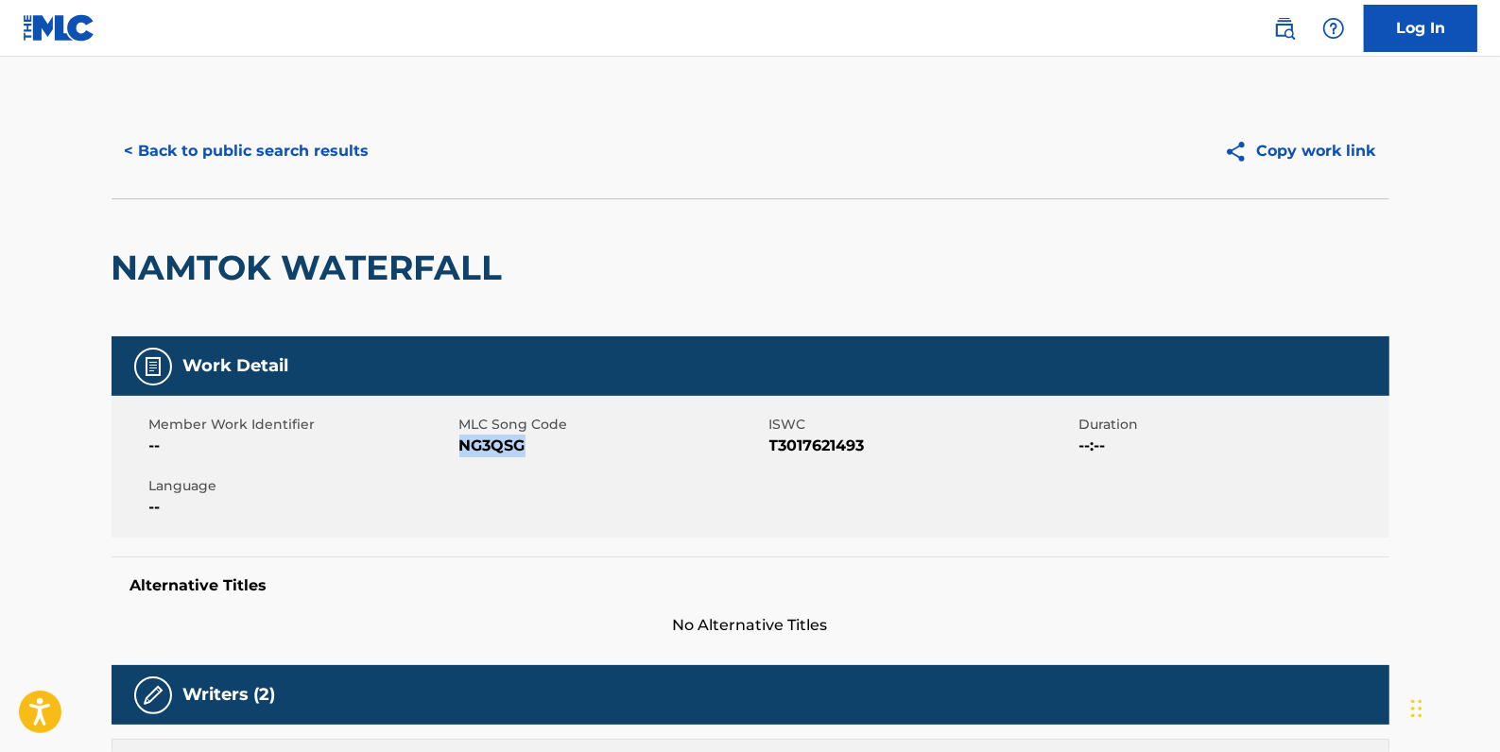
drag, startPoint x: 541, startPoint y: 446, endPoint x: 460, endPoint y: 444, distance: 81.3
click at [460, 444] on span "NG3QSG" at bounding box center [611, 446] width 305 height 23
drag, startPoint x: 460, startPoint y: 444, endPoint x: 472, endPoint y: 451, distance: 13.1
copy span "NG3QSG"
click at [330, 145] on button "< Back to public search results" at bounding box center [247, 151] width 271 height 47
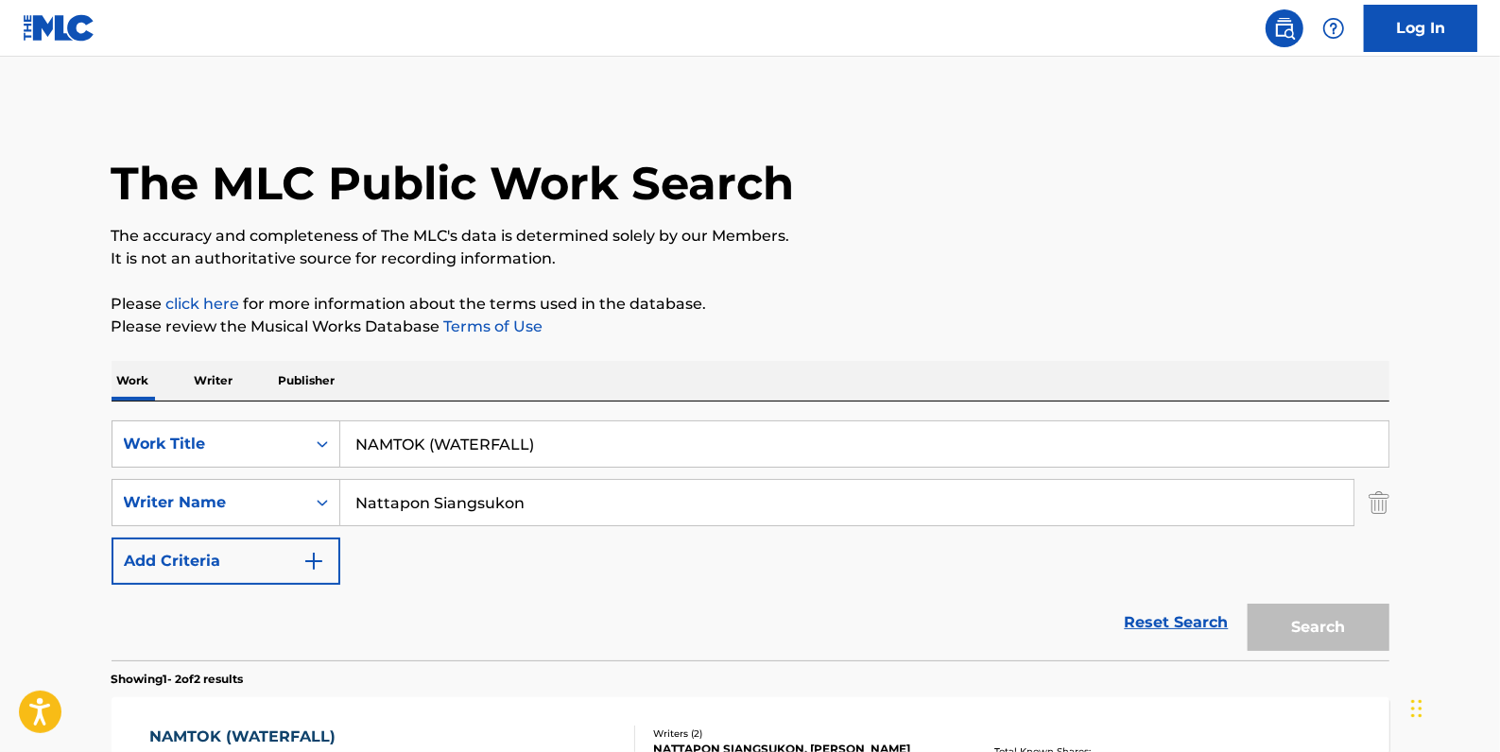
scroll to position [274, 0]
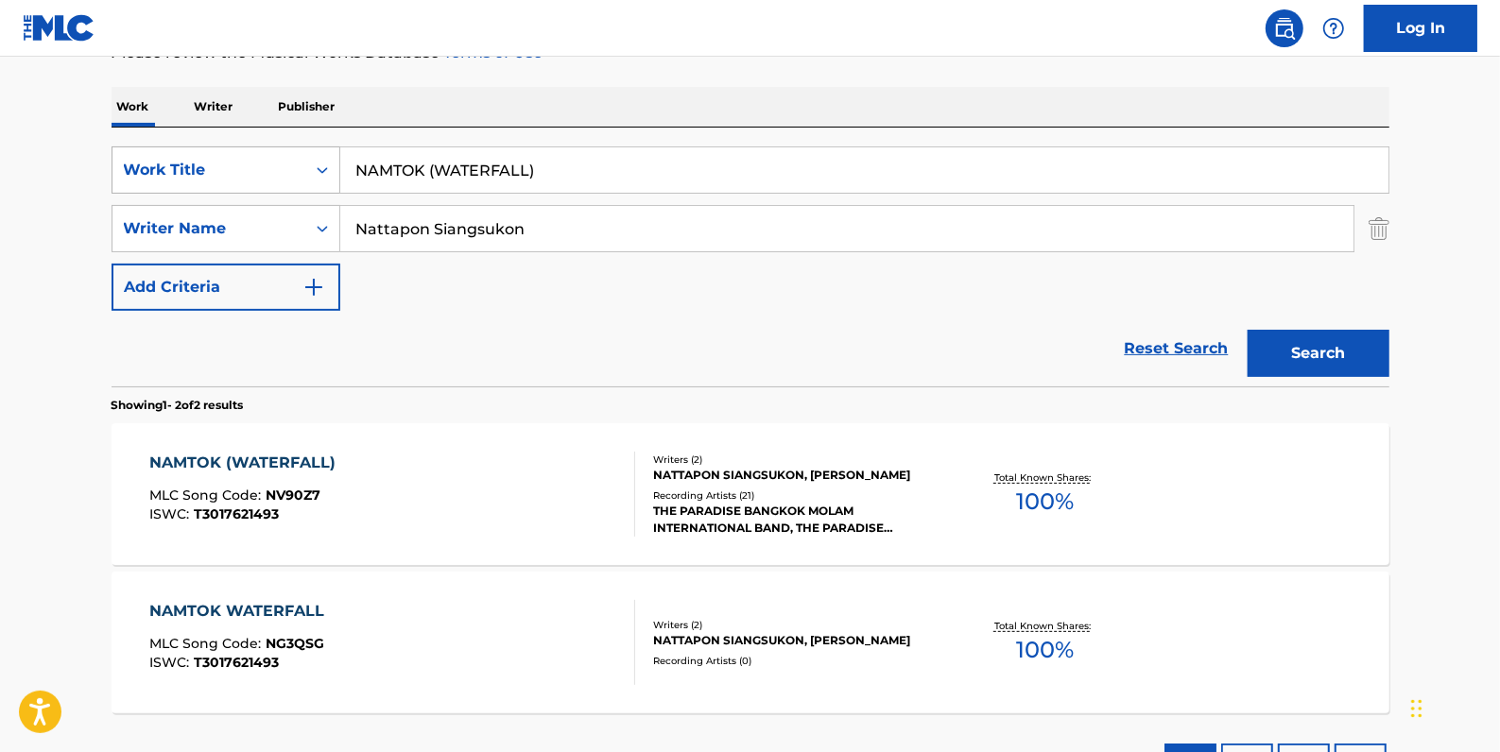
drag, startPoint x: 610, startPoint y: 161, endPoint x: 311, endPoint y: 153, distance: 299.6
click at [311, 153] on div "SearchWithCriteria6e17b870-7c2c-438d-8ffa-d5b33928e40f Work Title NAMTOK (WATER…" at bounding box center [751, 169] width 1278 height 47
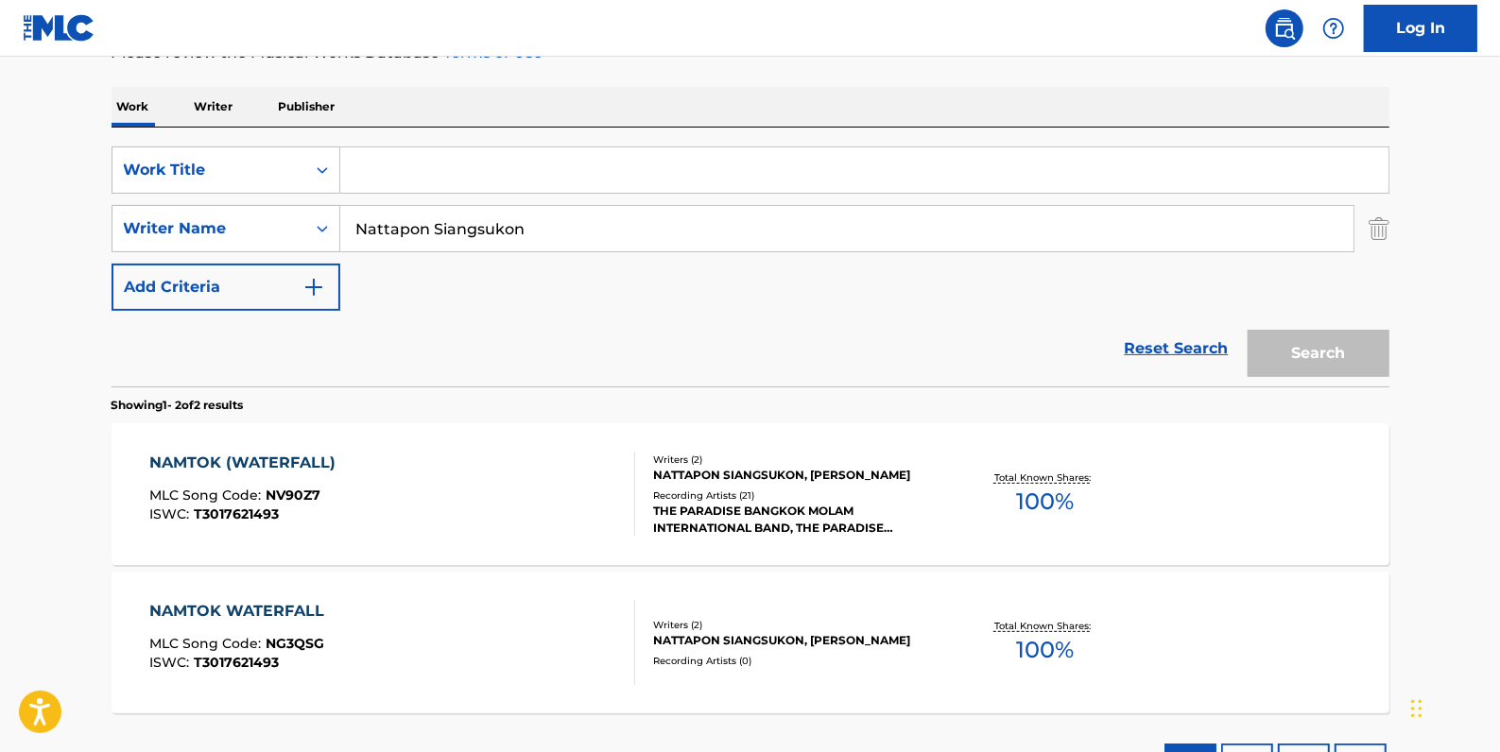
paste input "STUDIO [PERSON_NAME] SUITE"
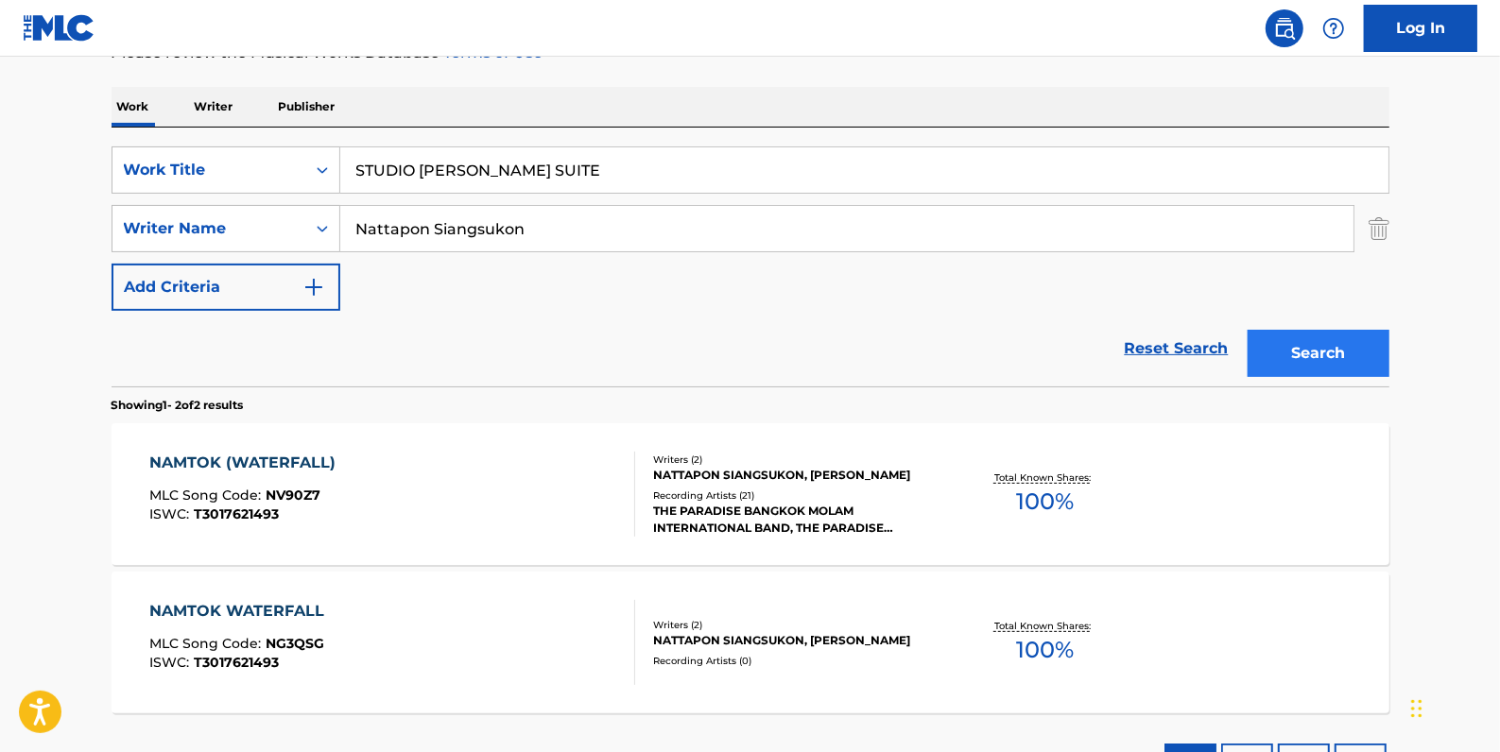
type input "STUDIO [PERSON_NAME] SUITE"
click at [1304, 350] on button "Search" at bounding box center [1318, 353] width 142 height 47
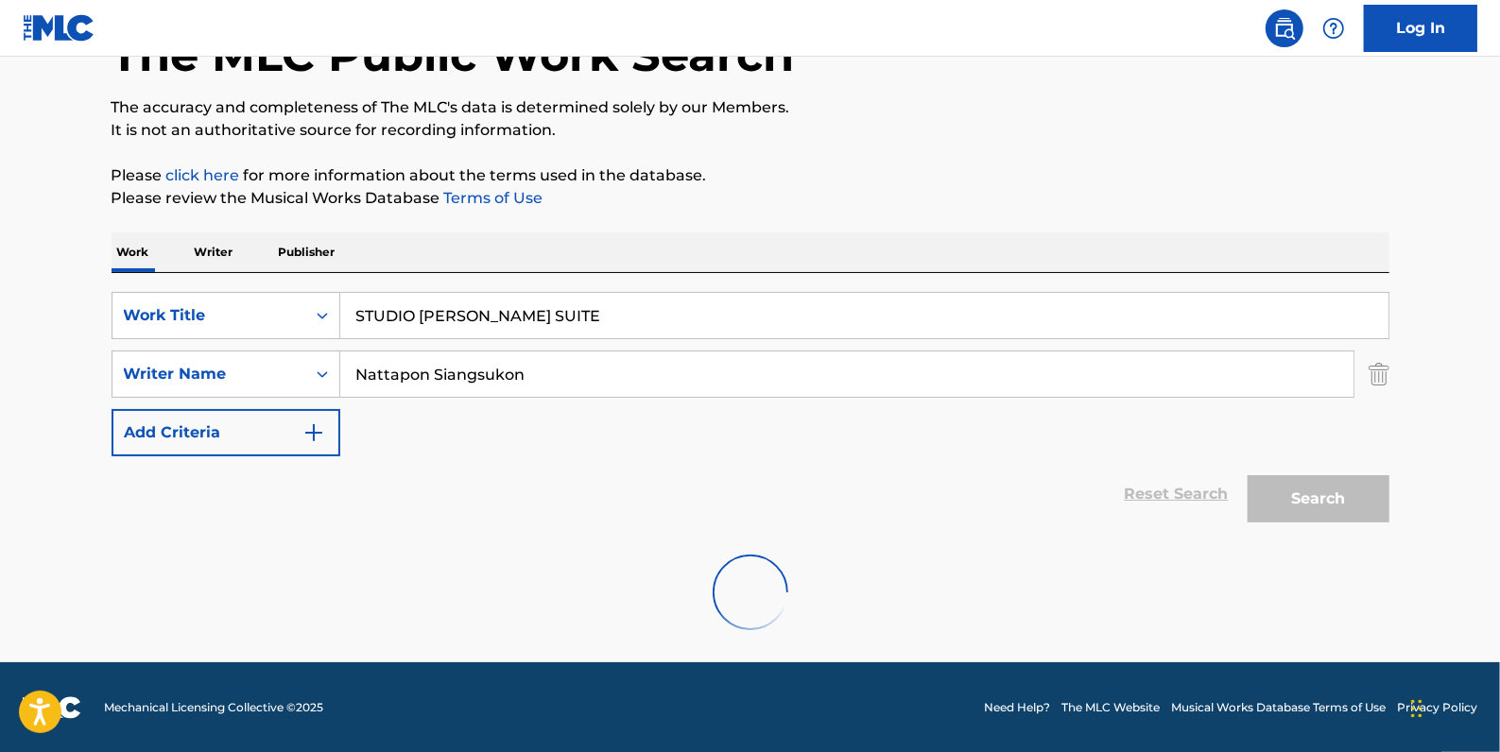
scroll to position [66, 0]
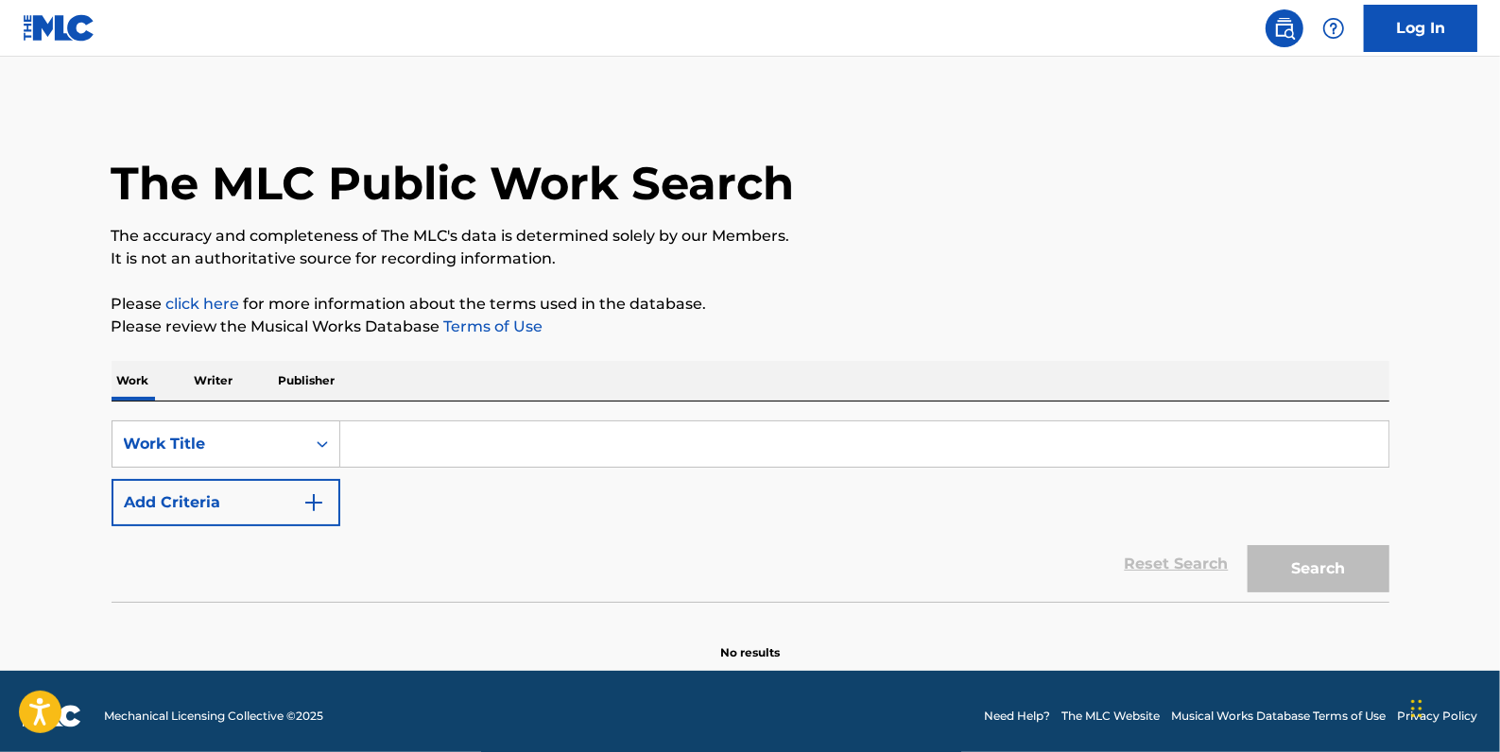
paste input "STUDIO [PERSON_NAME] SUITE"
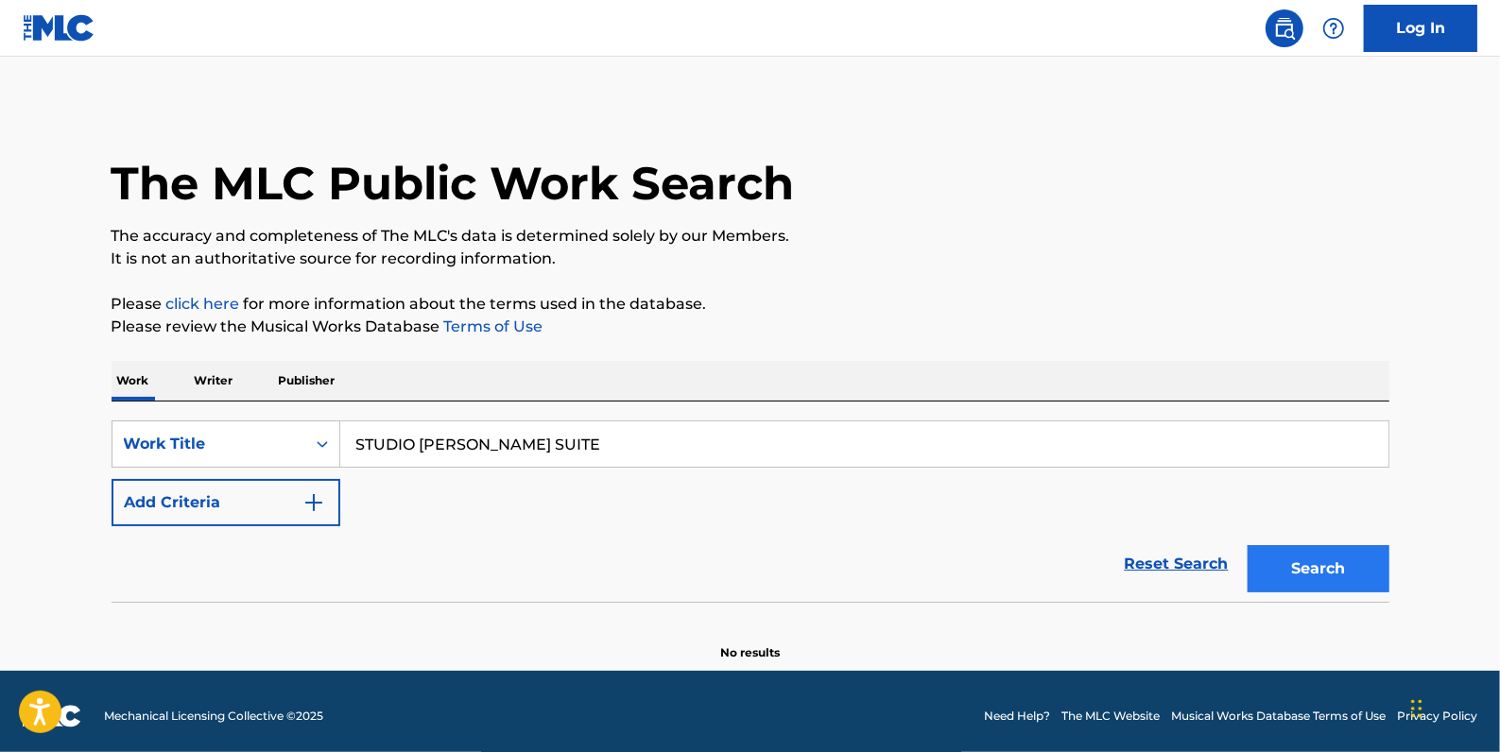
type input "STUDIO [PERSON_NAME] SUITE"
click at [1328, 550] on button "Search" at bounding box center [1318, 568] width 142 height 47
